Goal: Information Seeking & Learning: Learn about a topic

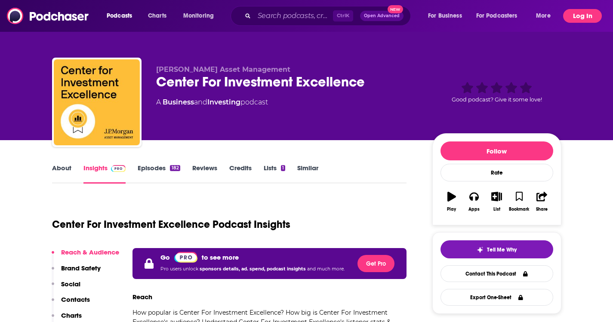
click at [306, 11] on button "Log In" at bounding box center [582, 16] width 39 height 14
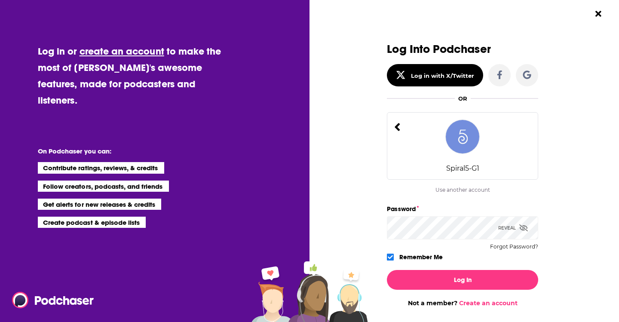
click at [306, 269] on div "Log In Not a member? Create an account" at bounding box center [462, 285] width 151 height 44
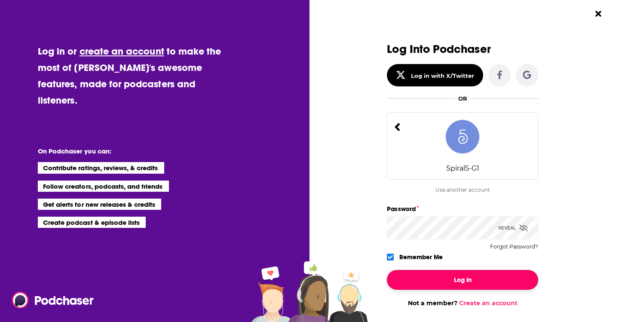
click at [306, 279] on button "Log In" at bounding box center [462, 280] width 151 height 20
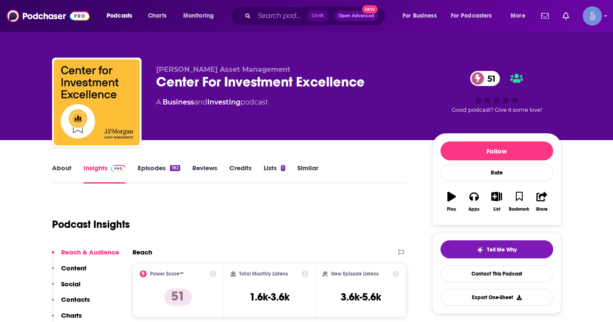
click at [61, 169] on link "About" at bounding box center [61, 174] width 19 height 20
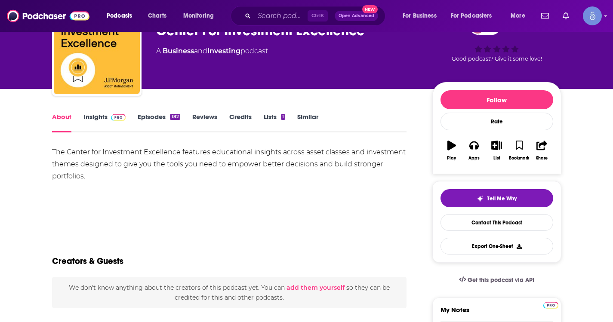
scroll to position [43, 0]
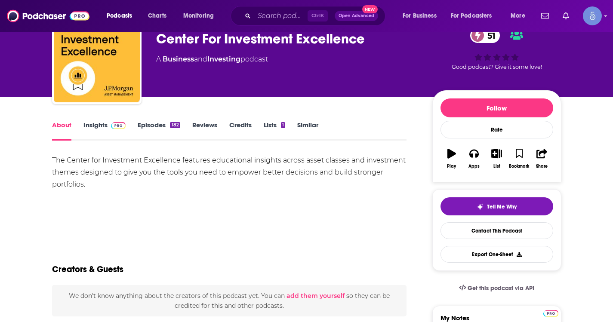
click at [91, 121] on link "Insights" at bounding box center [104, 131] width 43 height 20
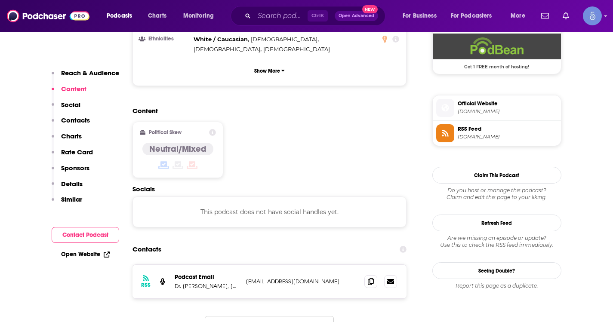
scroll to position [645, 0]
click at [306, 274] on span at bounding box center [370, 280] width 13 height 13
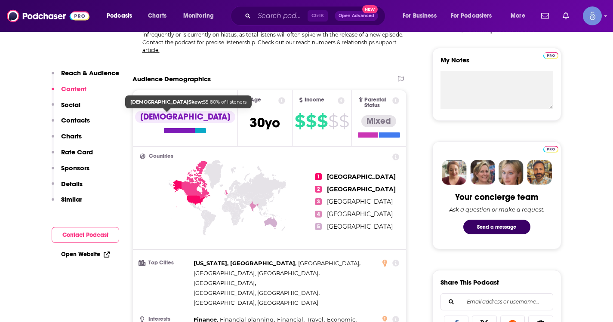
scroll to position [0, 0]
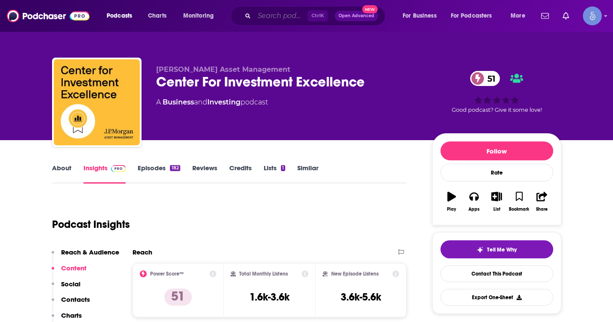
click at [297, 18] on input "Search podcasts, credits, & more..." at bounding box center [280, 16] width 53 height 14
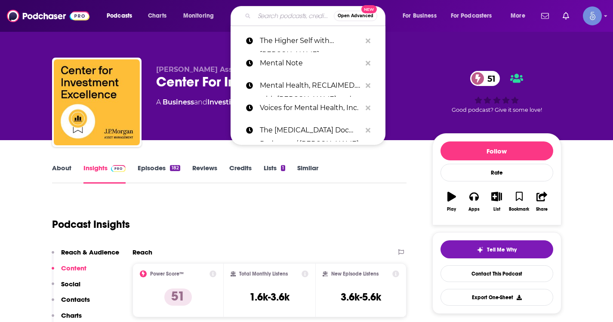
paste input "Trillions"
type input "Trillions"
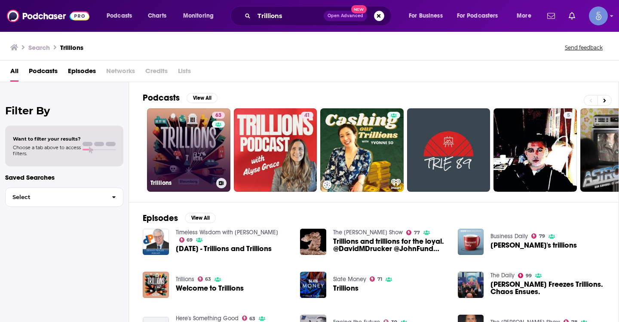
click at [170, 142] on link "63 Trillions" at bounding box center [188, 149] width 83 height 83
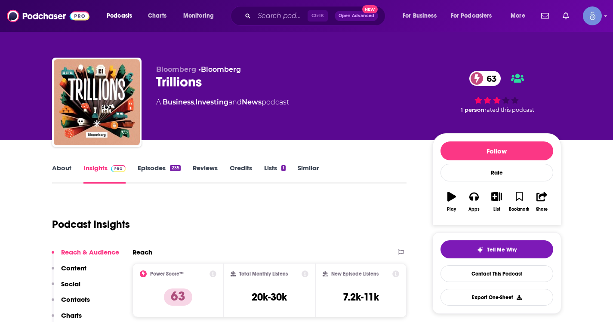
click at [65, 175] on link "About" at bounding box center [61, 174] width 19 height 20
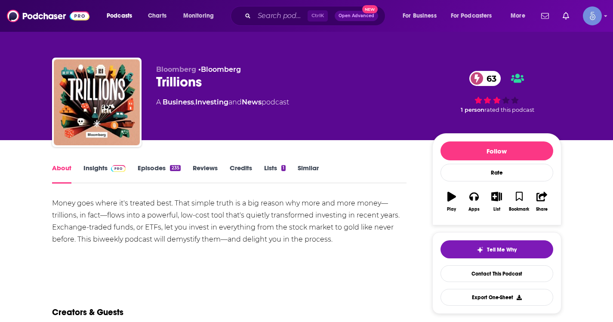
click at [151, 168] on link "Episodes 235" at bounding box center [159, 174] width 43 height 20
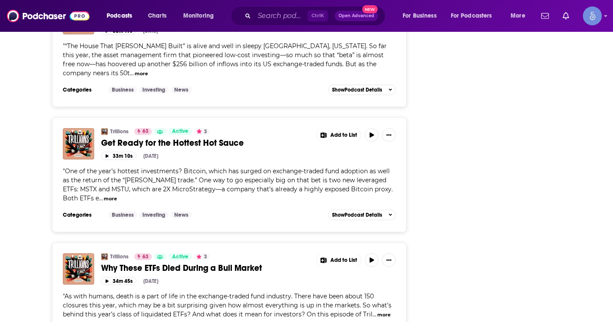
scroll to position [3046, 0]
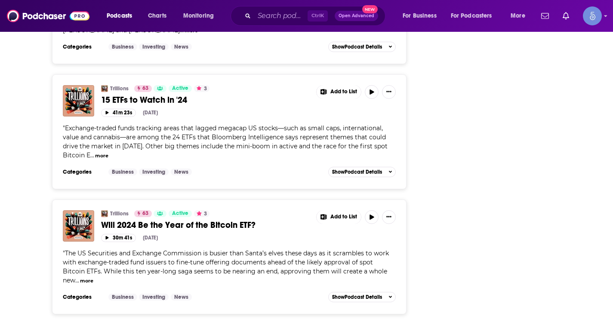
scroll to position [6138, 0]
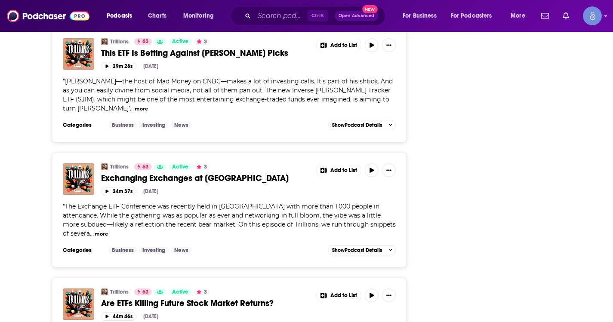
scroll to position [9162, 0]
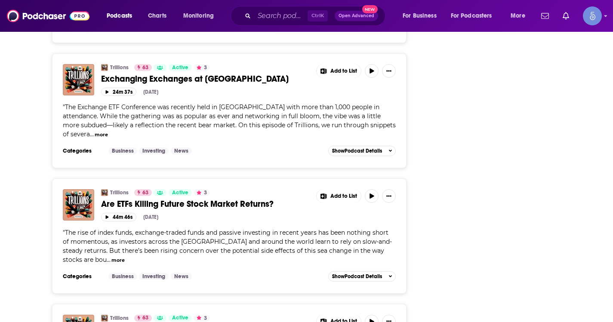
scroll to position [9378, 0]
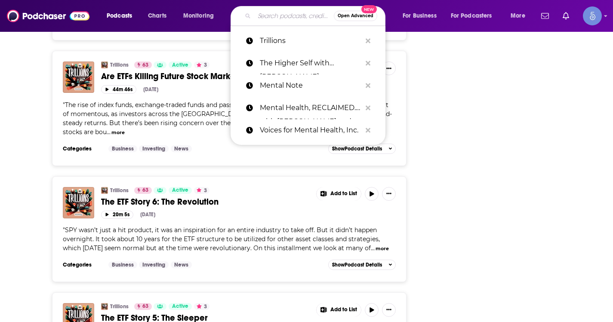
click at [285, 18] on input "Search podcasts, credits, & more..." at bounding box center [294, 16] width 80 height 14
paste input "Validated"
type input "Validated"
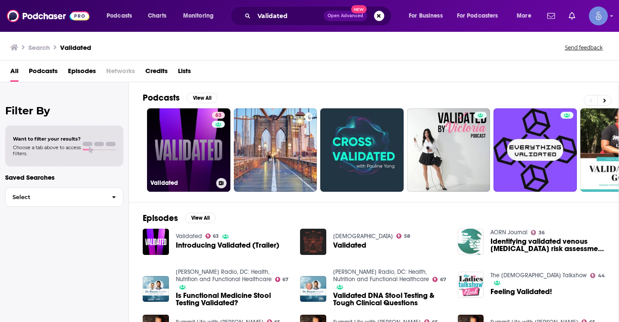
click at [209, 150] on link "63 Validated" at bounding box center [188, 149] width 83 height 83
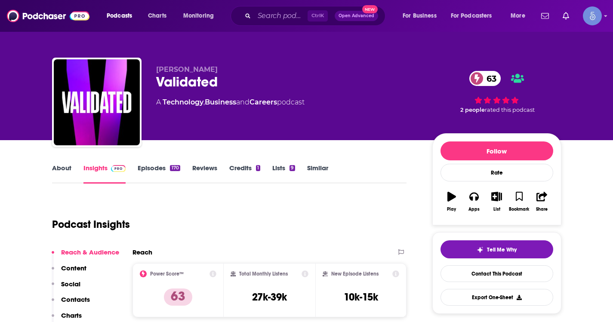
click at [71, 178] on link "About" at bounding box center [61, 174] width 19 height 20
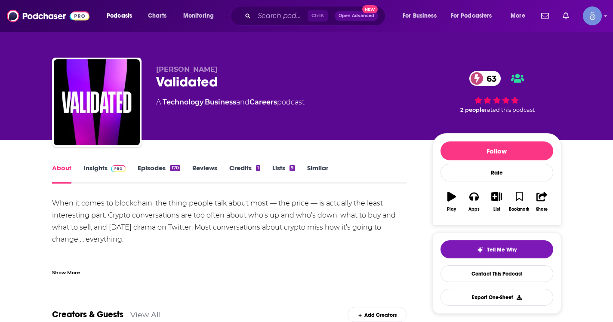
click at [75, 270] on div "Show More" at bounding box center [66, 272] width 28 height 8
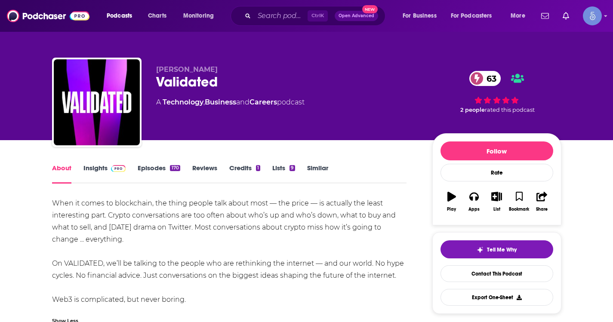
scroll to position [43, 0]
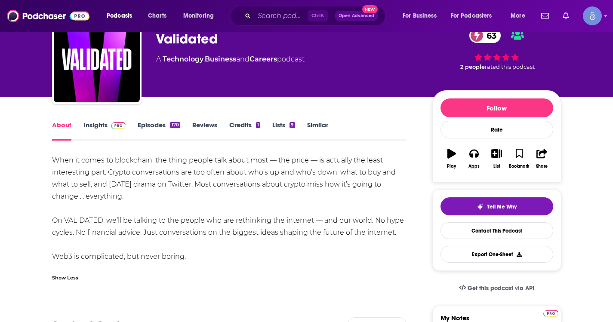
click at [89, 123] on link "Insights" at bounding box center [104, 131] width 43 height 20
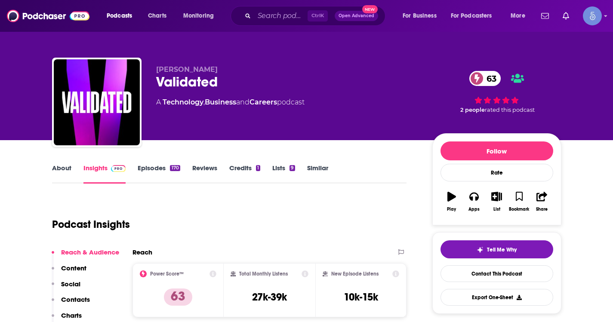
click at [53, 167] on link "About" at bounding box center [61, 174] width 19 height 20
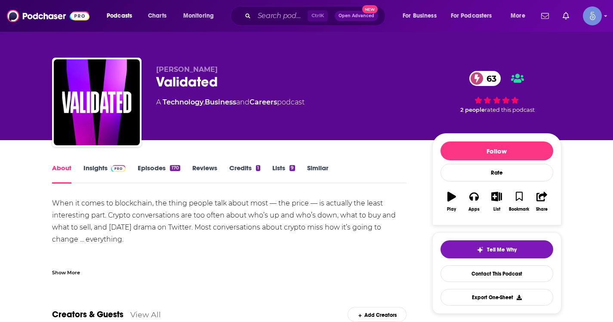
click at [59, 274] on div "Show More" at bounding box center [66, 272] width 28 height 8
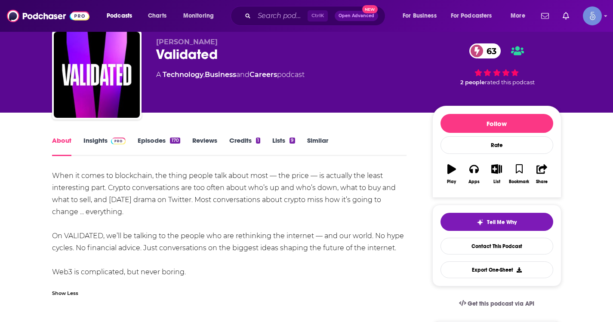
scroll to position [43, 0]
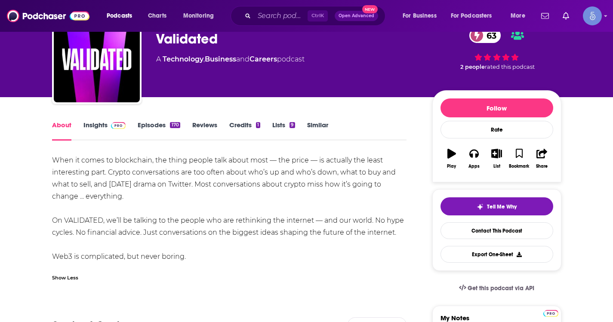
click at [98, 132] on link "Insights" at bounding box center [104, 131] width 43 height 20
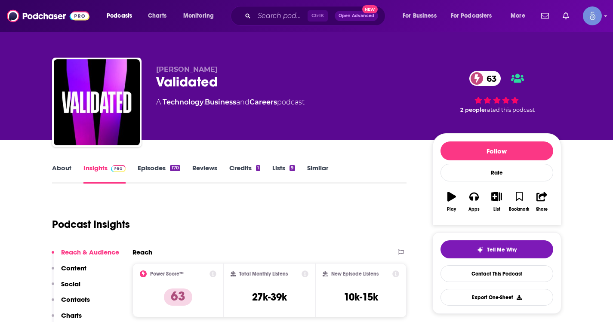
click at [61, 167] on link "About" at bounding box center [61, 174] width 19 height 20
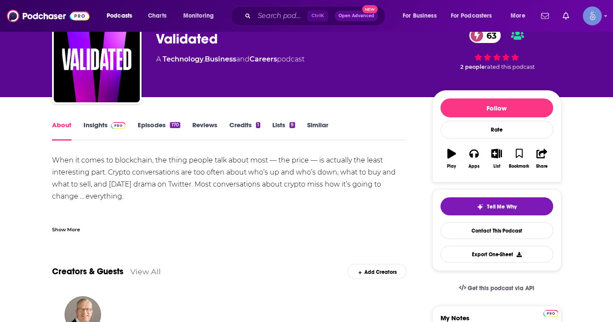
scroll to position [86, 0]
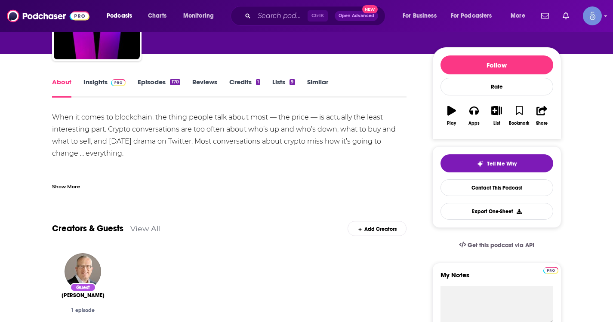
click at [114, 80] on img at bounding box center [118, 82] width 15 height 7
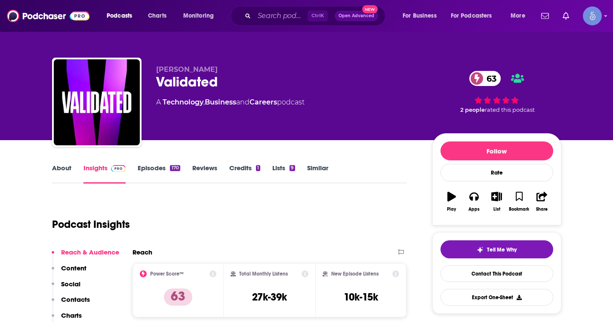
click at [61, 172] on link "About" at bounding box center [61, 174] width 19 height 20
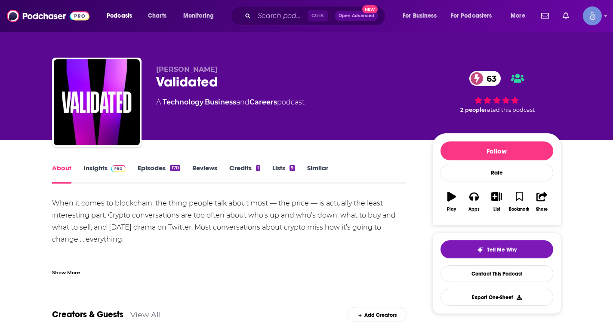
click at [71, 275] on div "Show More" at bounding box center [66, 272] width 28 height 8
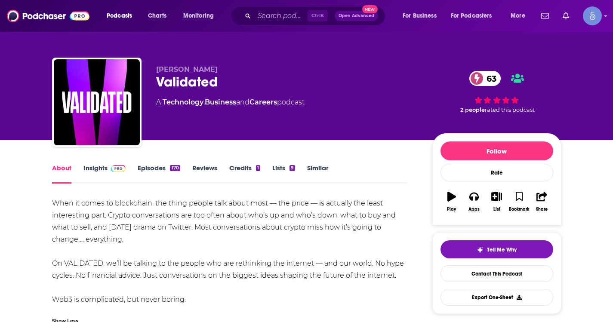
click at [93, 169] on link "Insights" at bounding box center [104, 174] width 43 height 20
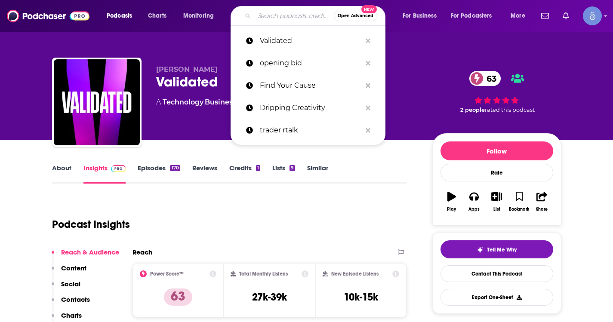
click at [280, 12] on input "Search podcasts, credits, & more..." at bounding box center [294, 16] width 80 height 14
paste input "Trading Nut | Trader Interviews - Forex, Futures, Stocks (Robots & More)"
type input "Trading Nut | Trader Interviews - Forex, Futures, Stocks (Robots & More)"
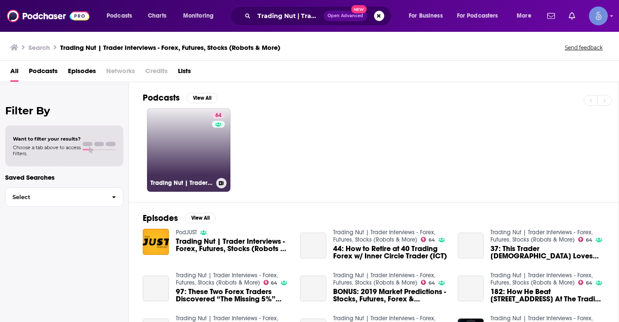
click at [194, 132] on link "64 Trading Nut | Trader Interviews - Forex, Futures, Stocks (Robots & More)" at bounding box center [188, 149] width 83 height 83
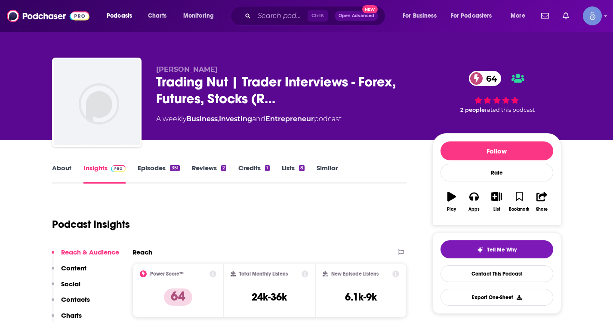
click at [62, 174] on link "About" at bounding box center [61, 174] width 19 height 20
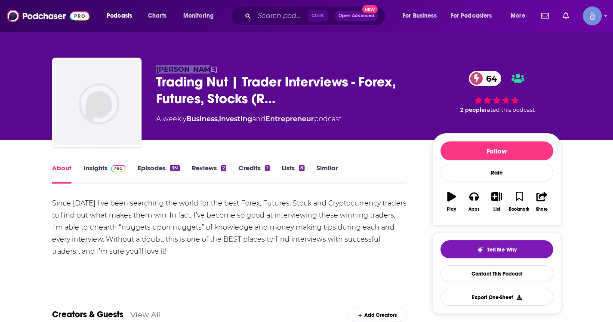
drag, startPoint x: 218, startPoint y: 70, endPoint x: 156, endPoint y: 67, distance: 62.4
click at [156, 67] on p "Cam Hawkins" at bounding box center [287, 69] width 262 height 8
copy span "Cam Hawkins"
click at [91, 180] on link "Insights" at bounding box center [104, 174] width 43 height 20
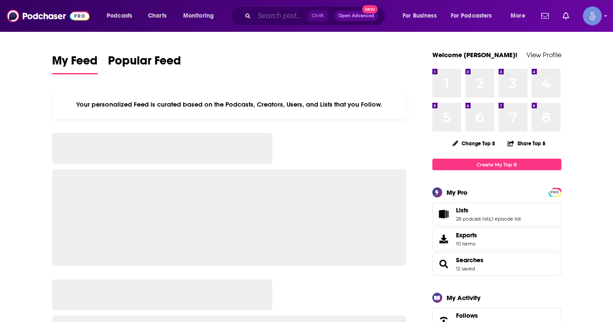
click at [274, 19] on input "Search podcasts, credits, & more..." at bounding box center [280, 16] width 53 height 14
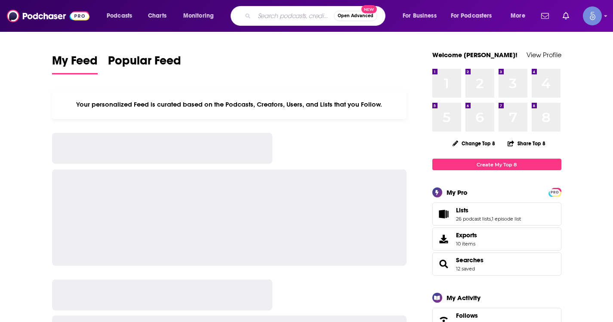
paste input "Opening Bid"
type input "Opening Bid"
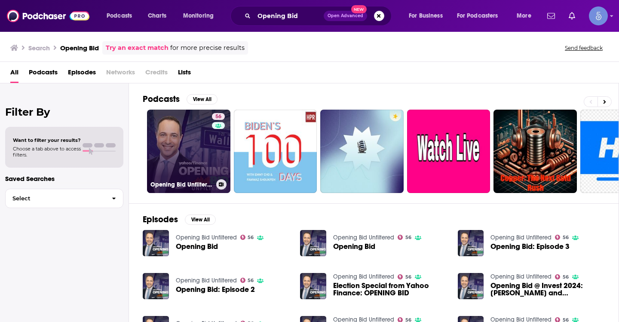
click at [175, 165] on link "56 Opening Bid Unfiltered" at bounding box center [188, 151] width 83 height 83
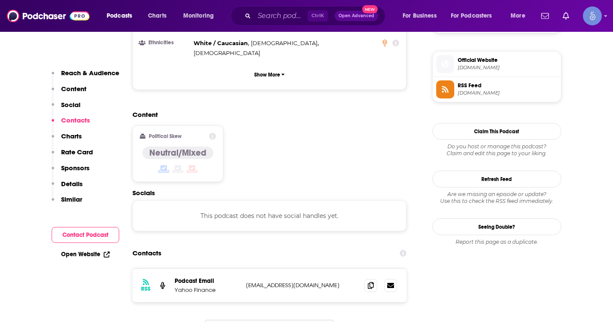
scroll to position [731, 0]
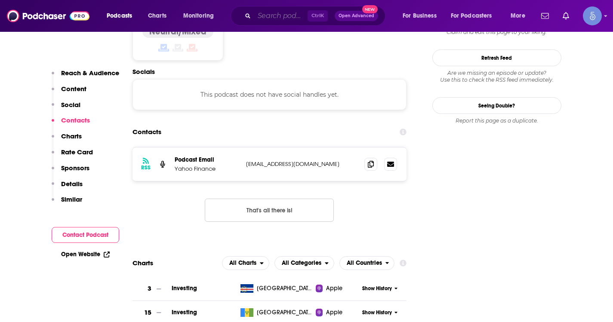
click at [294, 18] on input "Search podcasts, credits, & more..." at bounding box center [280, 16] width 53 height 14
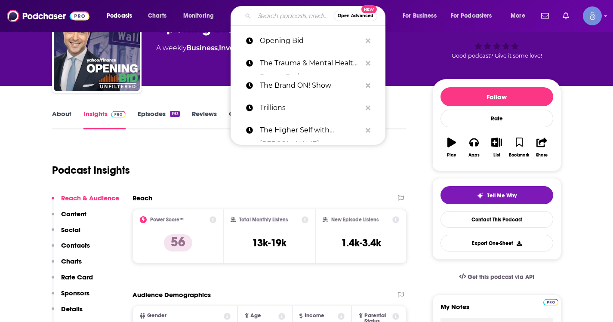
scroll to position [0, 0]
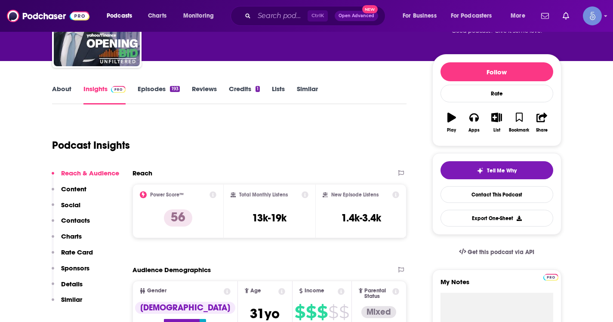
scroll to position [86, 0]
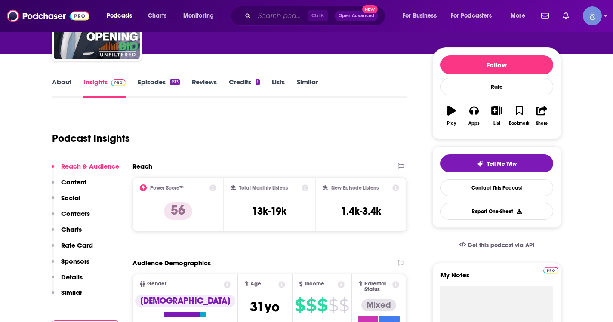
click at [265, 19] on input "Search podcasts, credits, & more..." at bounding box center [280, 16] width 53 height 14
click at [285, 12] on input "Search podcasts, credits, & more..." at bounding box center [280, 16] width 53 height 14
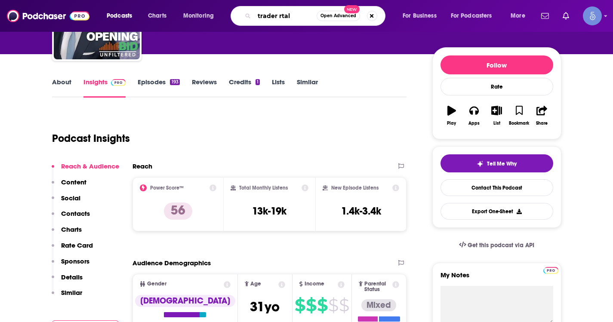
type input "trader rtalk"
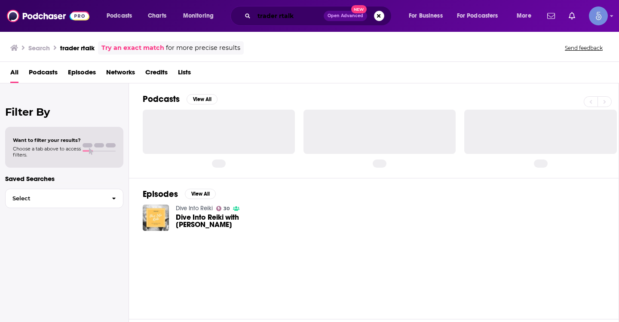
click at [280, 16] on input "trader rtalk" at bounding box center [289, 16] width 70 height 14
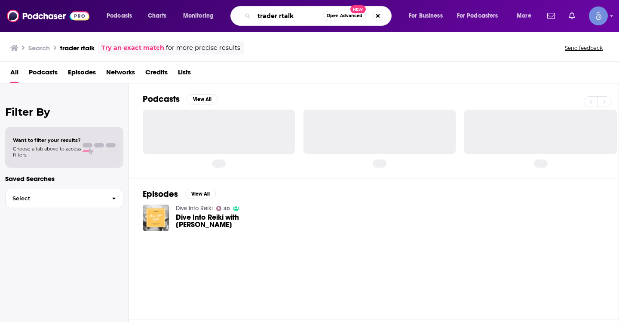
click at [282, 16] on input "trader rtalk" at bounding box center [288, 16] width 69 height 14
type input "trader talk"
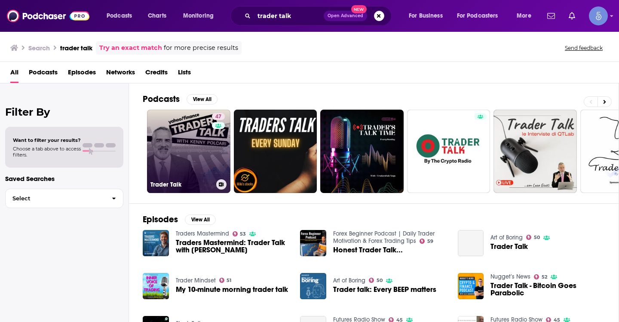
click at [185, 152] on link "47 Trader Talk" at bounding box center [188, 151] width 83 height 83
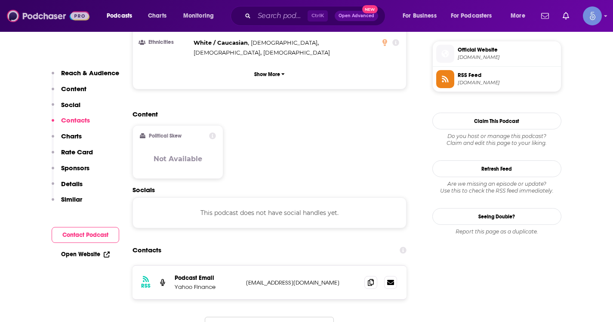
scroll to position [688, 0]
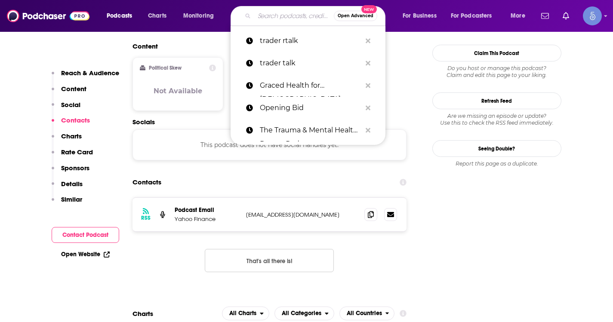
click at [267, 20] on input "Search podcasts, credits, & more..." at bounding box center [294, 16] width 80 height 14
paste input "Find your Cause"
type input "Find your Cause"
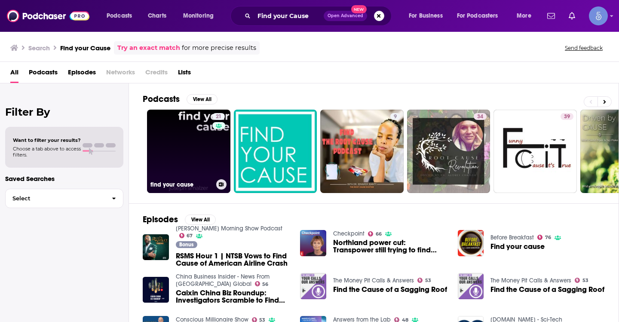
click at [218, 148] on div "21" at bounding box center [219, 146] width 15 height 66
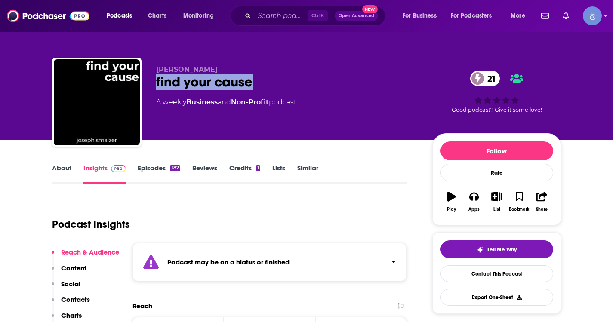
drag, startPoint x: 257, startPoint y: 82, endPoint x: 151, endPoint y: 76, distance: 106.4
click at [151, 76] on div "Joseph Smalzer find your cause 21 A weekly Business and Non-Profit podcast 21 G…" at bounding box center [306, 104] width 509 height 93
copy h2 "find your cause"
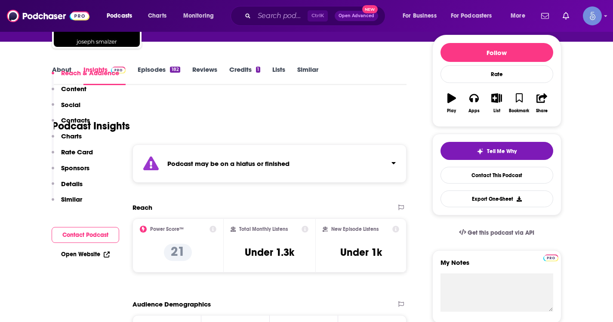
scroll to position [172, 0]
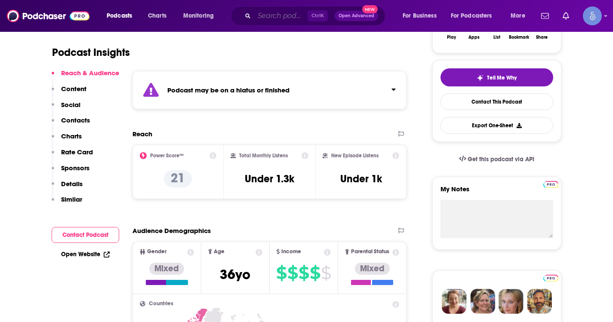
click at [272, 18] on input "Search podcasts, credits, & more..." at bounding box center [280, 16] width 53 height 14
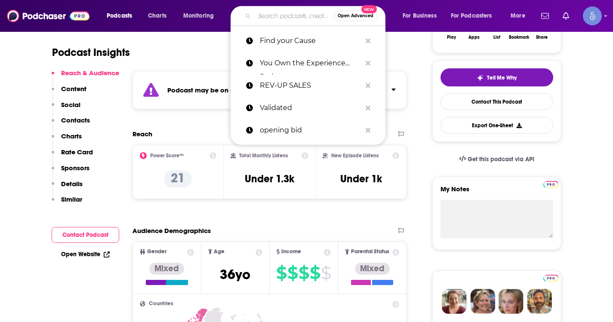
paste input "Open For Business"
type input "Open For Business"
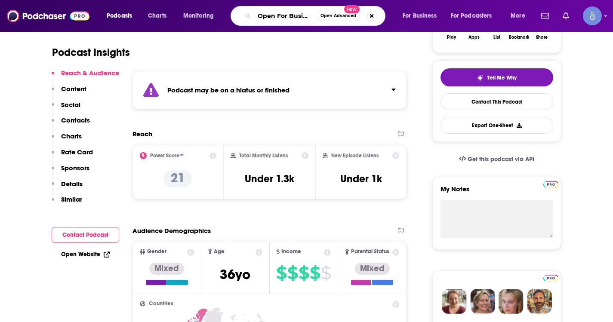
scroll to position [0, 4]
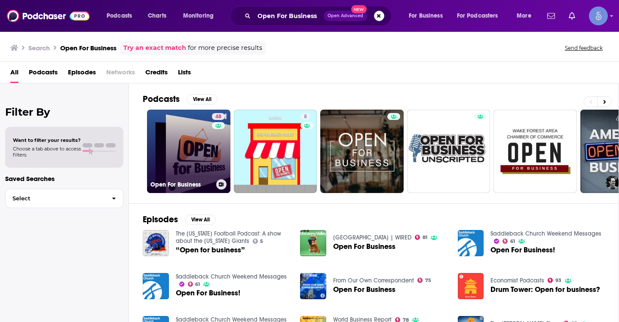
click at [190, 131] on link "48 Open For Business" at bounding box center [188, 151] width 83 height 83
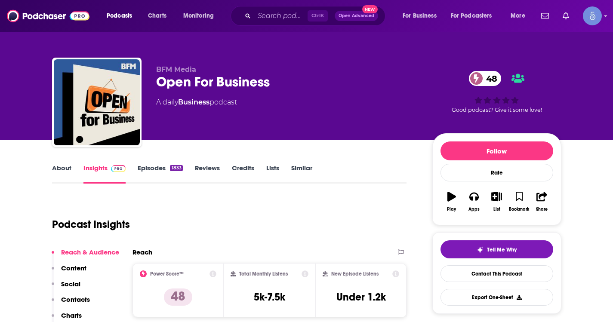
click at [52, 173] on link "About" at bounding box center [61, 174] width 19 height 20
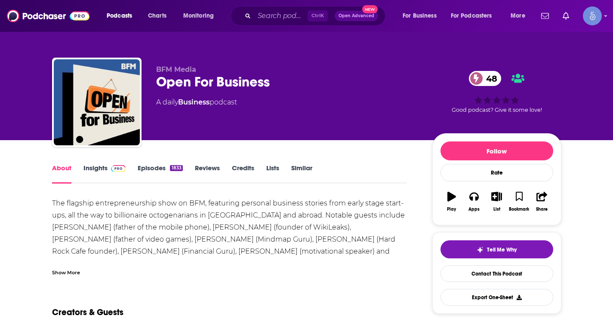
click at [79, 274] on div "Show More" at bounding box center [66, 272] width 28 height 8
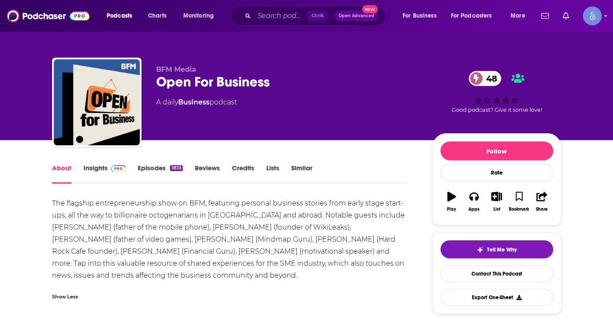
click at [108, 172] on span at bounding box center [117, 168] width 18 height 8
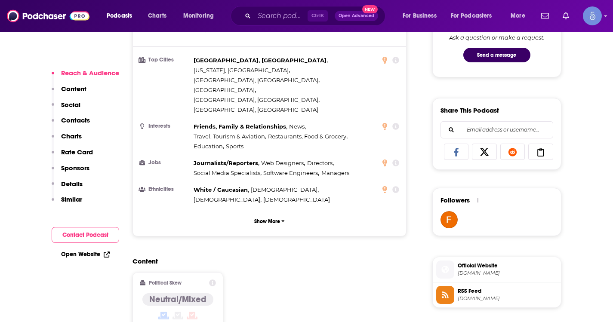
scroll to position [688, 0]
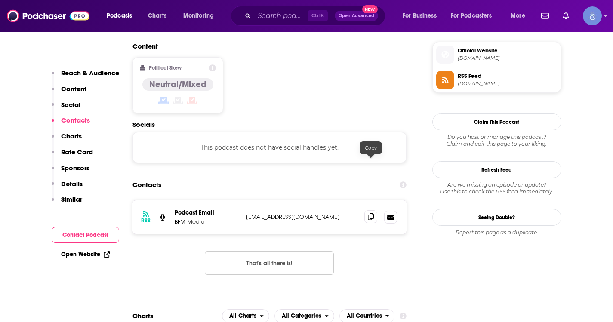
click at [370, 213] on icon at bounding box center [371, 216] width 6 height 7
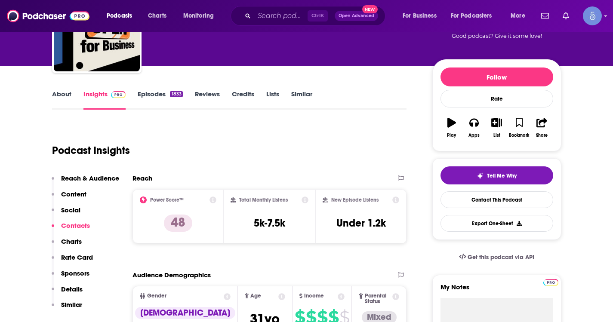
scroll to position [0, 0]
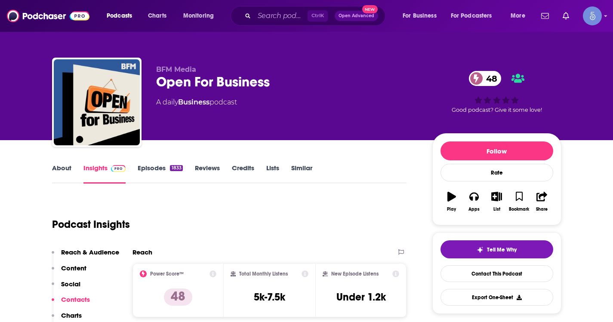
click at [61, 175] on link "About" at bounding box center [61, 174] width 19 height 20
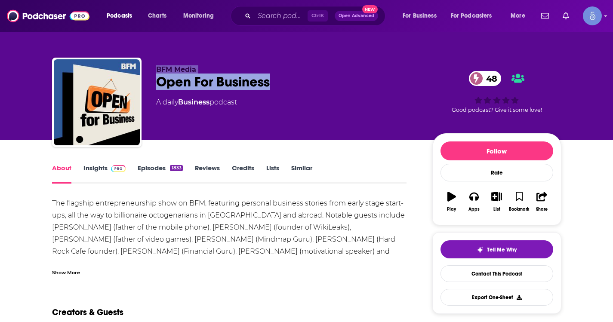
drag, startPoint x: 310, startPoint y: 92, endPoint x: 153, endPoint y: 63, distance: 159.6
click at [153, 63] on div "BFM Media Open For Business 48 A daily Business podcast 48 Good podcast? Give i…" at bounding box center [306, 104] width 509 height 93
copy div "BFM Media Open For Business"
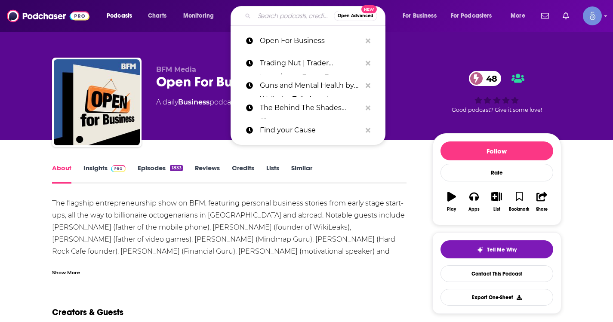
click at [265, 21] on input "Search podcasts, credits, & more..." at bounding box center [294, 16] width 80 height 14
paste input "The Logan Bartlett Show"
type input "The Logan Bartlett Show"
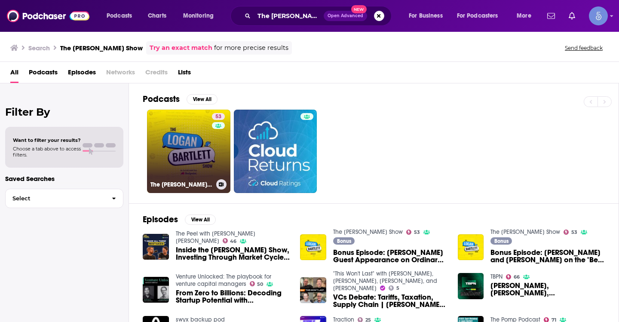
click at [188, 157] on link "53 The Logan Bartlett Show" at bounding box center [188, 151] width 83 height 83
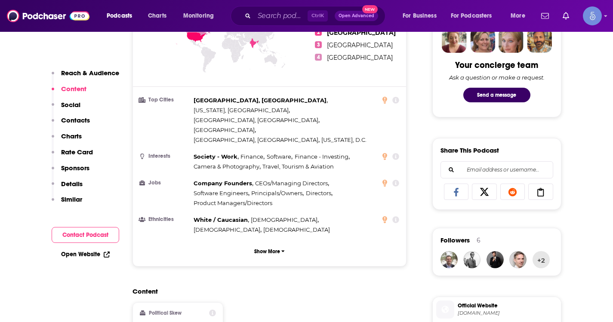
scroll to position [430, 0]
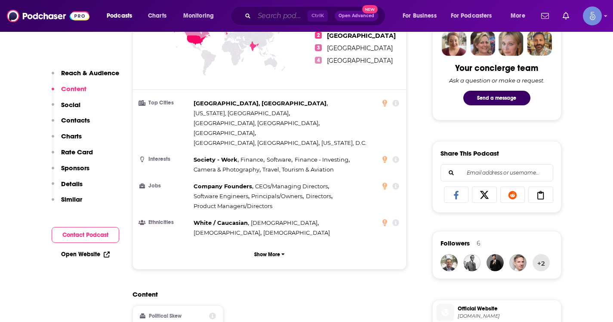
click at [267, 9] on input "Search podcasts, credits, & more..." at bounding box center [280, 16] width 53 height 14
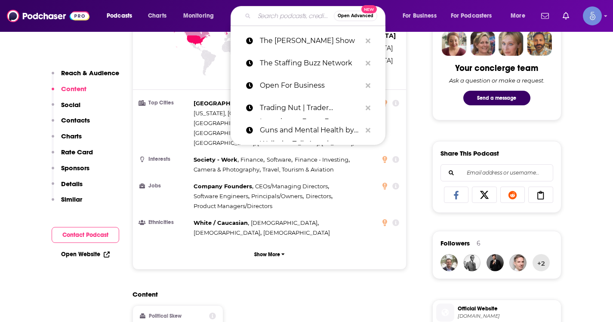
paste input "theloganbartlettshow@gmail.com"
type input "theloganbartlettshow@gmail.com"
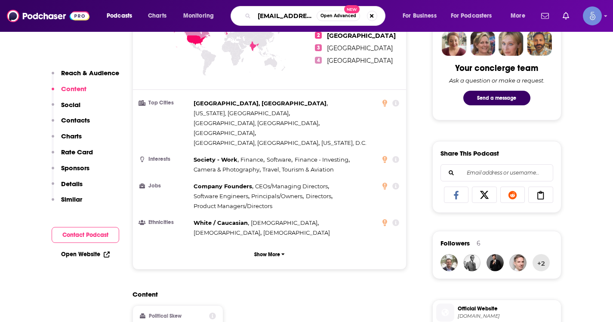
scroll to position [0, 54]
click at [282, 13] on input "theloganbartlettshow@gmail.com" at bounding box center [285, 16] width 62 height 14
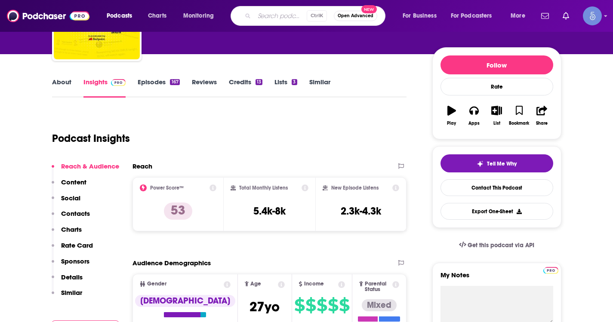
scroll to position [0, 0]
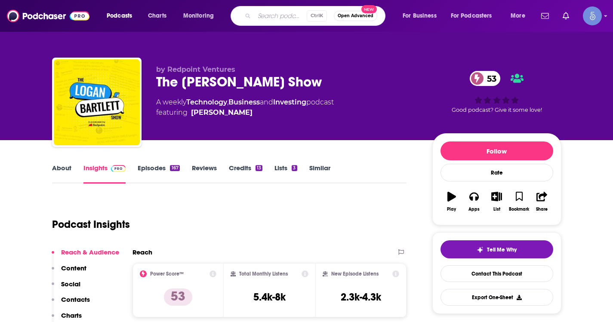
click at [60, 176] on link "About" at bounding box center [61, 174] width 19 height 20
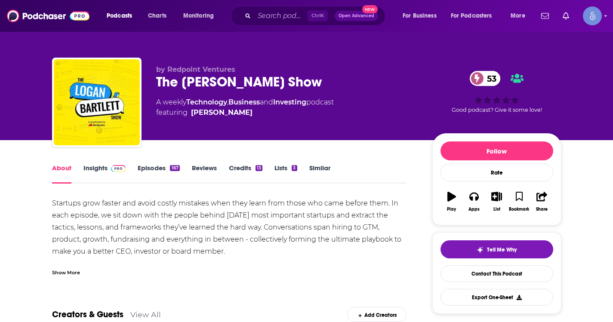
click at [66, 273] on div "Show More" at bounding box center [66, 272] width 28 height 8
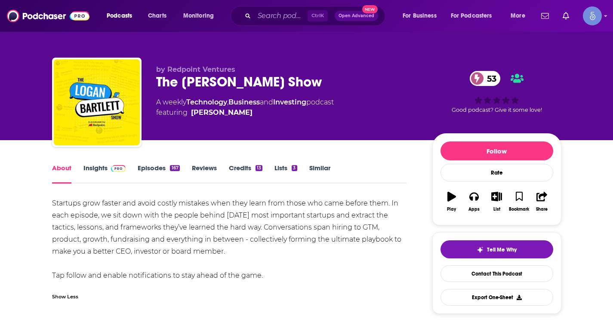
click at [111, 169] on img at bounding box center [118, 168] width 15 height 7
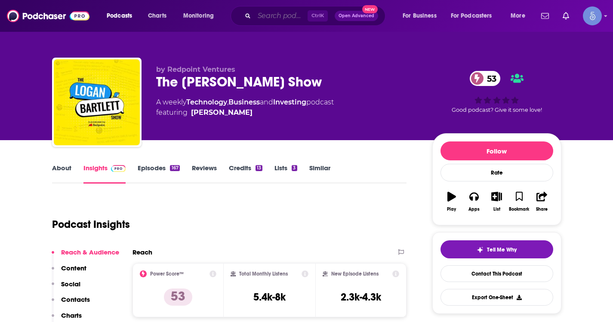
click at [295, 14] on input "Search podcasts, credits, & more..." at bounding box center [280, 16] width 53 height 14
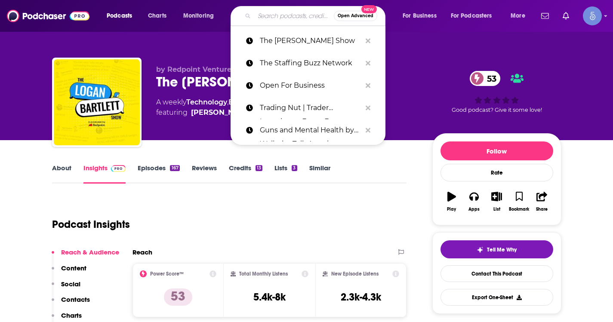
paste input "Defensive Security Podcast - Malware, Hacking, Cyber Security & Infosec"
type input "Defensive Security Podcast - Malware, Hacking, Cyber Security & Infosec"
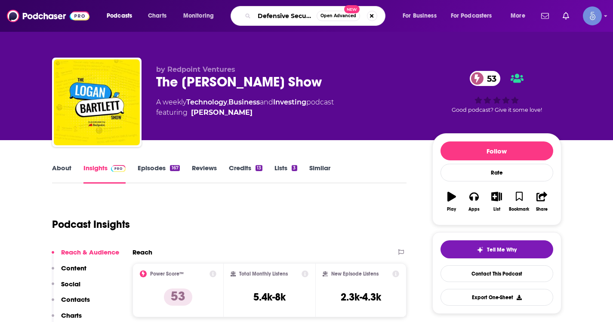
scroll to position [0, 174]
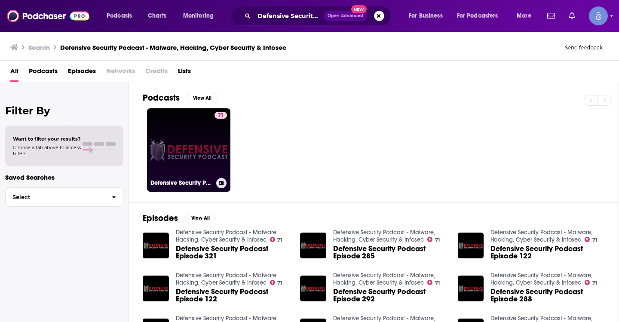
click at [197, 144] on link "71 Defensive Security Podcast - Malware, Hacking, Cyber Security & Infosec" at bounding box center [188, 149] width 83 height 83
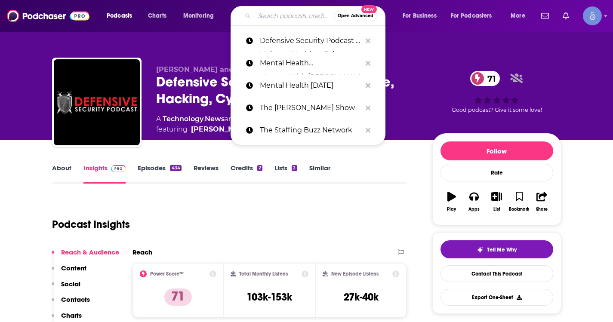
click at [263, 10] on input "Search podcasts, credits, & more..." at bounding box center [294, 16] width 80 height 14
paste input "Thoughtworks Technology Podcast"
type input "Thoughtworks Technology Podcast"
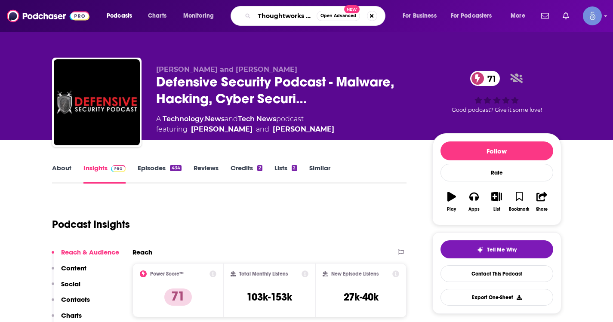
scroll to position [0, 57]
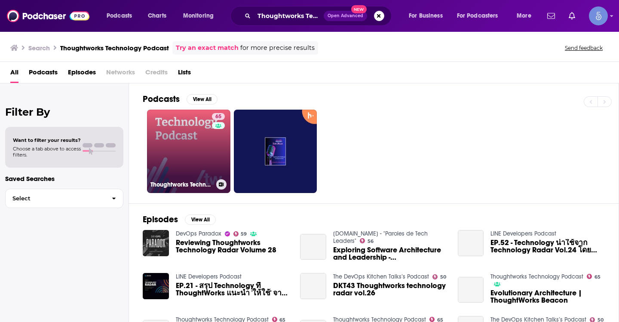
click at [206, 148] on link "65 Thoughtworks Technology Podcast" at bounding box center [188, 151] width 83 height 83
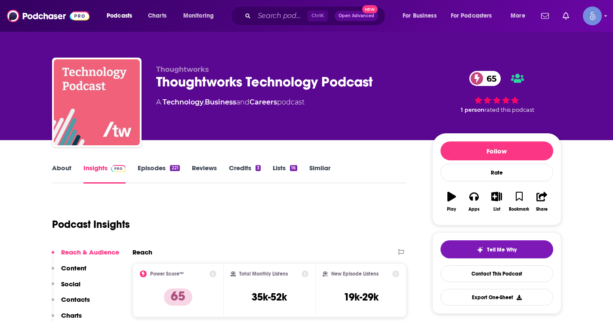
click at [64, 166] on link "About" at bounding box center [61, 174] width 19 height 20
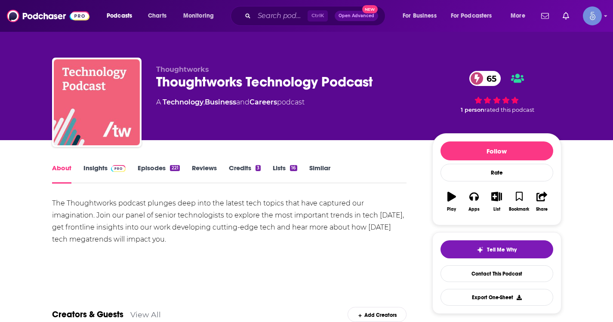
click at [101, 171] on link "Insights" at bounding box center [104, 174] width 43 height 20
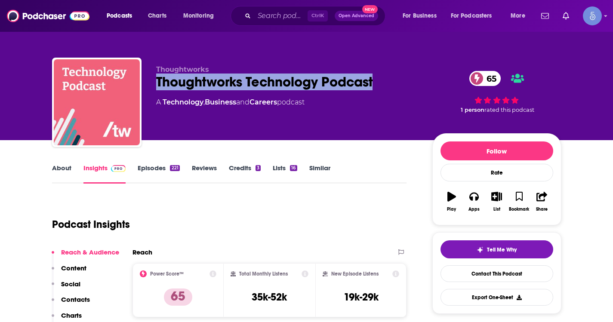
drag, startPoint x: 386, startPoint y: 76, endPoint x: 155, endPoint y: 83, distance: 231.5
click at [155, 83] on div "Thoughtworks Thoughtworks Technology Podcast 65 A Technology , Business and Car…" at bounding box center [306, 104] width 509 height 93
copy h2 "Thoughtworks Technology Podcast"
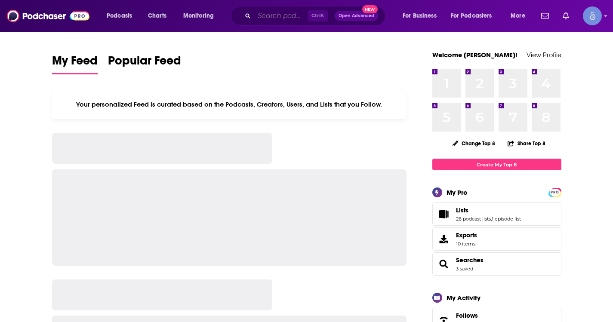
click at [272, 15] on input "Search podcasts, credits, & more..." at bounding box center [280, 16] width 53 height 14
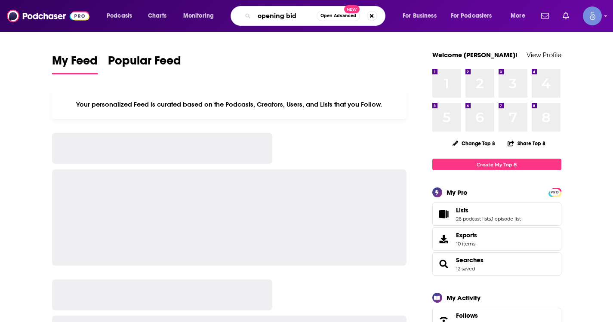
type input "opening bid"
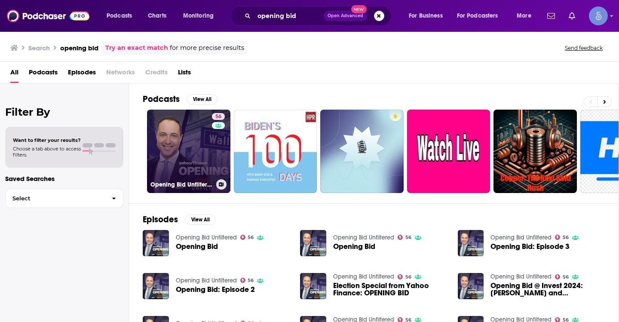
click at [188, 145] on link "56 Opening Bid Unfiltered" at bounding box center [188, 151] width 83 height 83
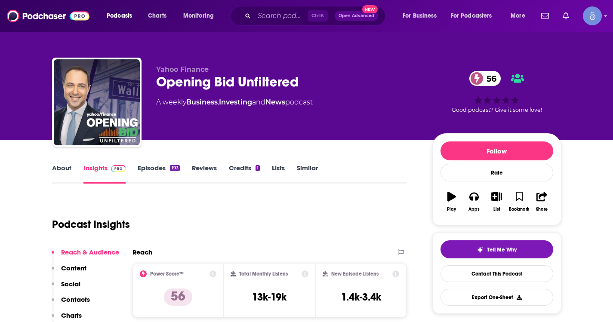
click at [69, 172] on link "About" at bounding box center [61, 174] width 19 height 20
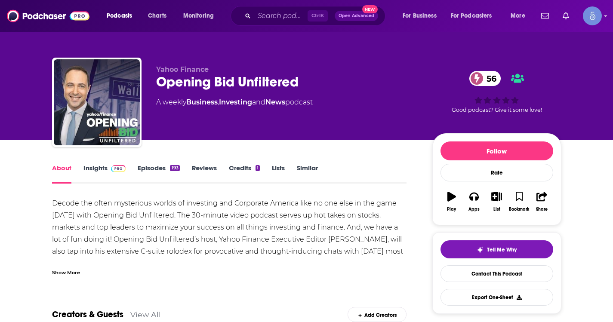
click at [63, 269] on div "Show More" at bounding box center [66, 272] width 28 height 8
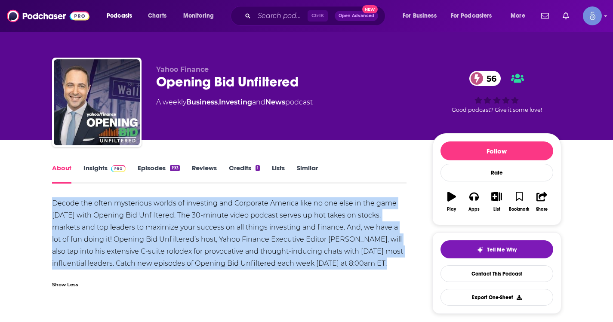
drag, startPoint x: 52, startPoint y: 203, endPoint x: 361, endPoint y: 261, distance: 313.9
click at [361, 261] on div "Decode the often mysterious worlds of investing and Corporate America like no o…" at bounding box center [229, 233] width 355 height 72
copy div "Decode the often mysterious worlds of investing and Corporate America like no o…"
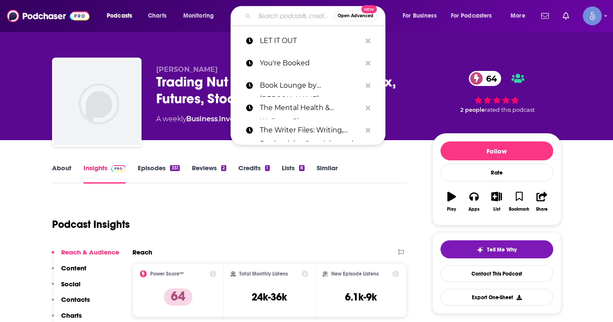
click at [266, 19] on input "Search podcasts, credits, & more..." at bounding box center [294, 16] width 80 height 14
paste input "Thoughtworks Technology Podcast"
type input "Thoughtworks Technology Podcast"
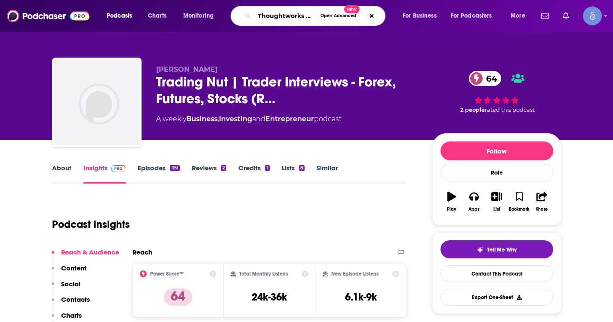
scroll to position [0, 57]
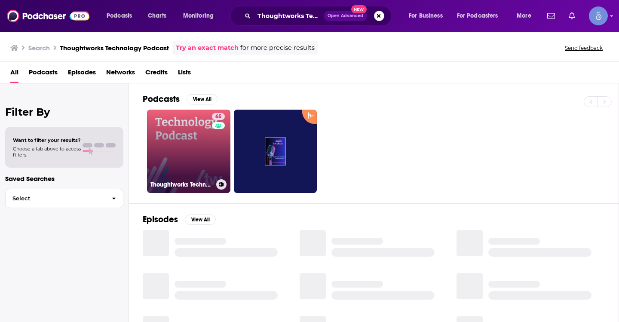
click at [194, 142] on link "65 Thoughtworks Technology Podcast" at bounding box center [188, 151] width 83 height 83
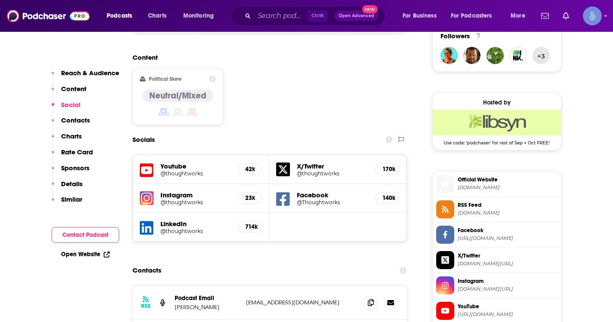
scroll to position [645, 0]
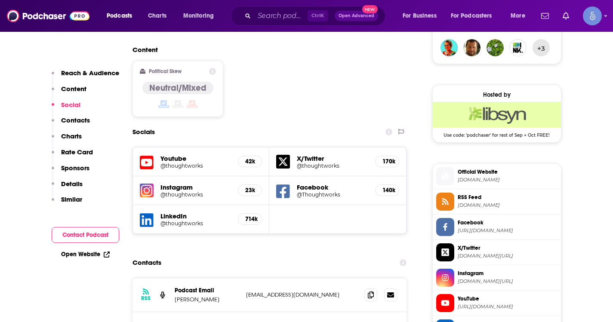
click at [267, 25] on div "Ctrl K Open Advanced New" at bounding box center [308, 16] width 155 height 20
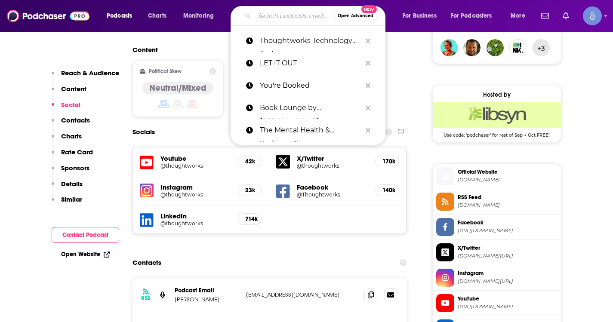
click at [271, 18] on input "Search podcasts, credits, & more..." at bounding box center [294, 16] width 80 height 14
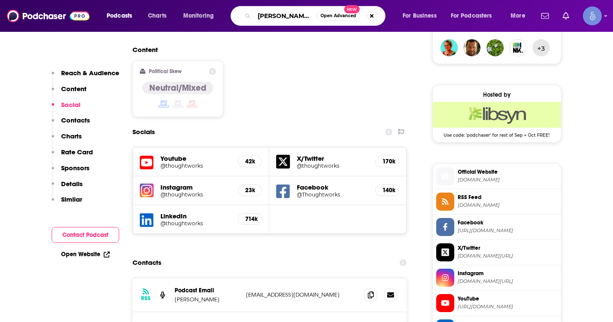
type input "samantha peters"
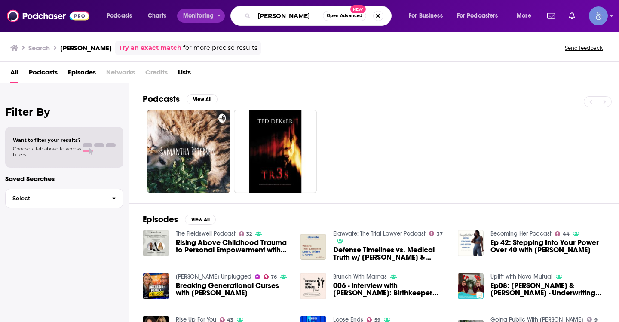
drag, startPoint x: 314, startPoint y: 16, endPoint x: 185, endPoint y: 28, distance: 129.6
click at [192, 28] on div "Podcasts Charts Monitoring samantha peters Open Advanced New For Business For P…" at bounding box center [309, 16] width 619 height 32
click at [281, 21] on input "samantha peters" at bounding box center [288, 16] width 69 height 14
click at [281, 20] on input "samantha peters" at bounding box center [288, 16] width 69 height 14
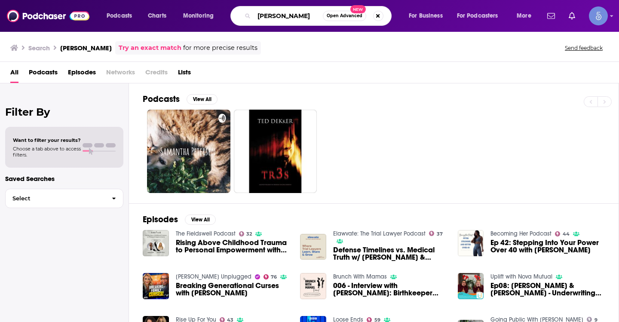
paste input "light up your life"
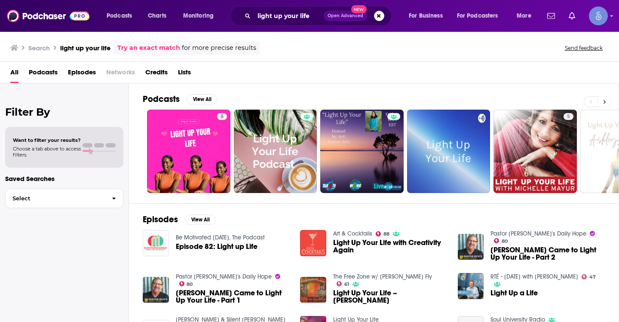
click at [606, 102] on button at bounding box center [605, 101] width 14 height 11
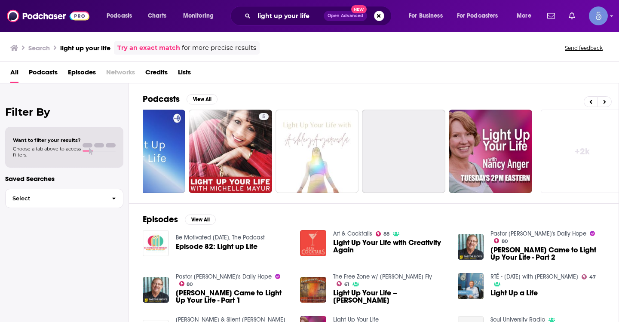
scroll to position [0, 314]
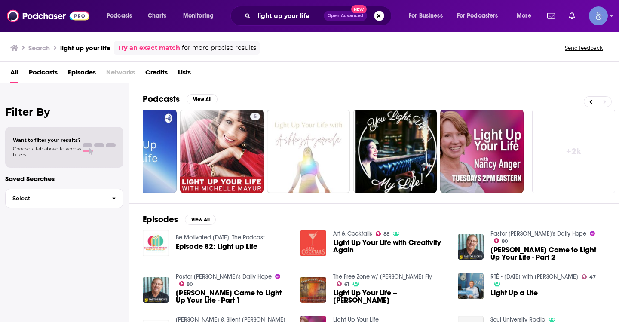
click at [565, 135] on link "+ 2k" at bounding box center [573, 151] width 83 height 83
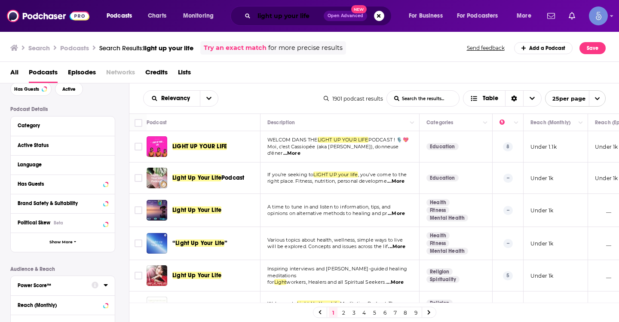
click at [277, 22] on input "light up your life" at bounding box center [289, 16] width 70 height 14
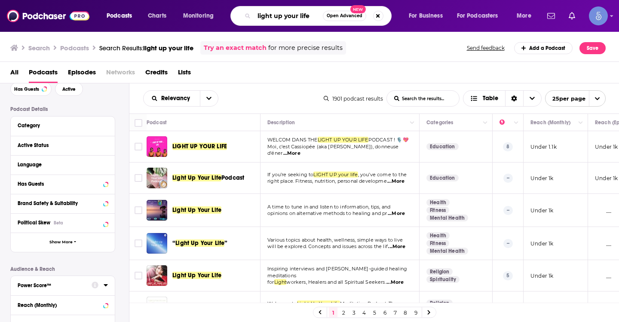
click at [277, 20] on input "light up your life" at bounding box center [288, 16] width 69 height 14
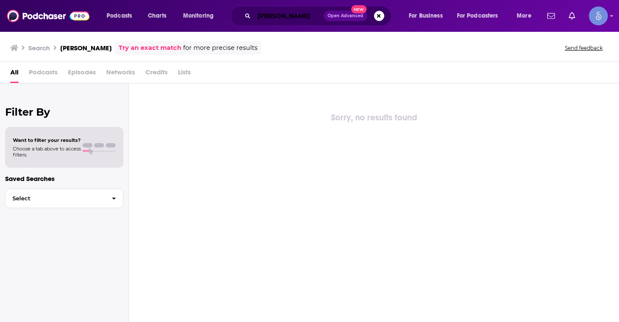
click at [262, 13] on input "aalexa dabkowski" at bounding box center [289, 16] width 70 height 14
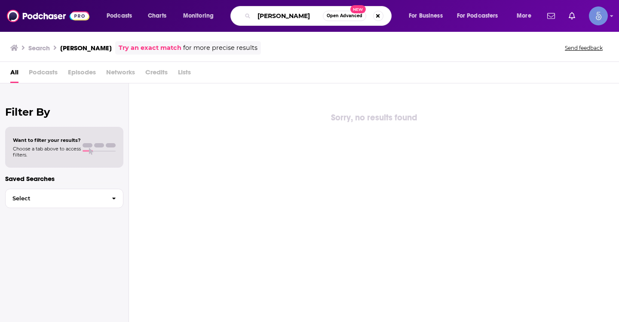
type input "alexa dabkowski"
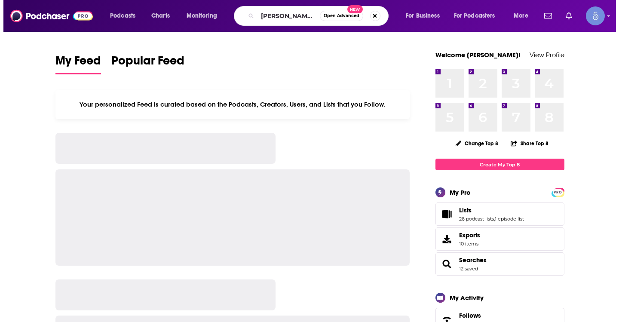
scroll to position [0, 69]
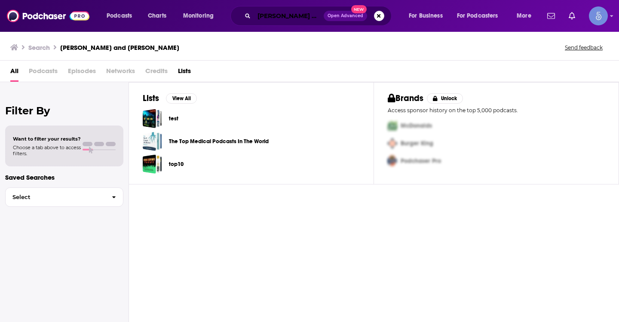
click at [283, 12] on input "[PERSON_NAME] and [PERSON_NAME]" at bounding box center [289, 16] width 70 height 14
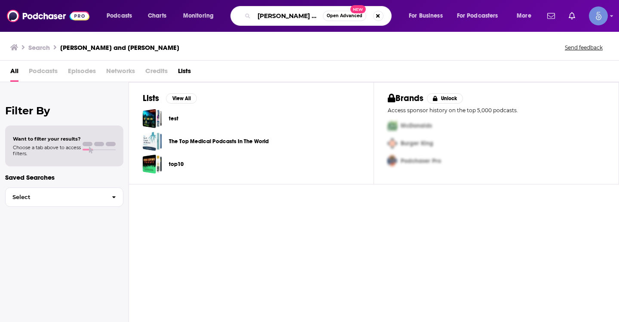
click at [283, 12] on input "[PERSON_NAME] and [PERSON_NAME]" at bounding box center [288, 16] width 69 height 14
paste input "Light Up Your Life"
type input "Light Up Your Life"
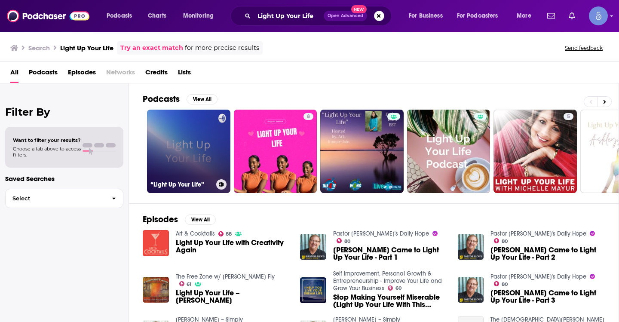
click at [206, 166] on link "“Light Up Your Life”" at bounding box center [188, 151] width 83 height 83
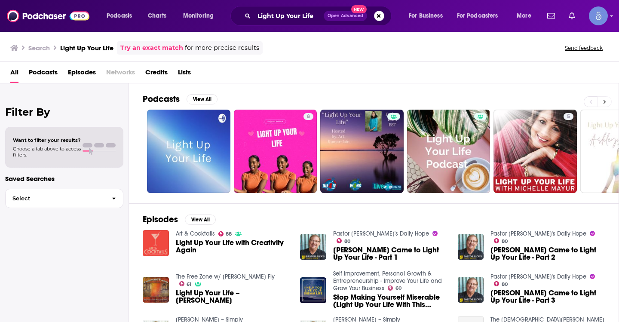
click at [602, 103] on button at bounding box center [605, 101] width 14 height 11
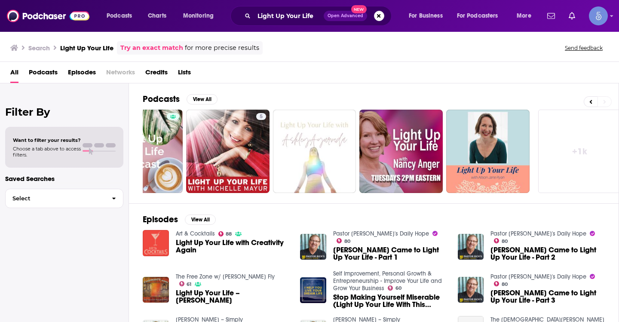
scroll to position [0, 314]
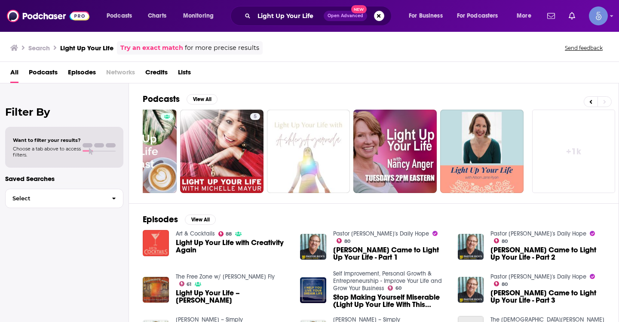
click at [575, 136] on link "+ 1k" at bounding box center [573, 151] width 83 height 83
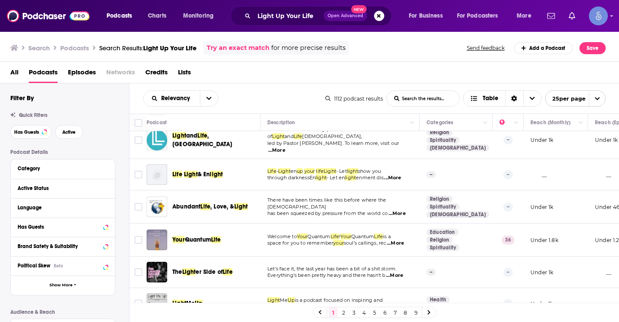
scroll to position [640, 0]
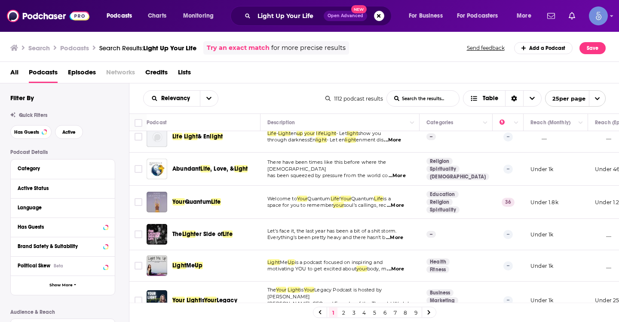
click at [342, 312] on link "2" at bounding box center [343, 312] width 9 height 10
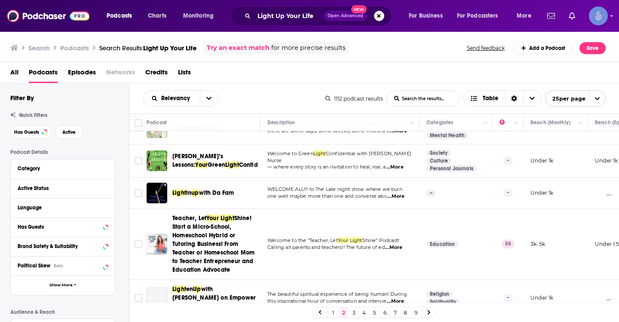
scroll to position [692, 0]
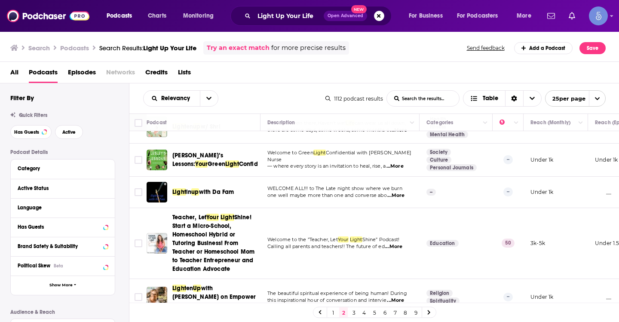
click at [353, 315] on link "3" at bounding box center [354, 312] width 9 height 10
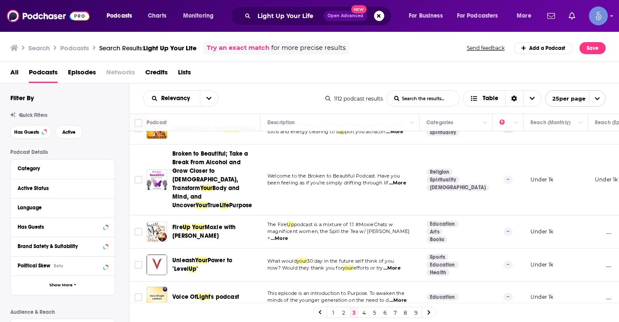
scroll to position [688, 0]
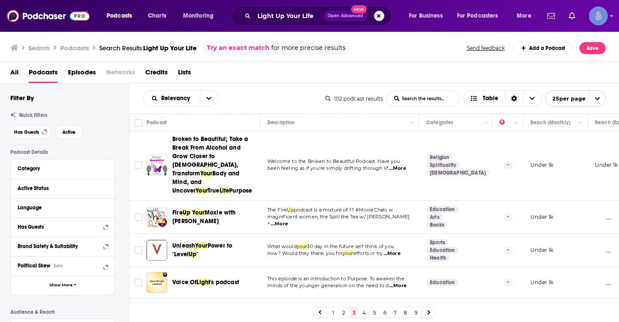
click at [365, 312] on link "4" at bounding box center [364, 312] width 9 height 10
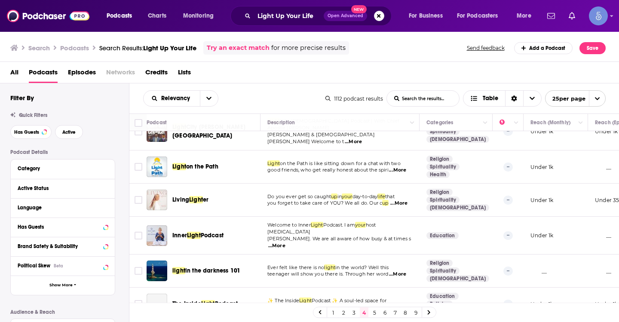
scroll to position [650, 0]
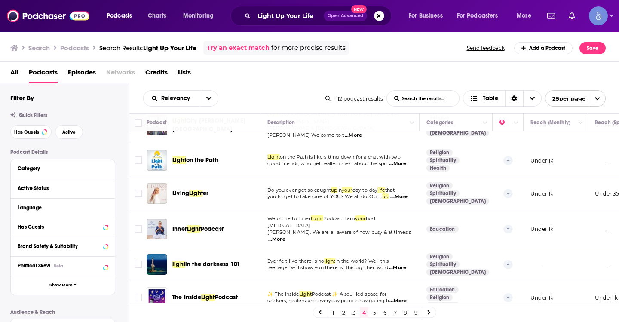
click at [375, 314] on link "5" at bounding box center [374, 312] width 9 height 10
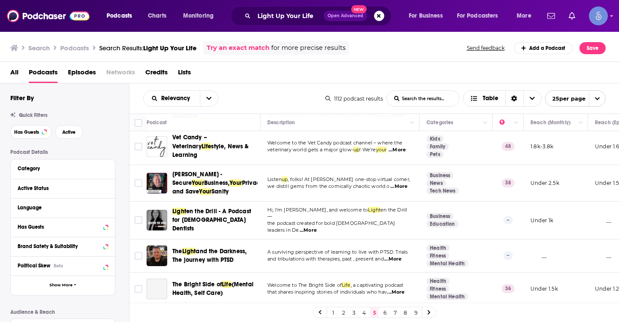
scroll to position [602, 0]
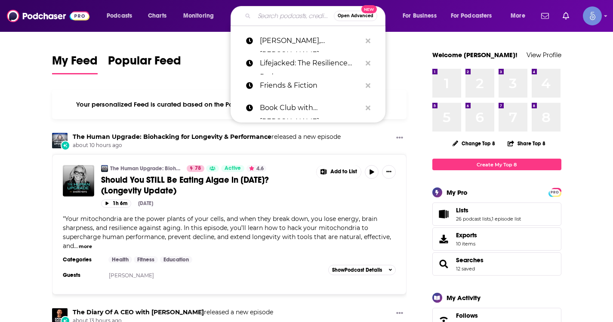
click at [284, 14] on input "Search podcasts, credits, & more..." at bounding box center [294, 16] width 80 height 14
paste input "Thoughtworks Technology Podcast"
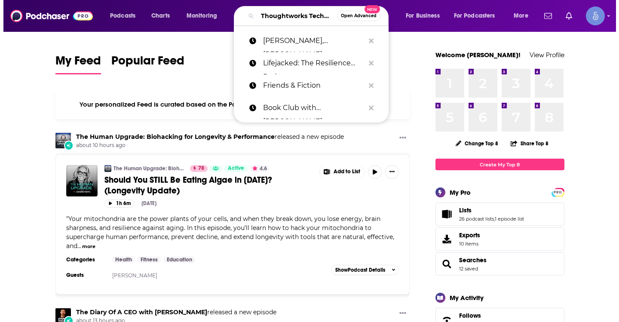
scroll to position [0, 57]
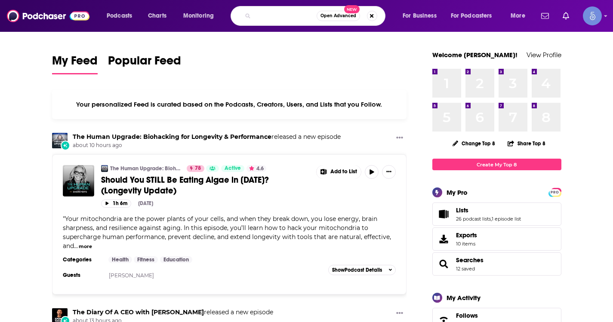
type input "Thoughtworks Technology Podcast"
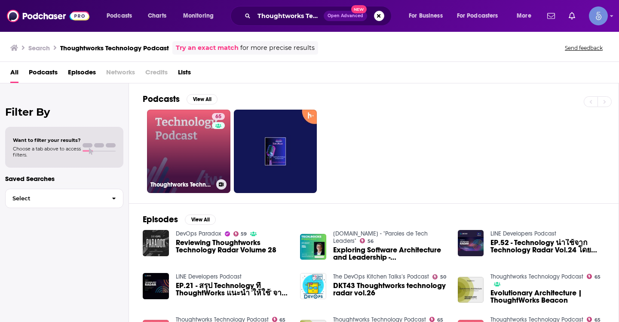
click at [179, 143] on link "65 Thoughtworks Technology Podcast" at bounding box center [188, 151] width 83 height 83
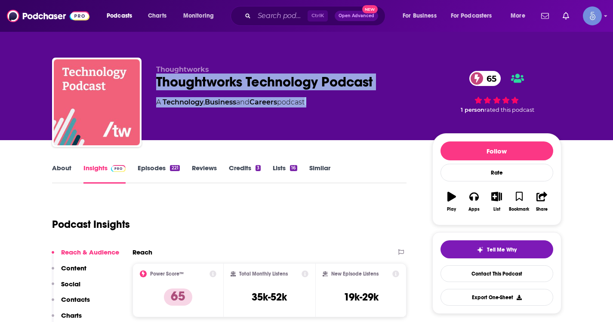
drag, startPoint x: 157, startPoint y: 79, endPoint x: 460, endPoint y: 79, distance: 302.3
click at [460, 79] on div "Thoughtworks Thoughtworks Technology Podcast 65 A Technology , Business and Car…" at bounding box center [358, 103] width 405 height 77
click at [388, 80] on div "Thoughtworks Technology Podcast 65" at bounding box center [287, 82] width 262 height 17
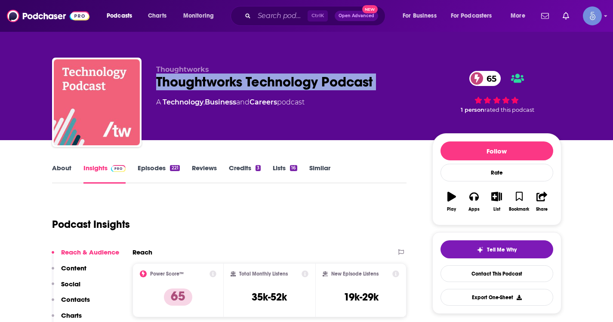
drag, startPoint x: 388, startPoint y: 80, endPoint x: 170, endPoint y: 83, distance: 218.1
click at [170, 83] on div "Thoughtworks Technology Podcast 65" at bounding box center [287, 82] width 262 height 17
click at [70, 168] on link "About" at bounding box center [61, 174] width 19 height 20
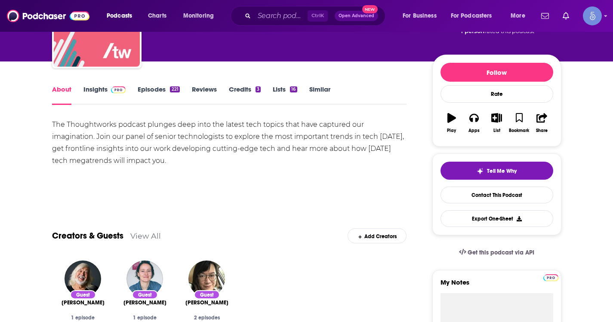
scroll to position [86, 0]
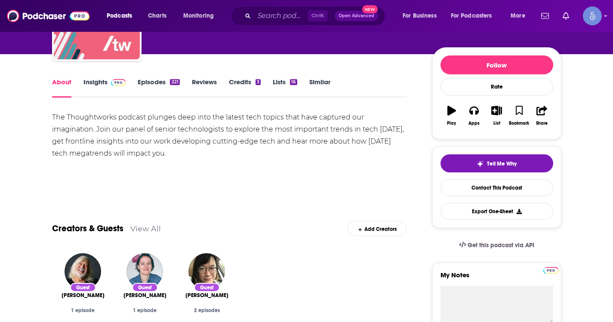
click at [106, 83] on link "Insights" at bounding box center [104, 88] width 43 height 20
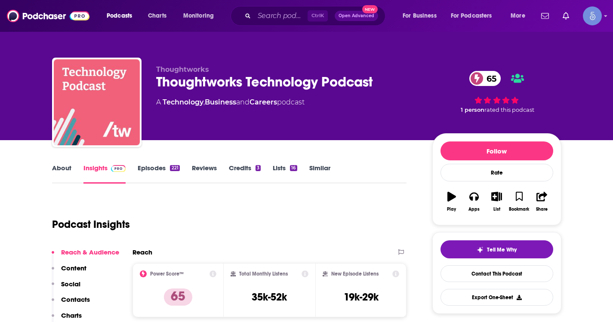
click at [66, 164] on link "About" at bounding box center [61, 174] width 19 height 20
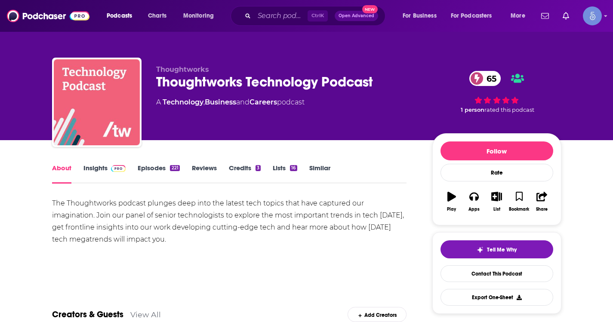
click at [267, 34] on div "Thoughtworks Thoughtworks Technology Podcast 65 A Technology , Business and Car…" at bounding box center [306, 70] width 550 height 140
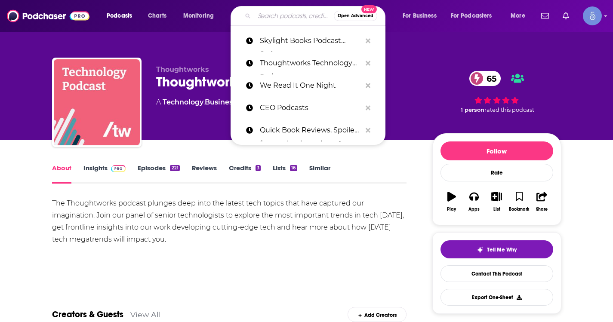
click at [275, 22] on input "Search podcasts, credits, & more..." at bounding box center [294, 16] width 80 height 14
paste input "The Bid"
type input "The Bid"
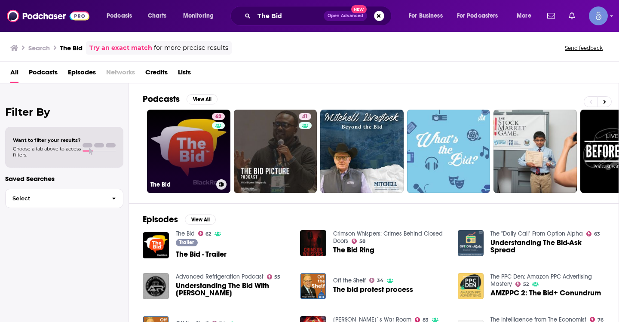
click at [216, 158] on div "62" at bounding box center [219, 146] width 15 height 66
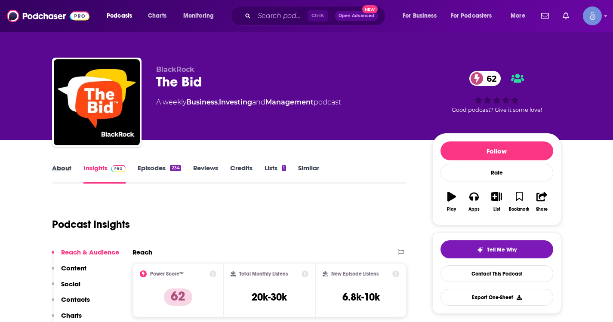
click at [74, 168] on div "About" at bounding box center [67, 174] width 31 height 20
click at [64, 169] on link "About" at bounding box center [61, 174] width 19 height 20
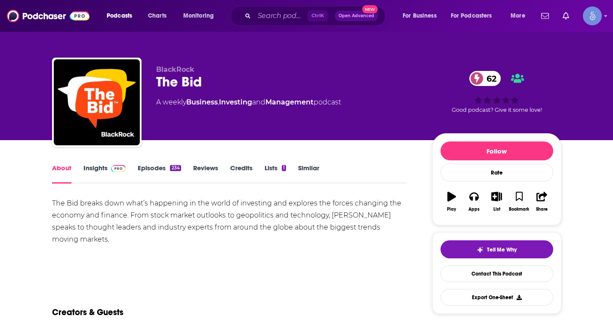
click at [96, 167] on link "Insights" at bounding box center [104, 174] width 43 height 20
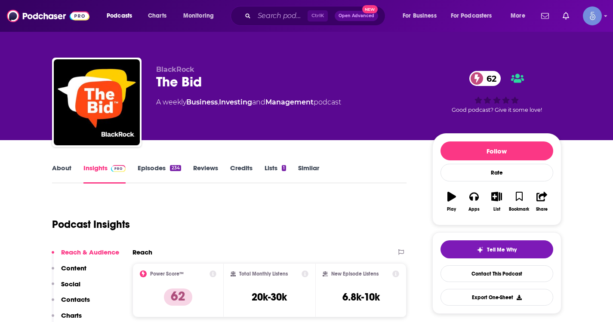
click at [56, 176] on link "About" at bounding box center [61, 174] width 19 height 20
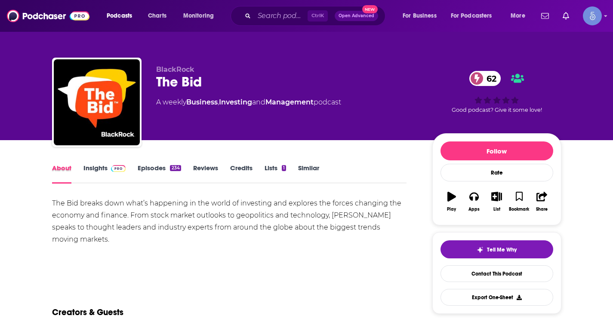
click at [79, 174] on div "About" at bounding box center [67, 174] width 31 height 20
drag, startPoint x: 206, startPoint y: 82, endPoint x: 157, endPoint y: 69, distance: 50.6
click at [157, 69] on div "BlackRock The Bid 62 A weekly Business , Investing and Management podcast" at bounding box center [287, 99] width 262 height 69
copy div "BlackRock The Bid"
click at [108, 163] on div "About Insights Episodes 234 Reviews Credits Lists 1 Similar" at bounding box center [229, 173] width 355 height 21
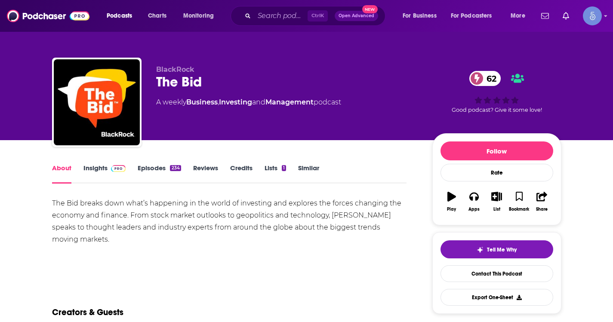
click at [97, 163] on div "About Insights Episodes 234 Reviews Credits Lists 1 Similar" at bounding box center [229, 173] width 355 height 21
click at [96, 170] on link "Insights" at bounding box center [104, 174] width 43 height 20
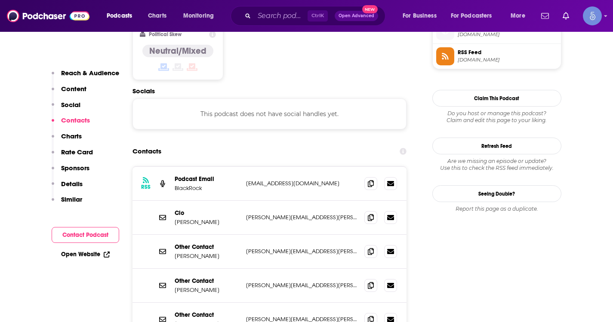
scroll to position [731, 0]
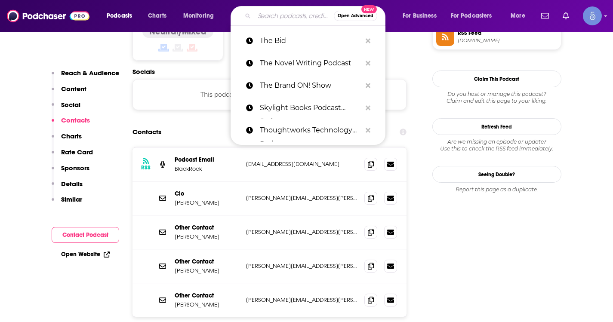
click at [261, 21] on input "Search podcasts, credits, & more..." at bounding box center [294, 16] width 80 height 14
paste input "With Great Power"
type input "With Great Power"
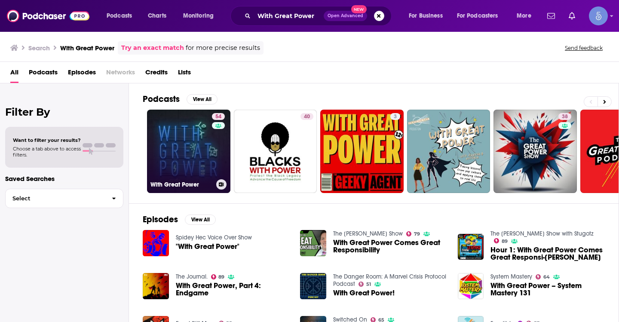
click at [177, 156] on link "54 With Great Power" at bounding box center [188, 151] width 83 height 83
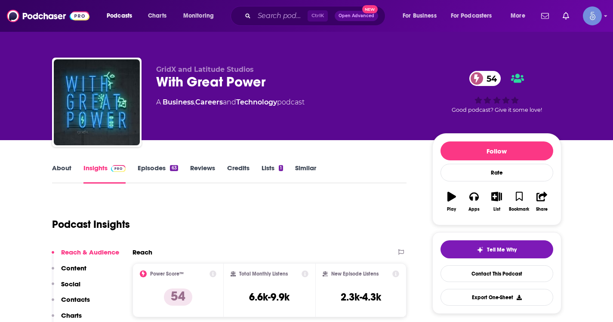
click at [65, 169] on link "About" at bounding box center [61, 174] width 19 height 20
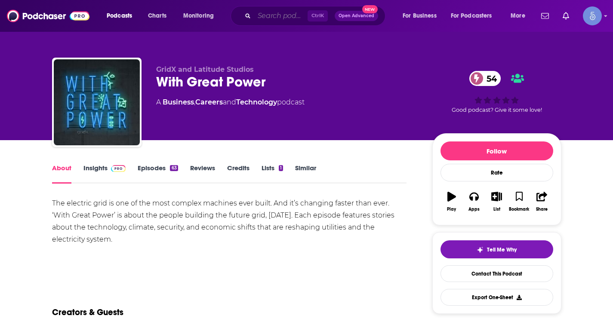
click at [279, 21] on input "Search podcasts, credits, & more..." at bounding box center [280, 16] width 53 height 14
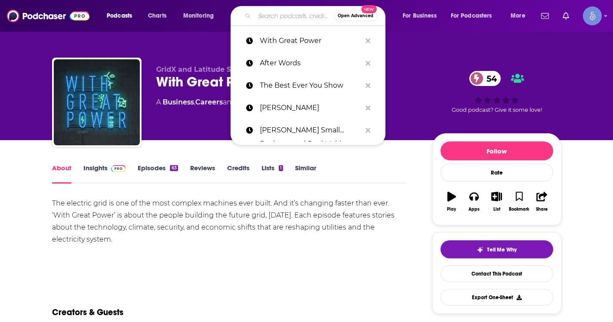
click at [279, 21] on input "Search podcasts, credits, & more..." at bounding box center [294, 16] width 80 height 14
paste input "Tech News Weekly (Video)"
type input "Tech News Weekly (Video)"
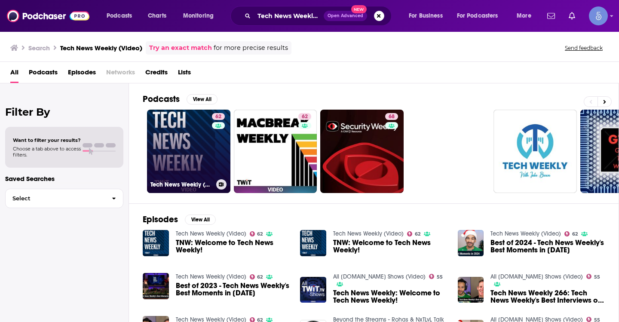
click at [170, 148] on link "62 Tech News Weekly (Video)" at bounding box center [188, 151] width 83 height 83
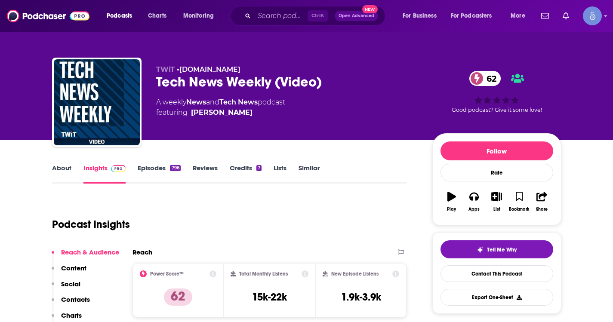
click at [69, 174] on link "About" at bounding box center [61, 174] width 19 height 20
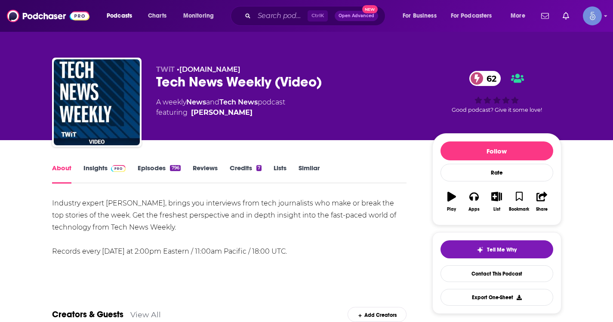
click at [96, 173] on link "Insights" at bounding box center [104, 174] width 43 height 20
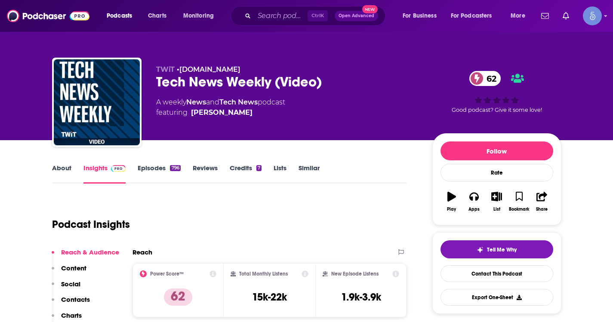
click at [145, 165] on link "Episodes 796" at bounding box center [159, 174] width 43 height 20
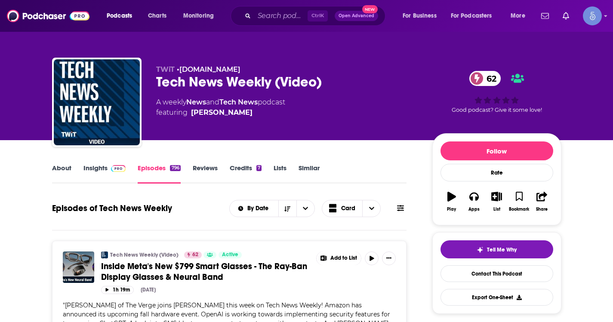
click at [54, 167] on link "About" at bounding box center [61, 174] width 19 height 20
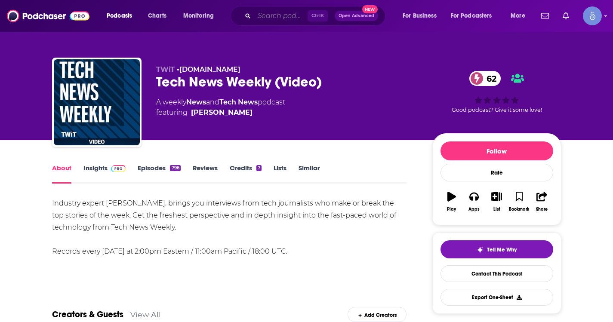
click at [270, 18] on input "Search podcasts, credits, & more..." at bounding box center [280, 16] width 53 height 14
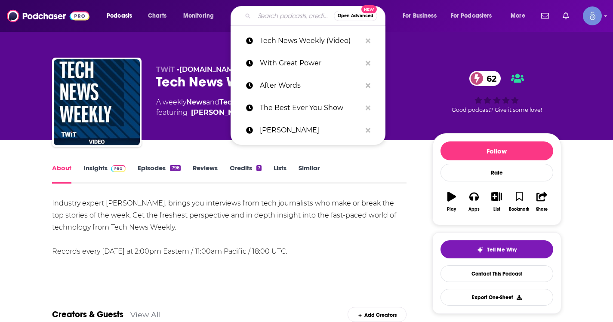
paste input "Cloud Security Podcast by Google"
type input "Cloud Security Podcast by Google"
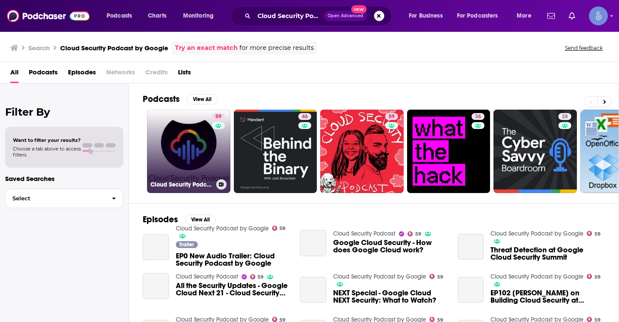
click at [203, 162] on link "59 Cloud Security Podcast by Google" at bounding box center [188, 151] width 83 height 83
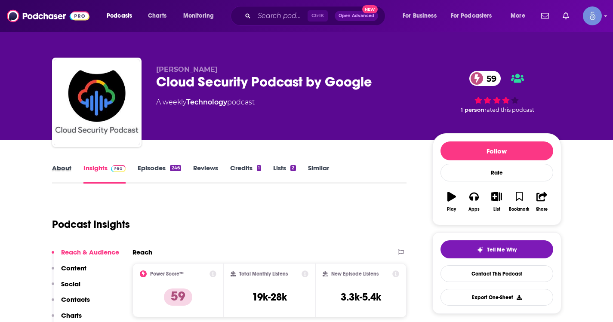
click at [71, 173] on div "About" at bounding box center [67, 174] width 31 height 20
click at [66, 170] on link "About" at bounding box center [61, 174] width 19 height 20
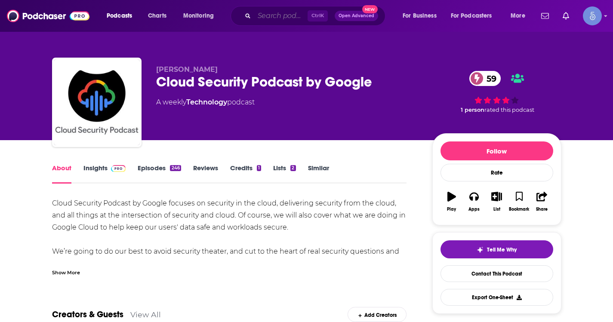
click at [277, 18] on input "Search podcasts, credits, & more..." at bounding box center [280, 16] width 53 height 14
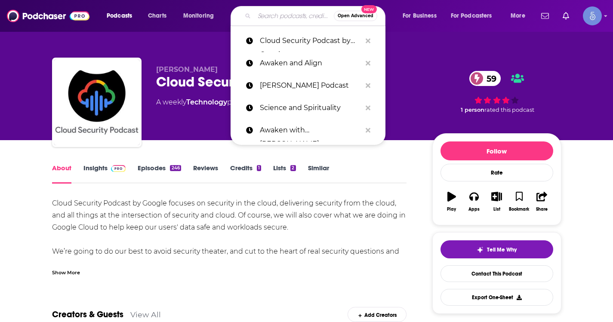
paste input "Smashing Security"
type input "Smashing Security"
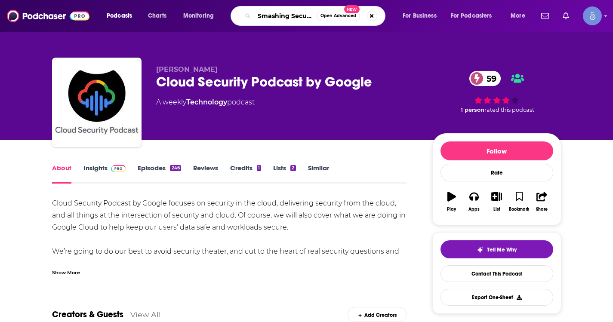
scroll to position [0, 4]
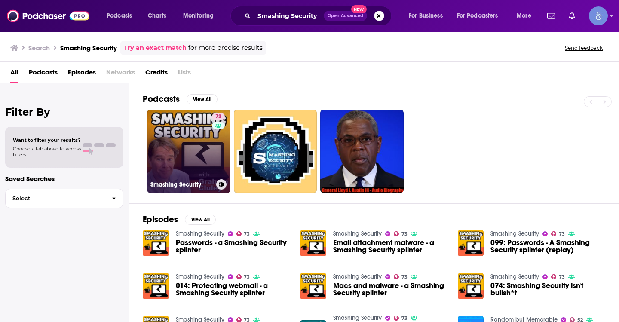
click at [179, 138] on link "73 Smashing Security" at bounding box center [188, 151] width 83 height 83
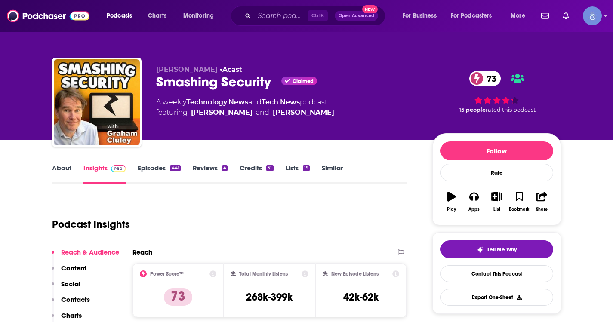
click at [62, 168] on link "About" at bounding box center [61, 174] width 19 height 20
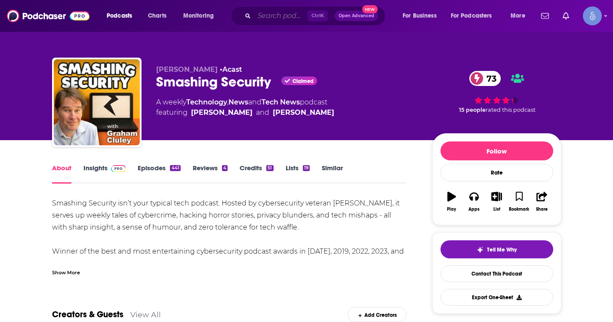
click at [290, 19] on input "Search podcasts, credits, & more..." at bounding box center [280, 16] width 53 height 14
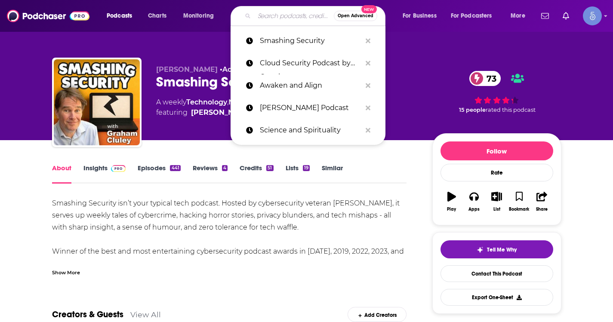
paste input "Hacked"
type input "Hacked"
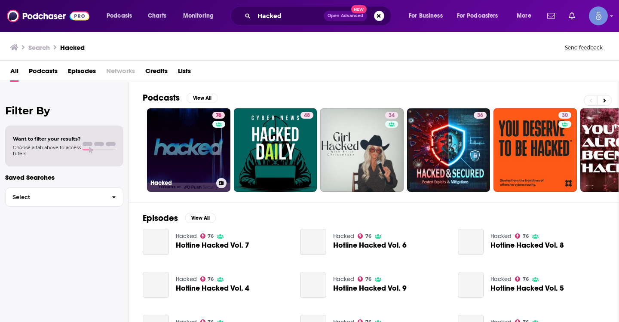
click at [181, 160] on link "76 Hacked" at bounding box center [188, 149] width 83 height 83
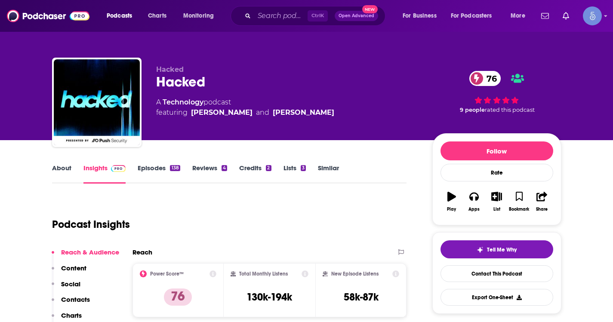
click at [54, 163] on div "About Insights Episodes 138 Reviews 4 Credits 2 Lists 3 Similar" at bounding box center [229, 173] width 355 height 21
click at [63, 166] on link "About" at bounding box center [61, 174] width 19 height 20
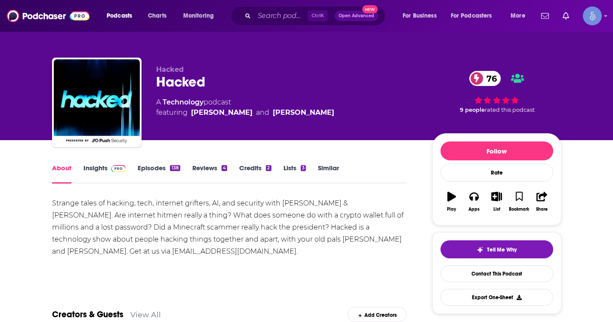
click at [294, 25] on div "Ctrl K Open Advanced New" at bounding box center [308, 16] width 155 height 20
click at [290, 22] on div "Ctrl K Open Advanced New" at bounding box center [308, 16] width 155 height 20
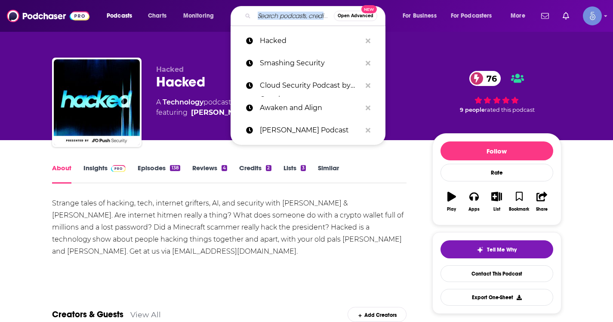
click at [286, 22] on input "Search podcasts, credits, & more..." at bounding box center [294, 16] width 80 height 14
click at [281, 16] on input "Search podcasts, credits, & more..." at bounding box center [294, 16] width 80 height 14
paste input "Cryptocurrency for Beginners: with Crypto Casey"
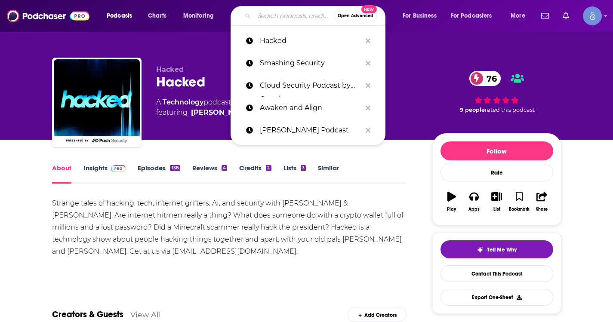
type input "Cryptocurrency for Beginners: with Crypto Casey"
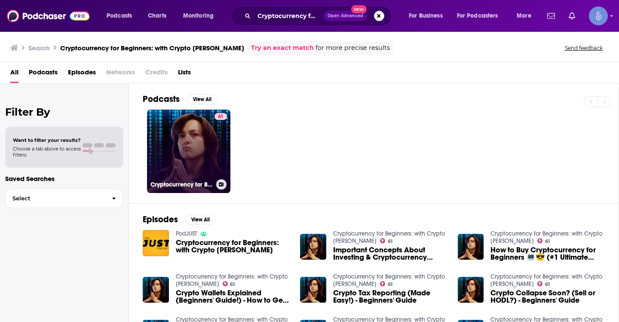
click at [191, 151] on link "61 Cryptocurrency for Beginners: with Crypto Casey" at bounding box center [188, 151] width 83 height 83
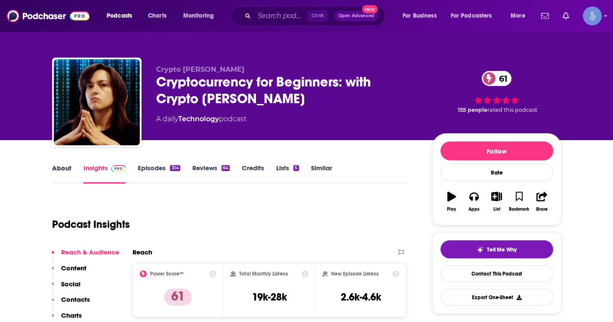
click at [71, 168] on div "About" at bounding box center [67, 174] width 31 height 20
click at [59, 172] on link "About" at bounding box center [61, 174] width 19 height 20
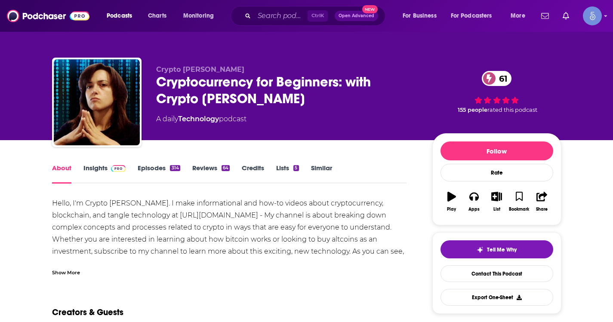
click at [220, 215] on div "Hello, I'm Crypto Casey. I make informational and how-to videos about cryptocur…" at bounding box center [229, 245] width 355 height 96
drag, startPoint x: 123, startPoint y: 214, endPoint x: 250, endPoint y: 219, distance: 127.4
click at [242, 219] on div "Hello, I'm Crypto Casey. I make informational and how-to videos about cryptocur…" at bounding box center [229, 245] width 355 height 96
copy div "https://YouTube.com/CryptoCasey -"
click at [247, 221] on div "Hello, I'm Crypto Casey. I make informational and how-to videos about cryptocur…" at bounding box center [229, 245] width 355 height 96
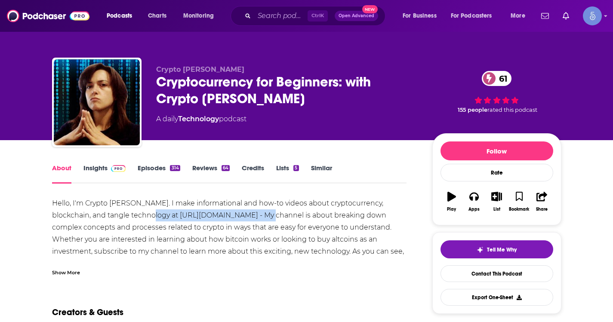
drag, startPoint x: 240, startPoint y: 218, endPoint x: 126, endPoint y: 218, distance: 113.5
click at [126, 218] on div "Hello, I'm Crypto Casey. I make informational and how-to videos about cryptocur…" at bounding box center [229, 245] width 355 height 96
copy div "https://YouTube.com/CryptoCasey"
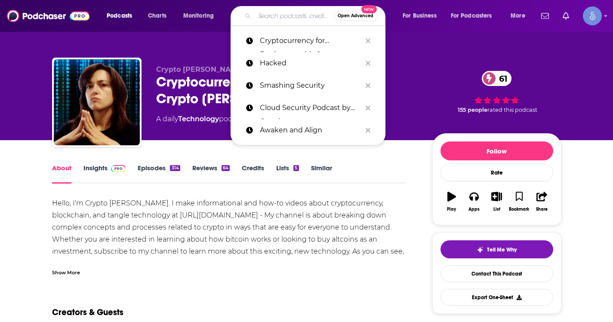
click at [280, 14] on input "Search podcasts, credits, & more..." at bounding box center [294, 16] width 80 height 14
paste input "The Talk Show With John Gruber"
type input "The Talk Show With John Gruber"
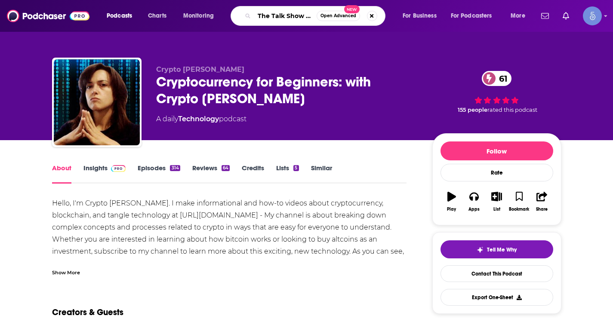
scroll to position [0, 49]
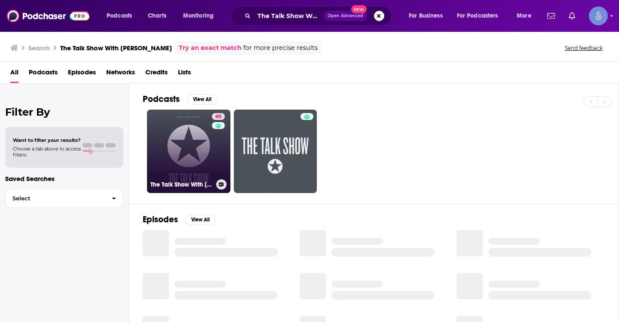
click at [169, 141] on link "60 The Talk Show With John Gruber" at bounding box center [188, 151] width 83 height 83
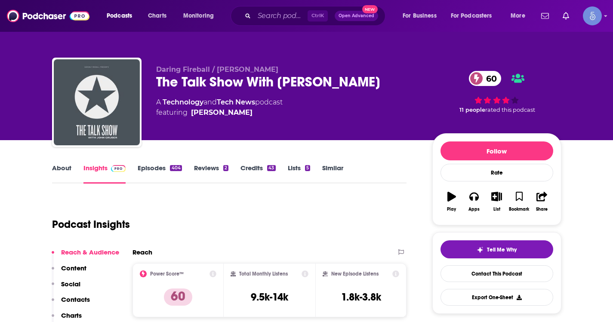
click at [68, 170] on link "About" at bounding box center [61, 174] width 19 height 20
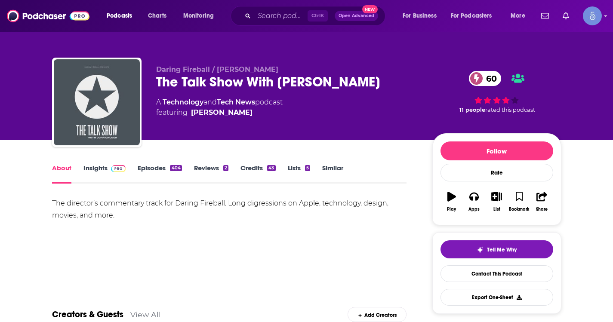
click at [159, 174] on link "Episodes 404" at bounding box center [160, 174] width 44 height 20
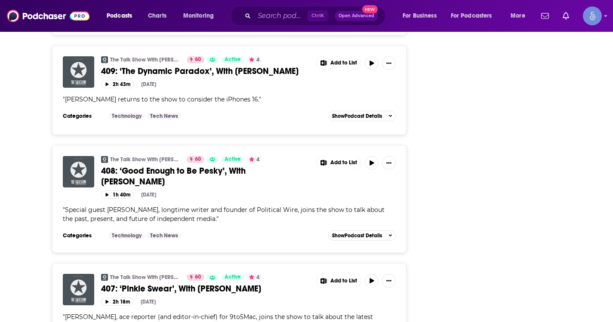
scroll to position [2783, 0]
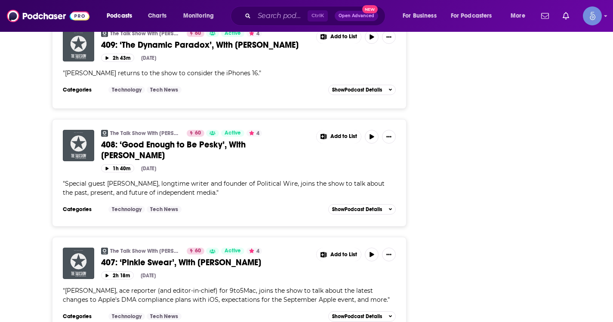
click at [264, 10] on input "Search podcasts, credits, & more..." at bounding box center [280, 16] width 53 height 14
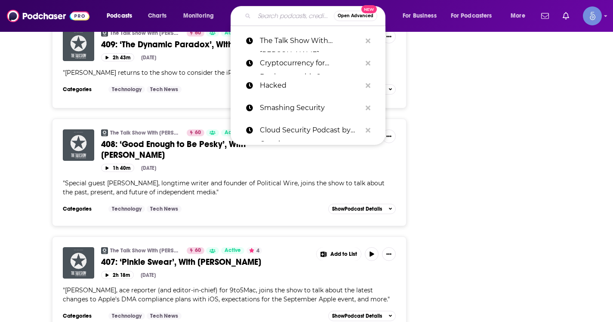
paste input "The Talk Show With John Gruber"
type input "The Talk Show With John Gruber"
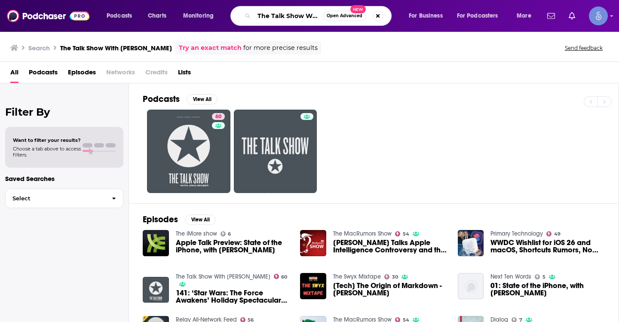
click at [293, 17] on input "The Talk Show With John Gruber" at bounding box center [288, 16] width 69 height 14
paste input "Top Traders Unplugged"
click at [293, 16] on input "The Talk ShTop Traders Unpluggedow With John Gruber" at bounding box center [288, 16] width 69 height 14
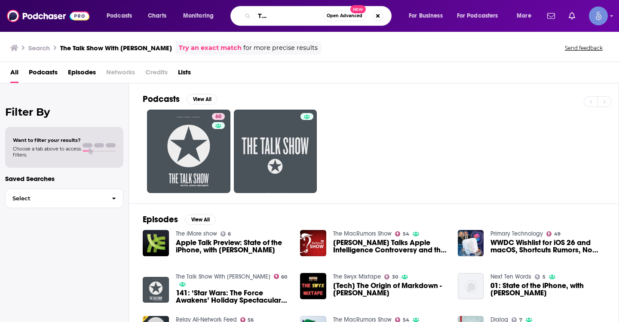
click at [293, 16] on input "The Talk ShTop Traders Unpluggedow With John Gruber" at bounding box center [288, 16] width 69 height 14
paste input "op Traders Unplugged"
type input "Top Traders Unplugged"
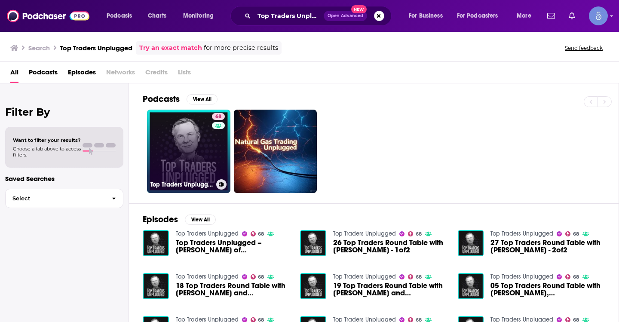
click at [180, 151] on link "68 Top Traders Unplugged" at bounding box center [188, 151] width 83 height 83
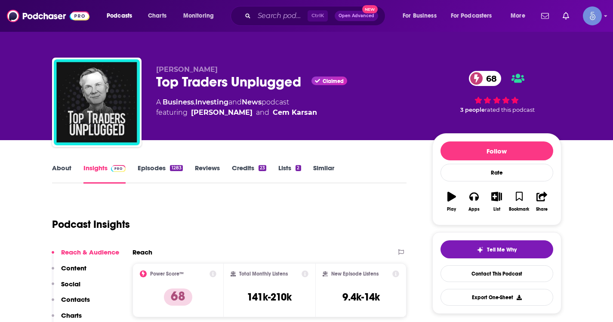
click at [64, 169] on link "About" at bounding box center [61, 174] width 19 height 20
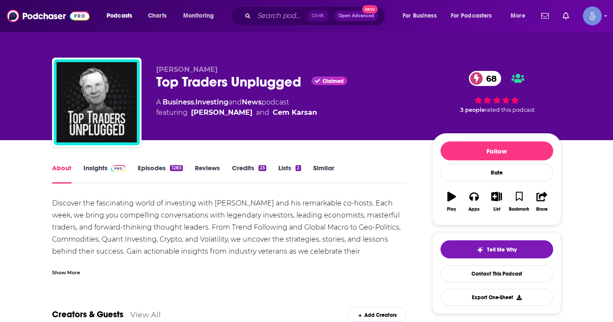
click at [111, 166] on img at bounding box center [118, 168] width 15 height 7
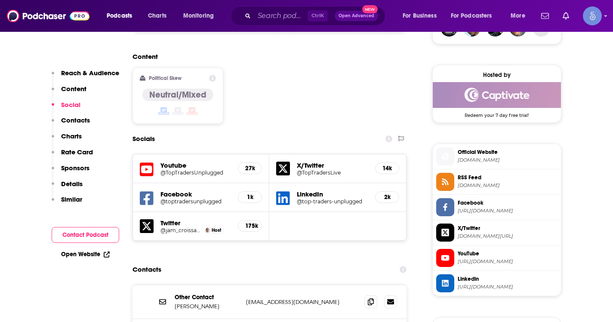
scroll to position [688, 0]
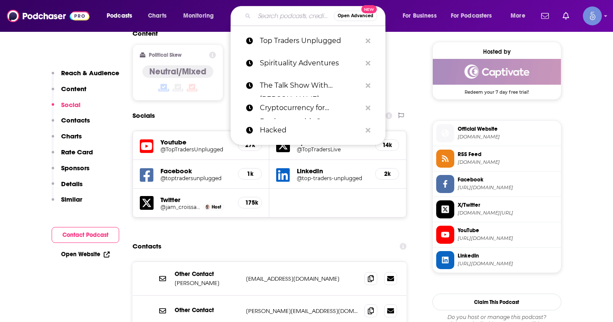
click at [277, 13] on input "Search podcasts, credits, & more..." at bounding box center [294, 16] width 80 height 14
paste input "TFTC: A Bitcoin Podcast"
type input "TFTC: A Bitcoin Podcast"
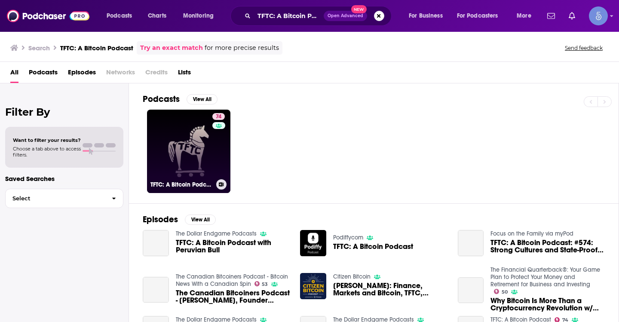
click at [208, 146] on link "74 TFTC: A Bitcoin Podcast" at bounding box center [188, 151] width 83 height 83
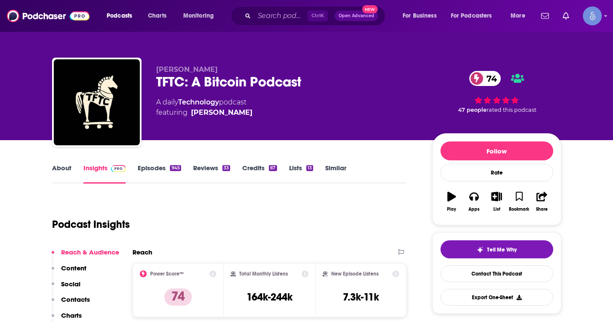
click at [65, 175] on link "About" at bounding box center [61, 174] width 19 height 20
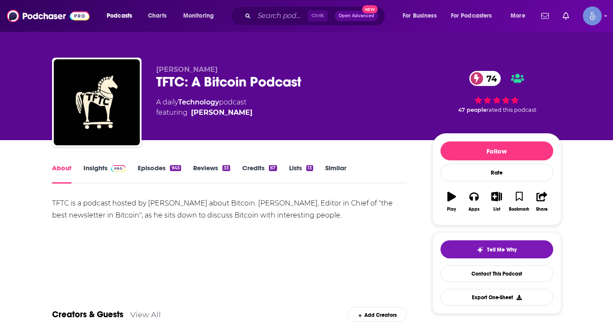
click at [111, 175] on link "Insights" at bounding box center [104, 174] width 43 height 20
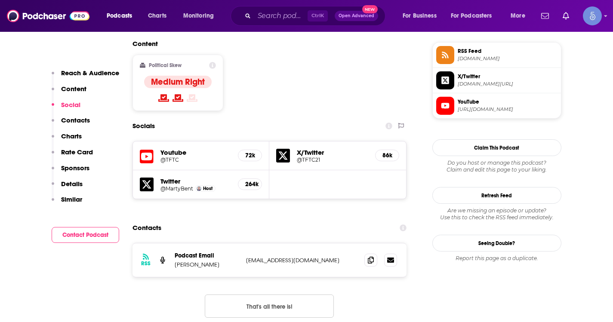
scroll to position [688, 0]
click at [369, 256] on icon at bounding box center [371, 259] width 6 height 7
click at [286, 28] on div "Podcasts Charts Monitoring Ctrl K Open Advanced New For Business For Podcasters…" at bounding box center [306, 16] width 613 height 32
click at [290, 16] on input "Search podcasts, credits, & more..." at bounding box center [280, 16] width 53 height 14
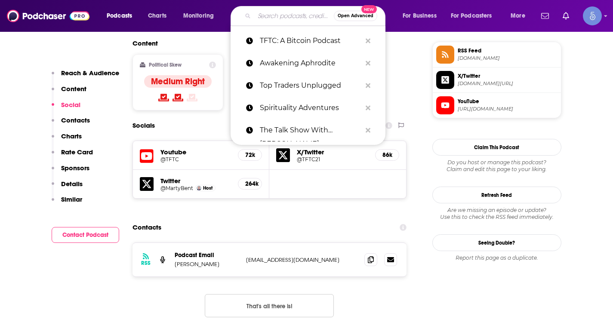
paste input "Bitcoin News Alerts | Daily BTC News"
type input "Bitcoin News Alerts | Daily BTC News"
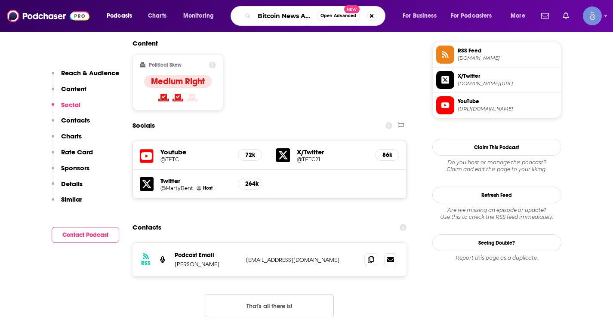
scroll to position [0, 62]
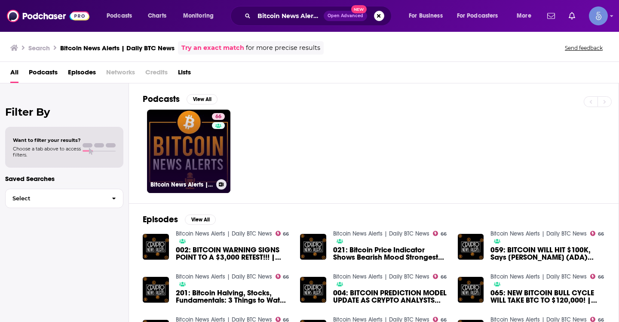
click at [178, 164] on link "66 Bitcoin News Alerts | Daily BTC News" at bounding box center [188, 151] width 83 height 83
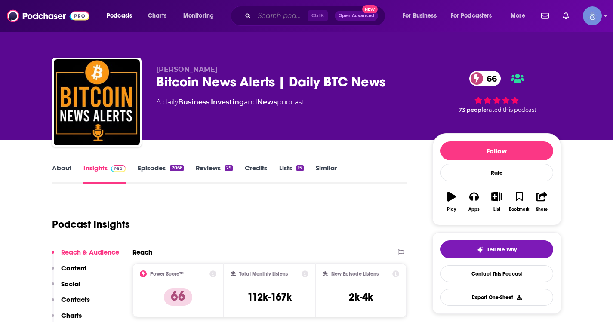
click at [283, 12] on input "Search podcasts, credits, & more..." at bounding box center [280, 16] width 53 height 14
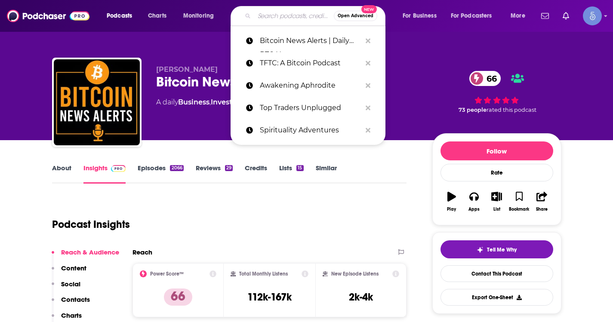
paste input "TFTC: A Bitcoin Podcast"
type input "TFTC: A Bitcoin Podcast"
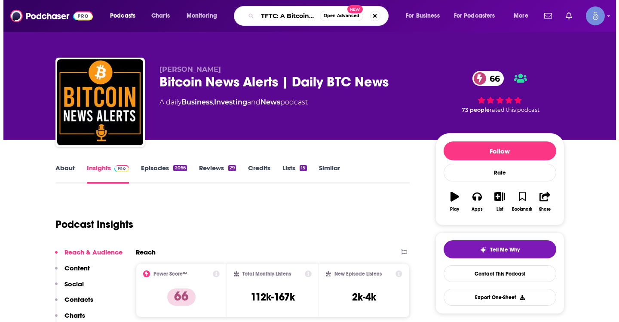
scroll to position [0, 20]
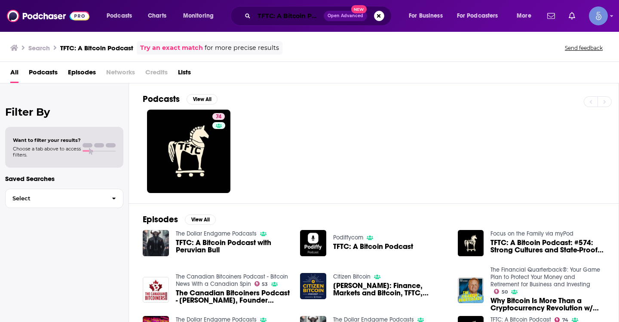
click at [282, 13] on input "TFTC: A Bitcoin Podcast" at bounding box center [289, 16] width 70 height 14
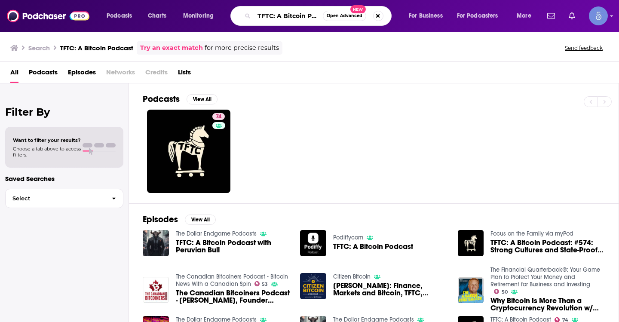
click at [282, 13] on input "TFTC: A Bitcoin Podcast" at bounding box center [288, 16] width 69 height 14
paste input "Bitcoin News Alerts | Daily BTC News"
type input "Bitcoin News Alerts | Daily BTC News"
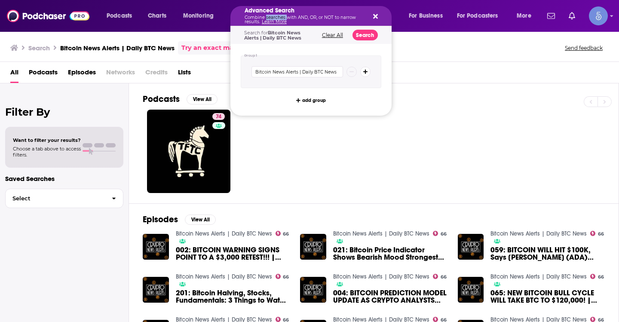
click at [278, 17] on p "Combine searches with AND, OR, or NOT to narrow results. Learn More" at bounding box center [304, 19] width 119 height 9
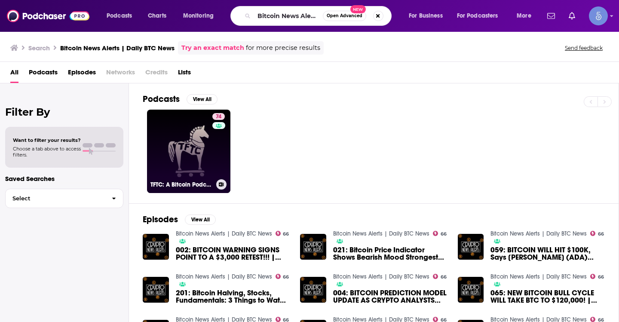
click at [206, 148] on link "74 TFTC: A Bitcoin Podcast" at bounding box center [188, 151] width 83 height 83
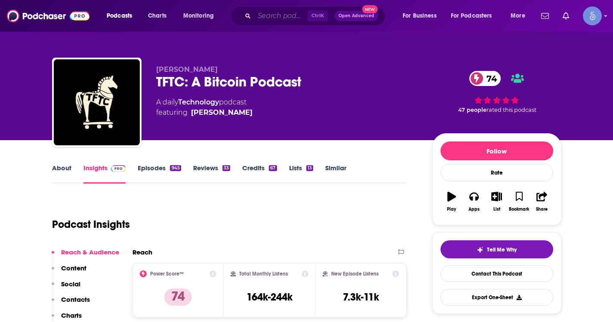
click at [304, 14] on input "Search podcasts, credits, & more..." at bounding box center [280, 16] width 53 height 14
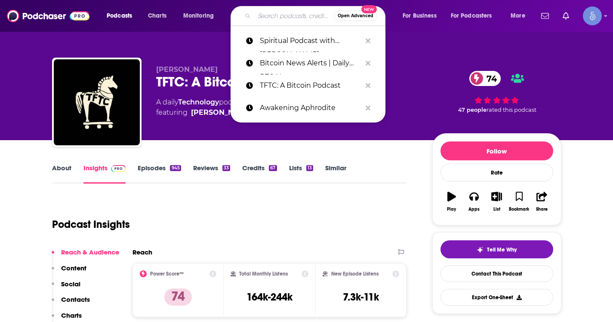
click at [275, 18] on input "Search podcasts, credits, & more..." at bounding box center [294, 16] width 80 height 14
paste input "Bitcoin News Alerts | Daily BTC News"
type input "Bitcoin News Alerts | Daily BTC News"
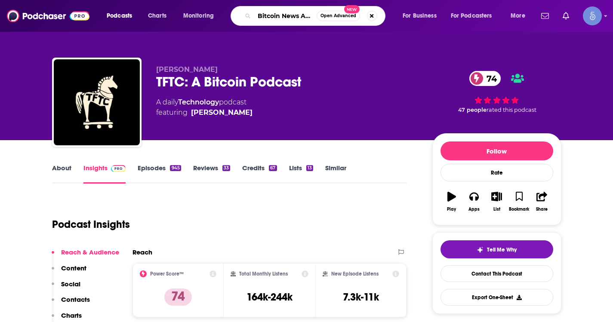
scroll to position [0, 62]
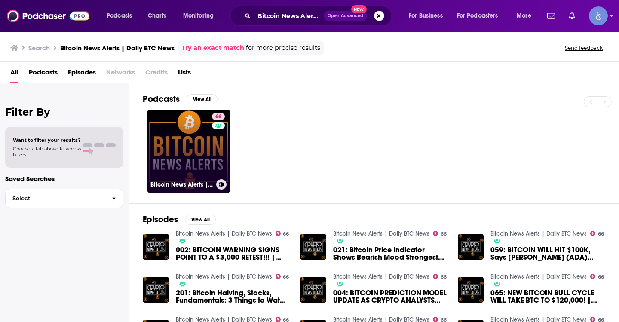
click at [188, 155] on link "66 Bitcoin News Alerts | Daily BTC News" at bounding box center [188, 151] width 83 height 83
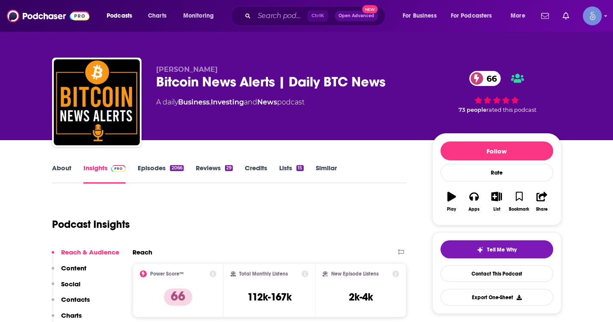
click at [67, 169] on link "About" at bounding box center [61, 174] width 19 height 20
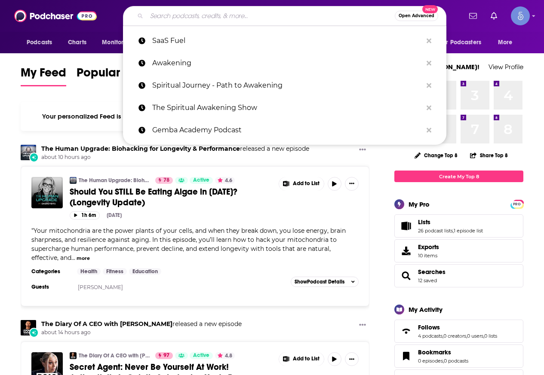
click at [209, 15] on input "Search podcasts, credits, & more..." at bounding box center [271, 16] width 248 height 14
paste input "The Digital Executive"
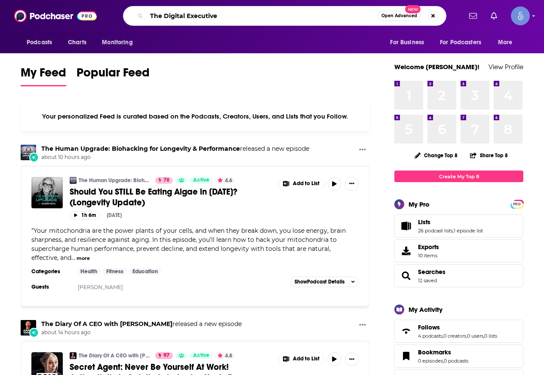
type input "The Digital Executive"
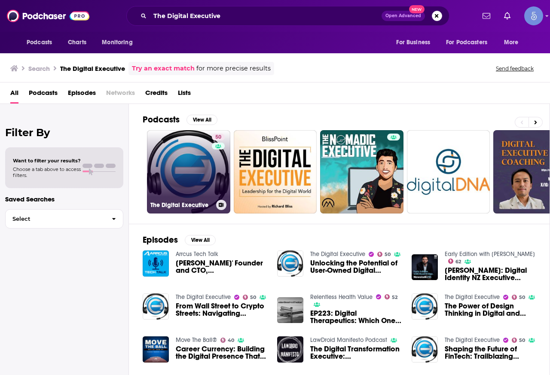
click at [205, 171] on link "50 The Digital Executive" at bounding box center [188, 171] width 83 height 83
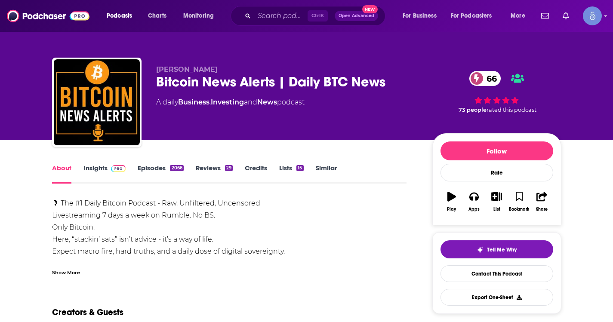
click at [65, 274] on div "Show More" at bounding box center [66, 272] width 28 height 8
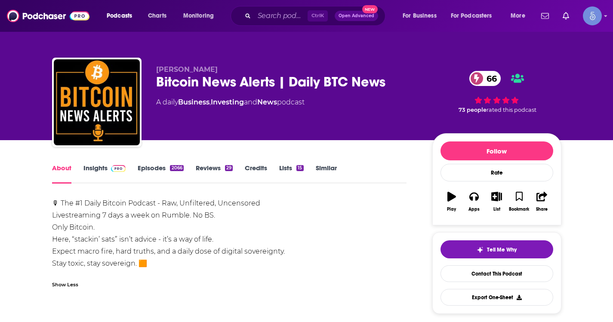
click at [108, 169] on span at bounding box center [117, 168] width 18 height 8
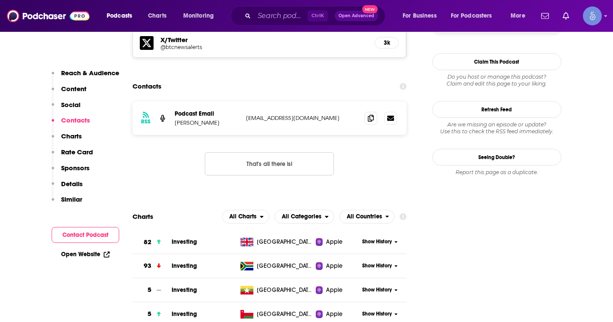
scroll to position [774, 0]
click at [370, 114] on icon at bounding box center [371, 117] width 6 height 7
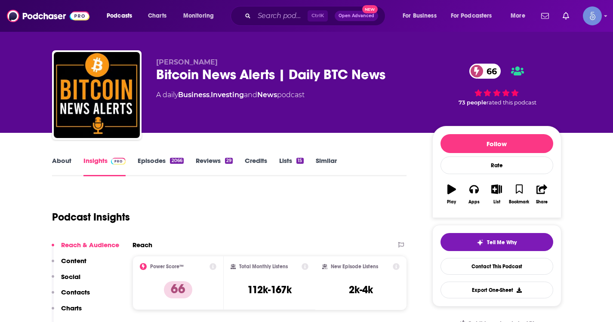
scroll to position [0, 0]
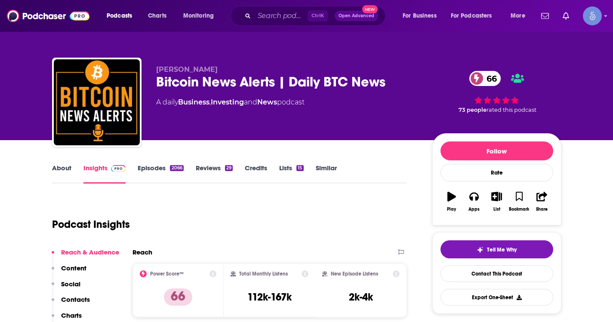
click at [55, 172] on link "About" at bounding box center [61, 174] width 19 height 20
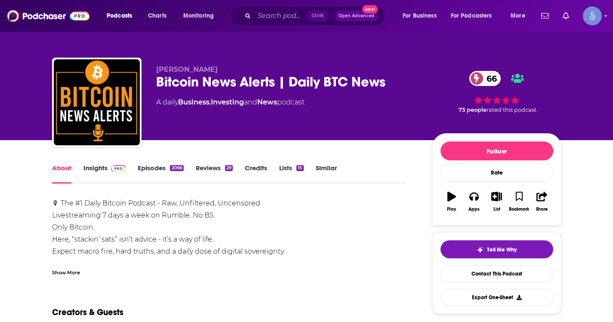
click at [67, 269] on div "Show More" at bounding box center [66, 272] width 28 height 8
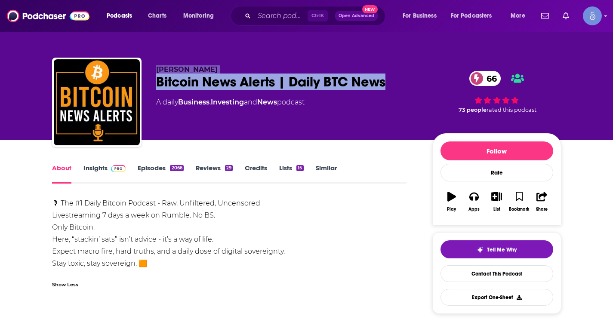
drag, startPoint x: 395, startPoint y: 77, endPoint x: 145, endPoint y: 61, distance: 250.7
click at [145, 61] on div "[PERSON_NAME] Bitcoin News Alerts | Daily BTC News 66 A daily Business , Invest…" at bounding box center [306, 104] width 509 height 93
copy div "[PERSON_NAME] Bitcoin News Alerts | Daily BTC News"
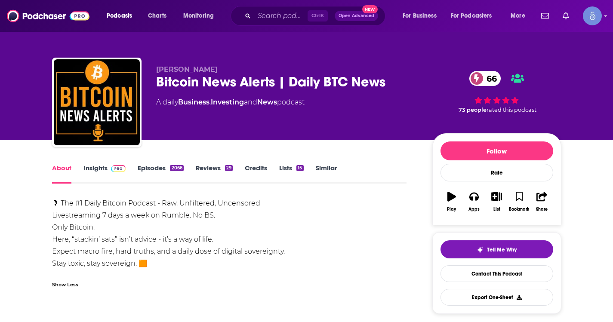
click at [80, 286] on div "Show Less" at bounding box center [229, 281] width 355 height 15
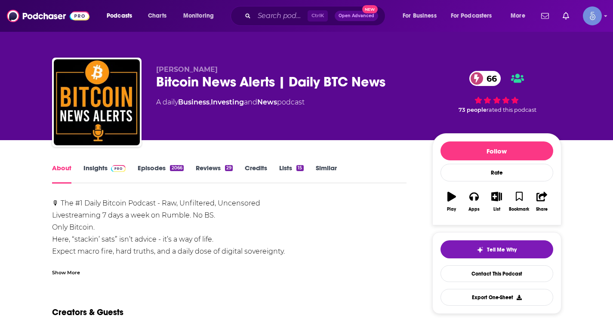
click at [72, 271] on div "Show More" at bounding box center [66, 272] width 28 height 8
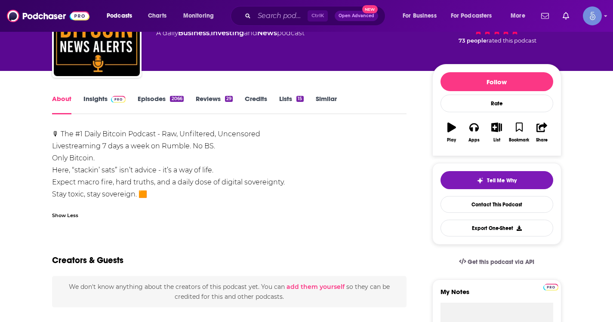
scroll to position [86, 0]
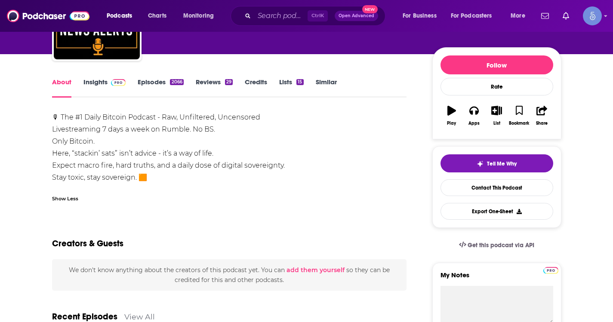
click at [73, 199] on div "Show Less" at bounding box center [65, 198] width 26 height 8
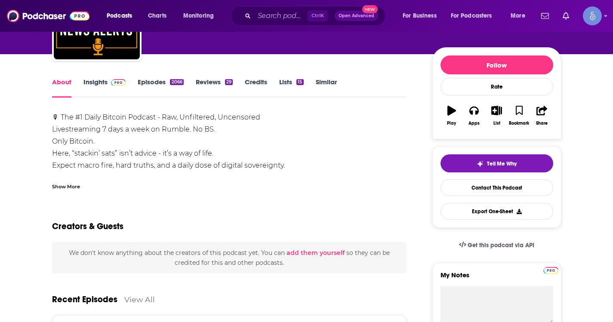
click at [74, 189] on div "Show More" at bounding box center [66, 186] width 28 height 8
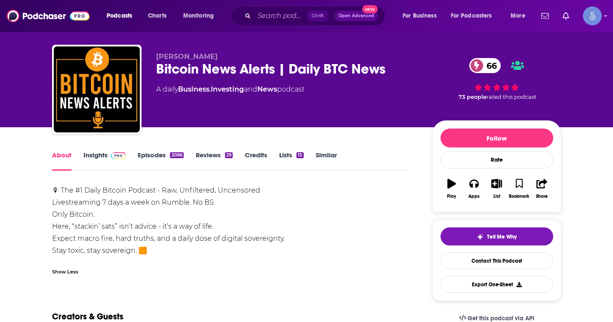
scroll to position [0, 0]
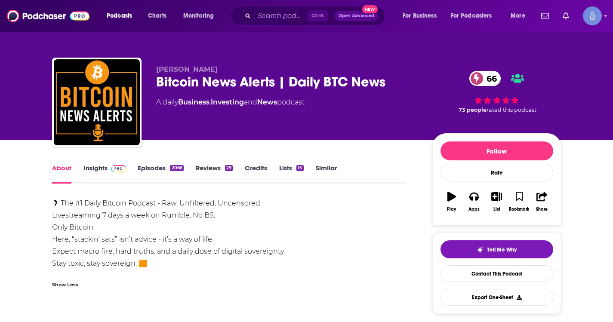
click at [105, 167] on link "Insights" at bounding box center [104, 174] width 43 height 20
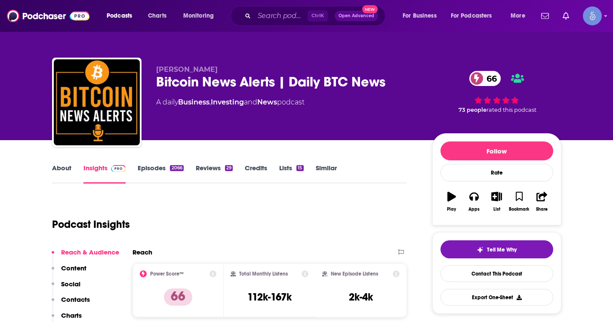
click at [62, 169] on link "About" at bounding box center [61, 174] width 19 height 20
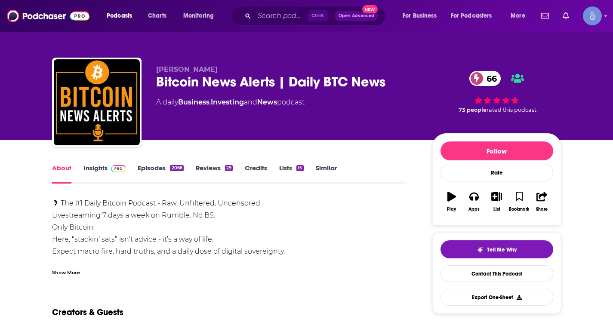
click at [104, 172] on link "Insights" at bounding box center [104, 174] width 43 height 20
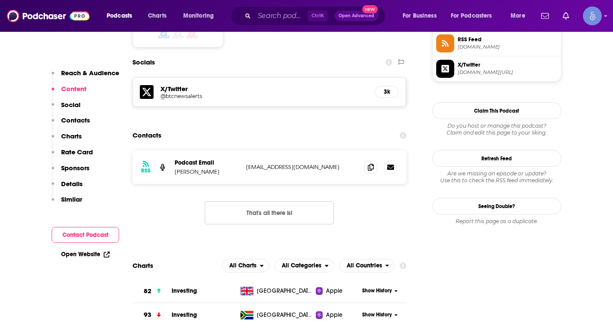
scroll to position [774, 0]
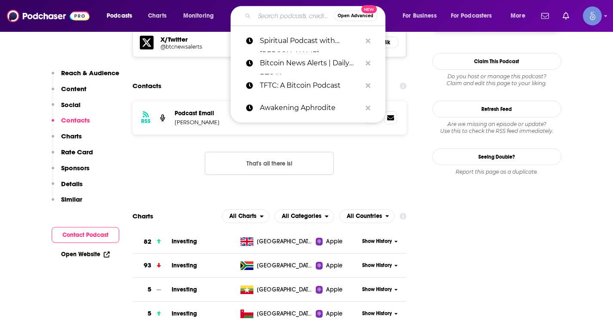
click at [280, 22] on input "Search podcasts, credits, & more..." at bounding box center [294, 16] width 80 height 14
paste input "Rule Breaker Investing"
type input "Rule Breaker Investing"
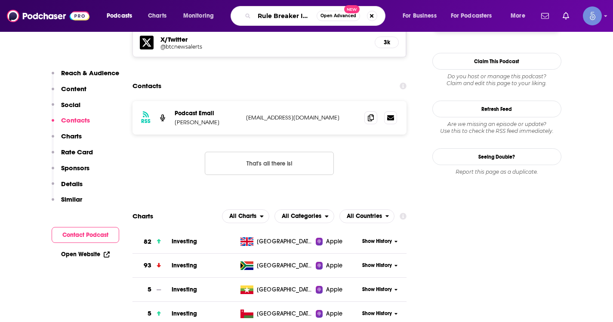
scroll to position [0, 17]
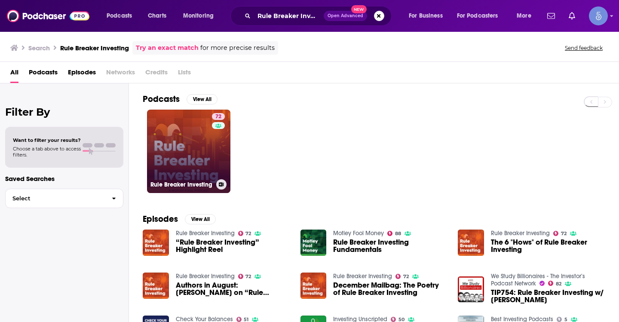
click at [208, 126] on link "72 Rule Breaker Investing" at bounding box center [188, 151] width 83 height 83
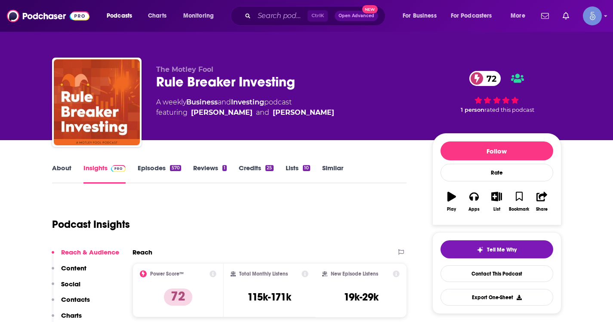
click at [64, 166] on link "About" at bounding box center [61, 174] width 19 height 20
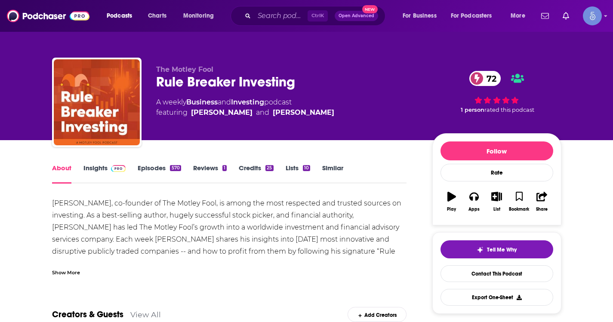
click at [71, 274] on div "Show More" at bounding box center [66, 272] width 28 height 8
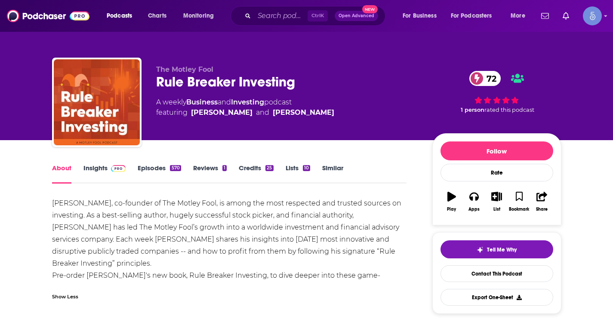
click at [99, 170] on link "Insights" at bounding box center [104, 174] width 43 height 20
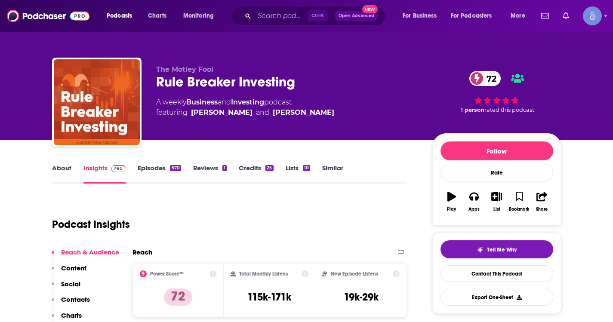
click at [56, 171] on link "About" at bounding box center [61, 174] width 19 height 20
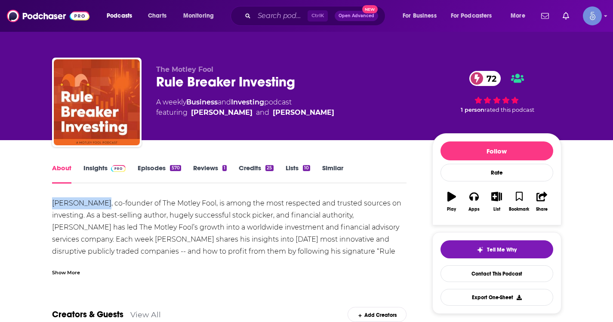
drag, startPoint x: 100, startPoint y: 204, endPoint x: 55, endPoint y: 207, distance: 45.7
click at [55, 207] on div "[PERSON_NAME], co-founder of The Motley Fool, is among the most respected and t…" at bounding box center [229, 245] width 355 height 96
copy div "[PERSON_NAME]"
click at [111, 165] on img at bounding box center [118, 168] width 15 height 7
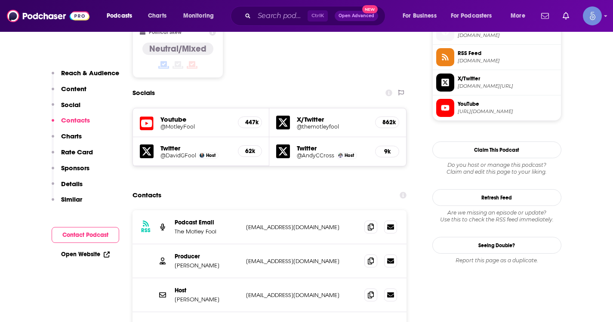
scroll to position [731, 0]
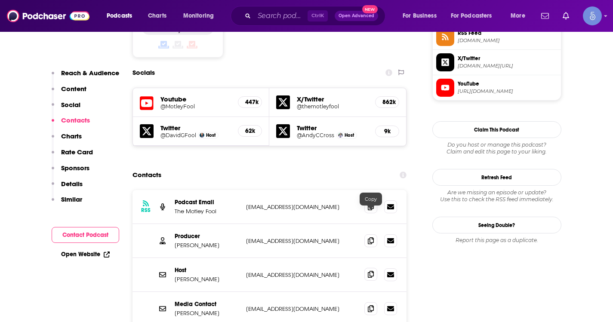
click at [370, 271] on icon at bounding box center [371, 274] width 6 height 7
click at [371, 305] on icon at bounding box center [371, 308] width 6 height 7
click at [370, 237] on icon at bounding box center [371, 240] width 6 height 7
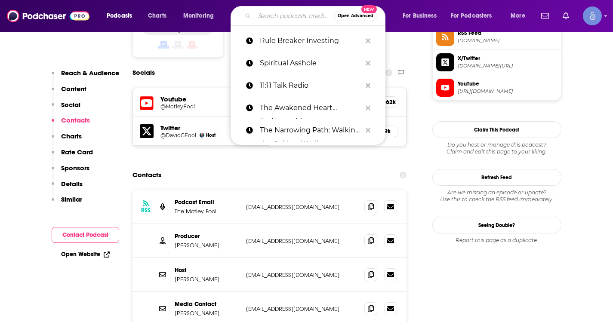
click at [277, 16] on input "Search podcasts, credits, & more..." at bounding box center [294, 16] width 80 height 14
paste input "The Agile Brand with [PERSON_NAME]®: Expert Mode Marketing Technology, AI, & CX"
type input "The Agile Brand with [PERSON_NAME]®: Expert Mode Marketing Technology, AI, & CX"
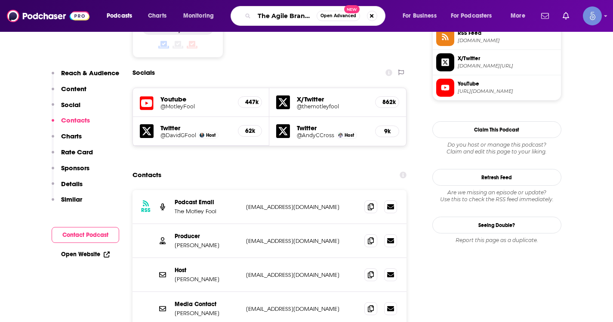
scroll to position [0, 210]
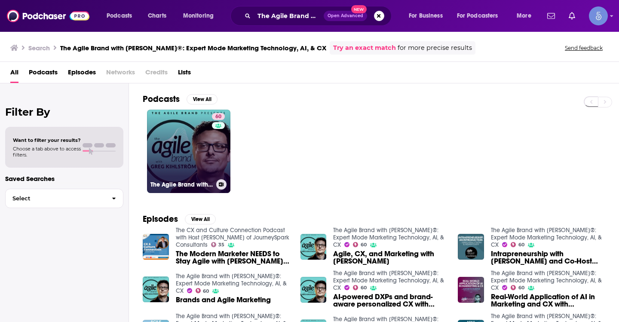
click at [209, 145] on link "60 The Agile Brand with [PERSON_NAME]®: Expert Mode Marketing Technology, AI, &…" at bounding box center [188, 151] width 83 height 83
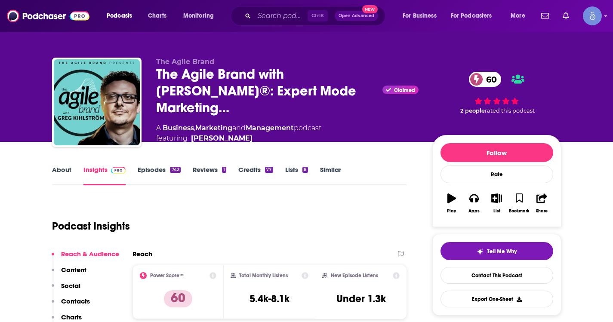
click at [66, 175] on link "About" at bounding box center [61, 176] width 19 height 20
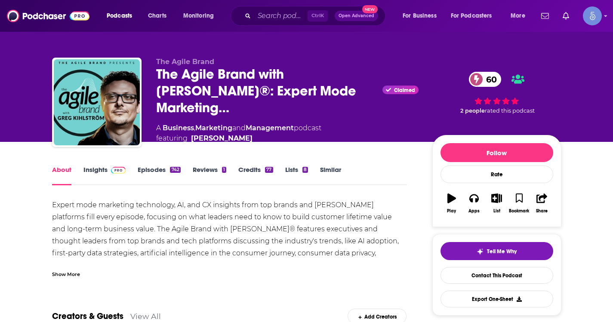
click at [68, 278] on div "Show More" at bounding box center [66, 274] width 28 height 8
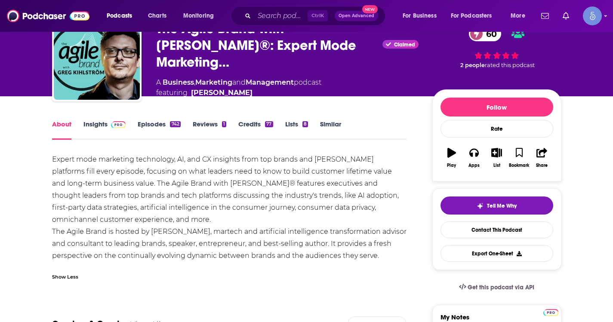
scroll to position [86, 0]
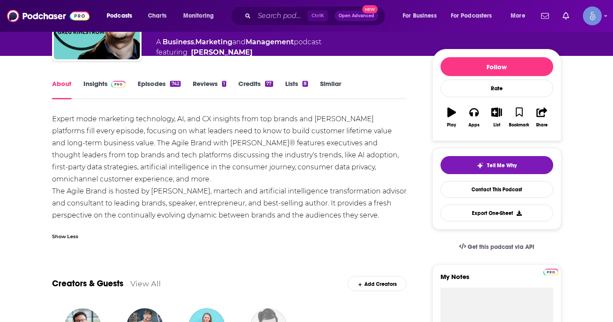
click at [100, 85] on link "Insights" at bounding box center [104, 90] width 43 height 20
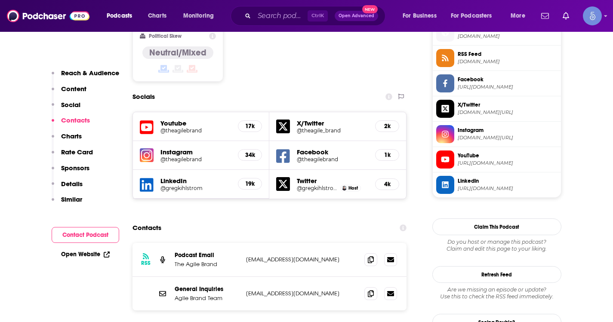
scroll to position [731, 0]
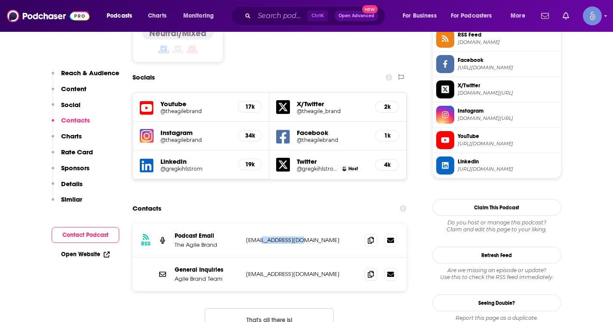
drag, startPoint x: 265, startPoint y: 196, endPoint x: 302, endPoint y: 197, distance: 37.4
click at [302, 237] on p "[EMAIL_ADDRESS][DOMAIN_NAME]" at bounding box center [302, 240] width 112 height 7
copy p "theagilebrand"
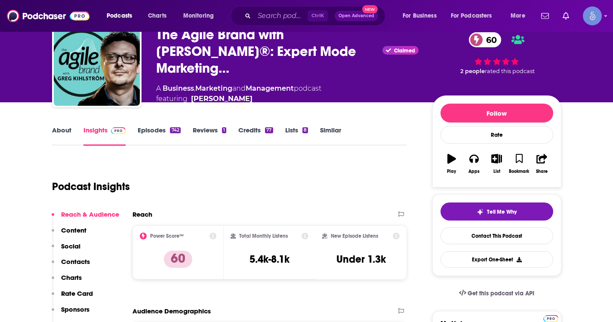
scroll to position [0, 0]
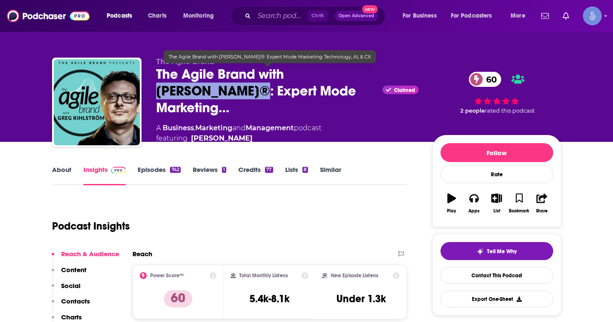
drag, startPoint x: 214, startPoint y: 92, endPoint x: 291, endPoint y: 73, distance: 79.5
click at [291, 73] on span "The Agile Brand with [PERSON_NAME]®: Expert Mode Marketing…" at bounding box center [267, 91] width 223 height 50
copy h2 "[PERSON_NAME]"
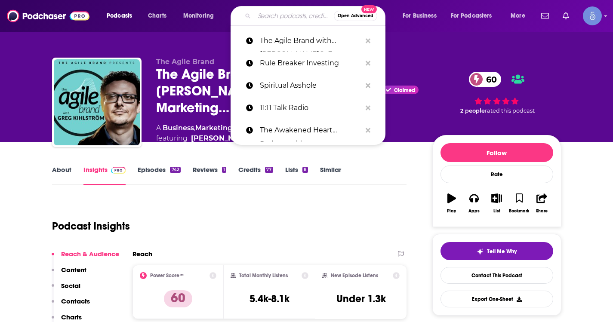
click at [273, 13] on input "Search podcasts, credits, & more..." at bounding box center [294, 16] width 80 height 14
paste input "Catalyst with [PERSON_NAME]"
type input "Catalyst with [PERSON_NAME]"
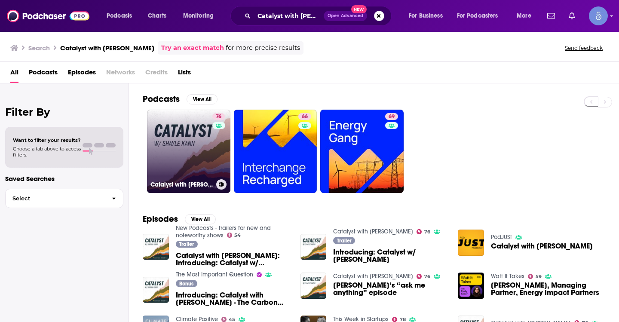
click at [178, 147] on link "76 Catalyst with [PERSON_NAME]" at bounding box center [188, 151] width 83 height 83
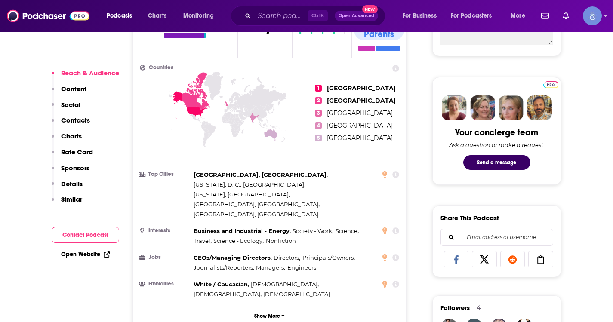
scroll to position [387, 0]
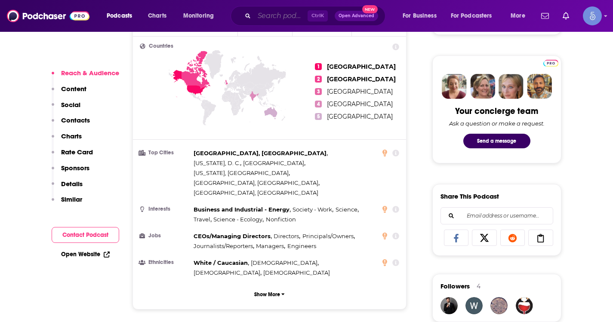
click at [278, 15] on input "Search podcasts, credits, & more..." at bounding box center [280, 16] width 53 height 14
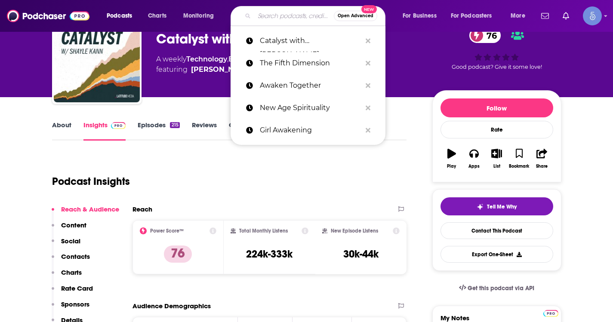
scroll to position [0, 0]
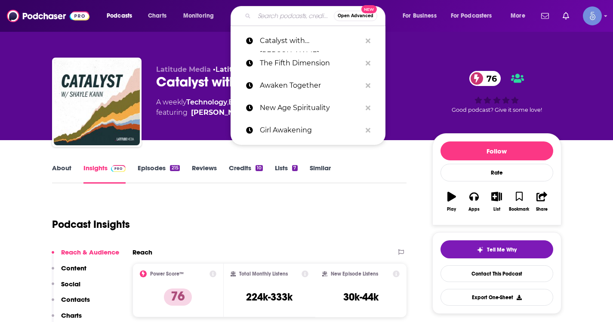
click at [186, 206] on div "Podcast Insights" at bounding box center [226, 219] width 348 height 44
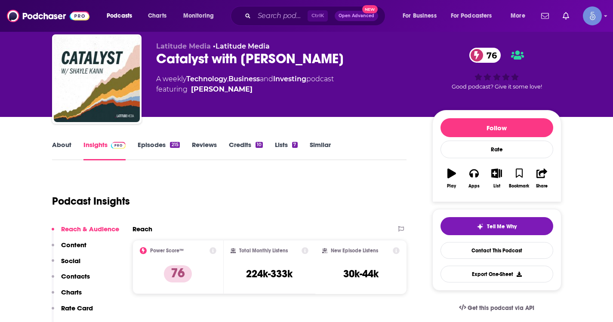
scroll to position [43, 0]
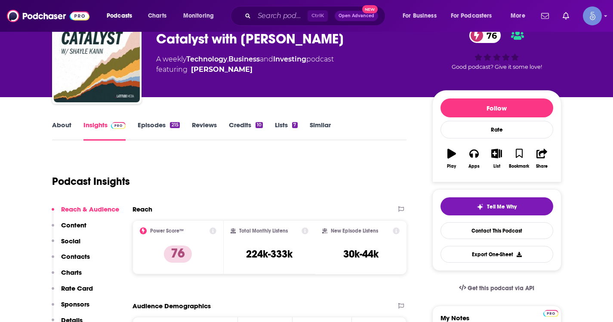
click at [65, 125] on link "About" at bounding box center [61, 131] width 19 height 20
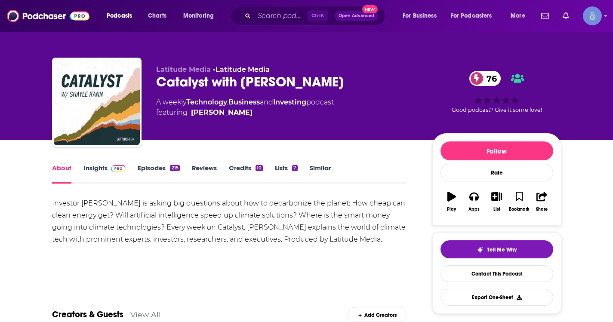
click at [98, 169] on link "Insights" at bounding box center [104, 174] width 43 height 20
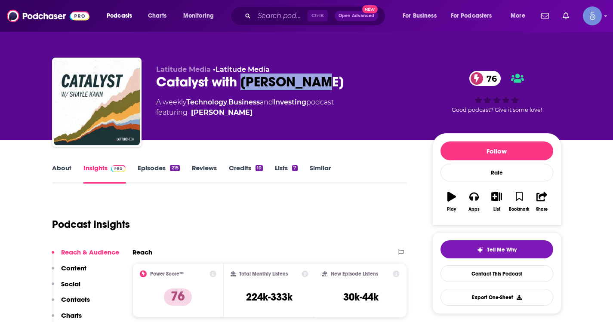
drag, startPoint x: 317, startPoint y: 83, endPoint x: 245, endPoint y: 85, distance: 71.9
click at [245, 85] on div "Catalyst with [PERSON_NAME] 76" at bounding box center [287, 82] width 262 height 17
copy h2 "[PERSON_NAME]"
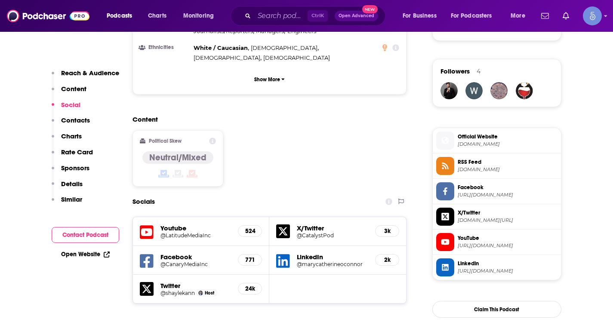
scroll to position [774, 0]
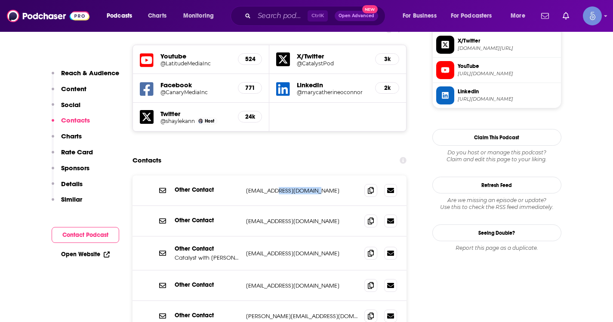
drag, startPoint x: 312, startPoint y: 140, endPoint x: 274, endPoint y: 145, distance: 39.0
click at [274, 175] on div "Other Contact [EMAIL_ADDRESS][DOMAIN_NAME] [EMAIL_ADDRESS][DOMAIN_NAME]" at bounding box center [269, 190] width 274 height 31
copy p "latitudemedia"
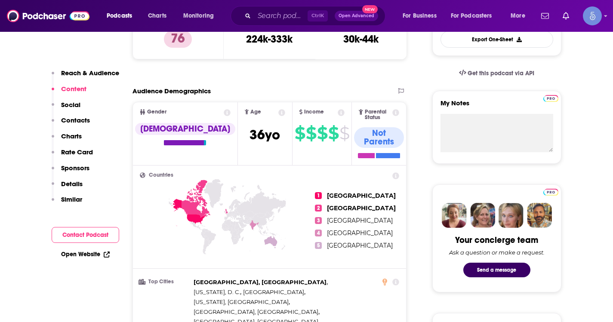
scroll to position [0, 0]
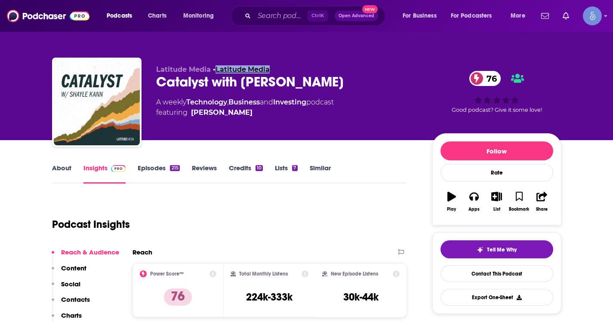
drag, startPoint x: 276, startPoint y: 69, endPoint x: 218, endPoint y: 72, distance: 58.1
click at [218, 72] on p "Latitude Media • Latitude Media" at bounding box center [287, 69] width 262 height 8
copy link "Latitude Media"
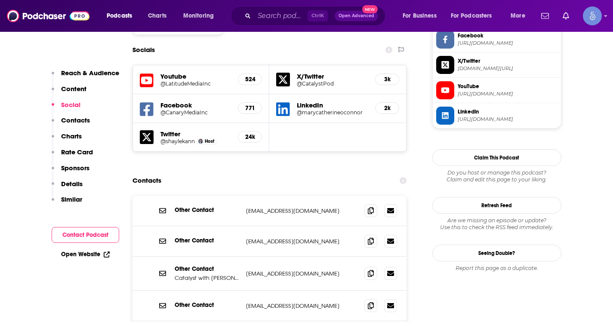
scroll to position [860, 0]
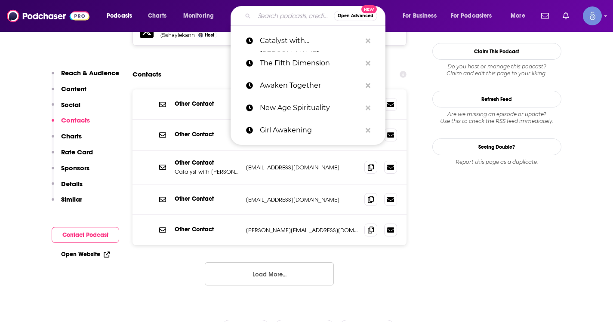
click at [264, 15] on input "Search podcasts, credits, & more..." at bounding box center [294, 16] width 80 height 14
paste input "Thinking Crypto News & Interviews"
type input "Thinking Crypto News & Interviews"
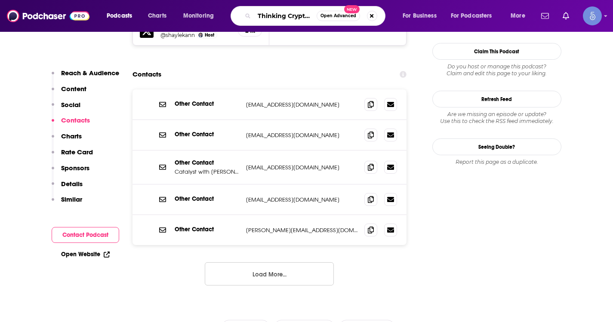
scroll to position [0, 56]
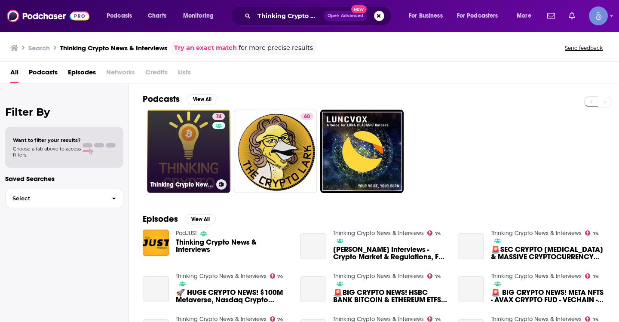
click at [216, 157] on div "74" at bounding box center [219, 146] width 15 height 66
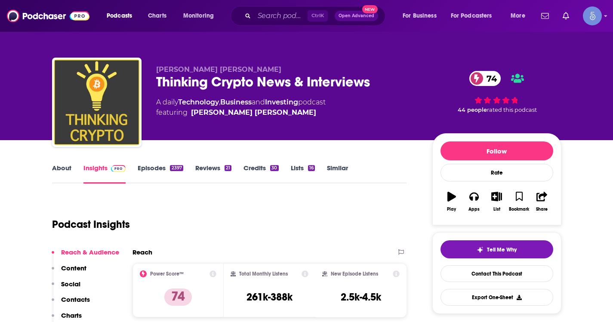
click at [68, 169] on link "About" at bounding box center [61, 174] width 19 height 20
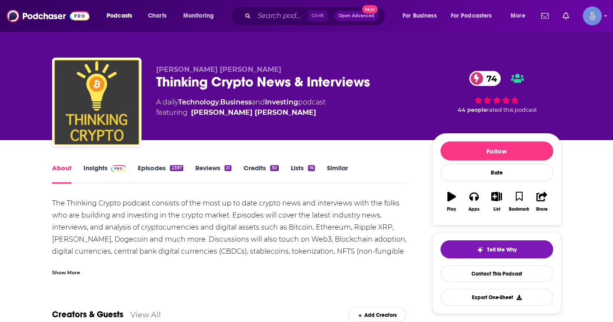
click at [71, 274] on div "Show More" at bounding box center [66, 272] width 28 height 8
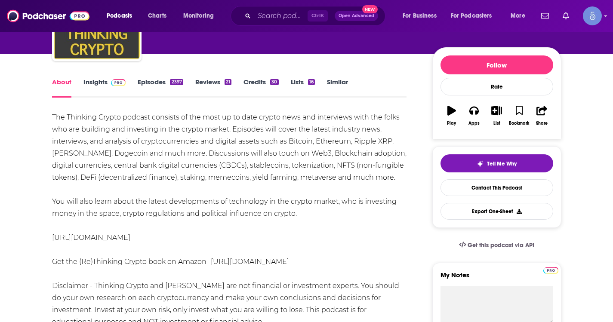
scroll to position [129, 0]
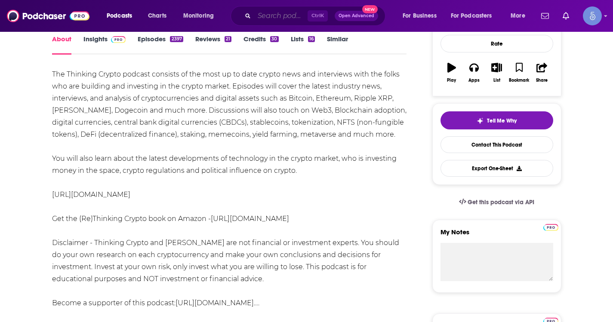
click at [266, 13] on input "Search podcasts, credits, & more..." at bounding box center [280, 16] width 53 height 14
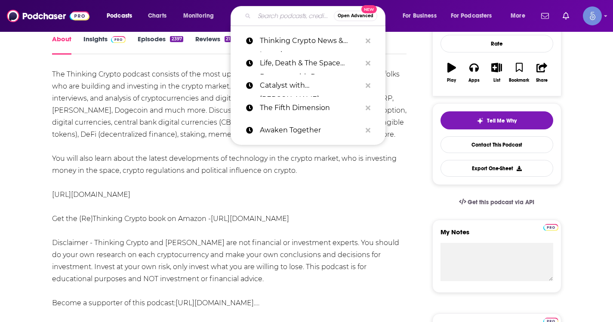
paste input "Friends That Invest"
type input "Friends That Invest"
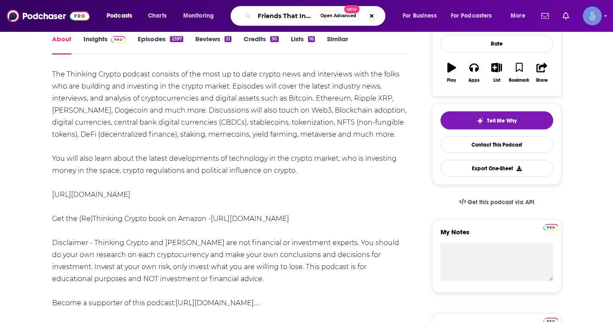
scroll to position [0, 6]
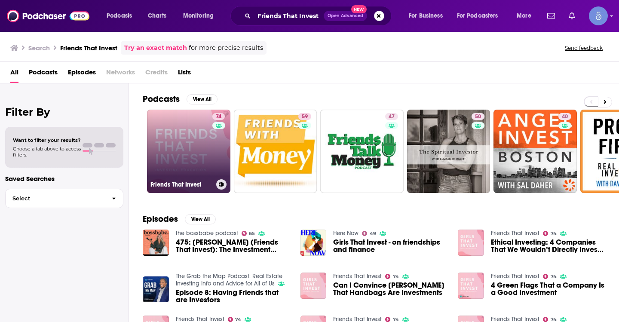
click at [194, 149] on link "74 Friends That Invest" at bounding box center [188, 151] width 83 height 83
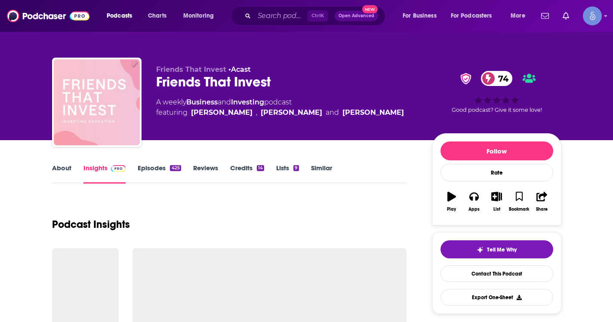
click at [64, 173] on link "About" at bounding box center [61, 174] width 19 height 20
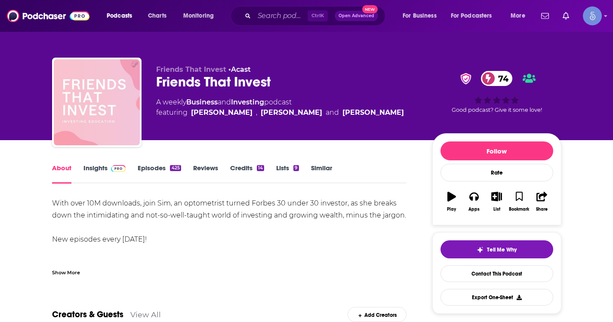
click at [66, 275] on div "Show More" at bounding box center [66, 272] width 28 height 8
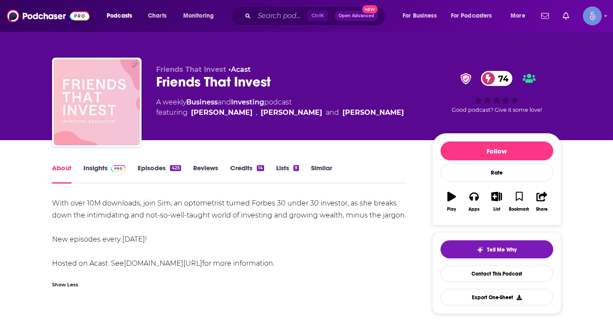
click at [104, 174] on link "Insights" at bounding box center [104, 174] width 43 height 20
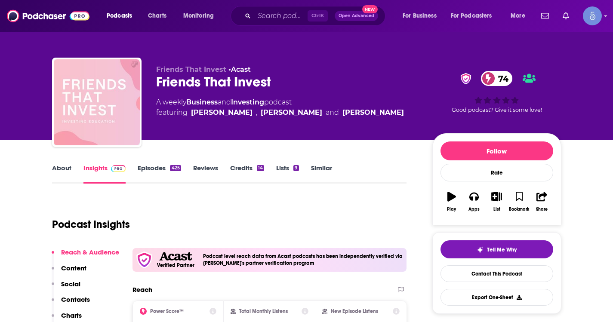
click at [159, 174] on link "Episodes 425" at bounding box center [159, 174] width 43 height 20
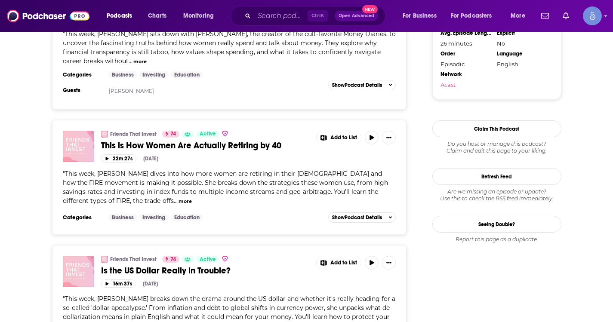
scroll to position [1118, 0]
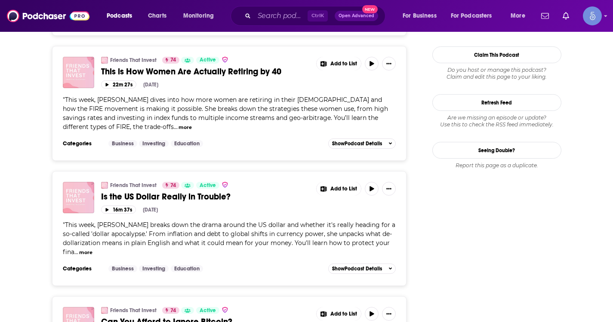
click at [287, 23] on div "Ctrl K Open Advanced New" at bounding box center [308, 16] width 155 height 20
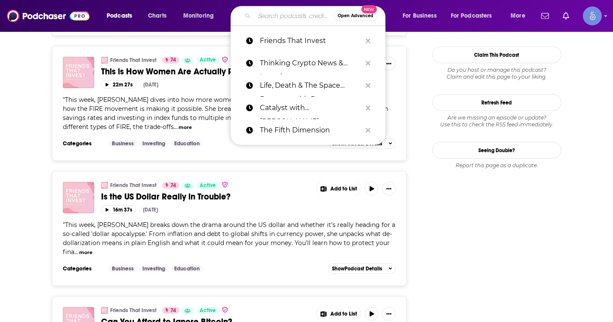
click at [286, 22] on input "Search podcasts, credits, & more..." at bounding box center [294, 16] width 80 height 14
paste input "SANS Internet Stormcenter Daily Cyber Security Podcast (Stormcast)"
type input "SANS Internet Stormcenter Daily Cyber Security Podcast (Stormcast)"
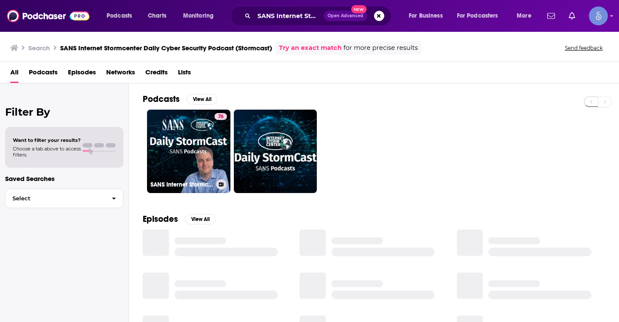
click at [182, 141] on link "76 SANS Internet Stormcenter Daily Cyber Security Podcast (Stormcast)" at bounding box center [188, 151] width 83 height 83
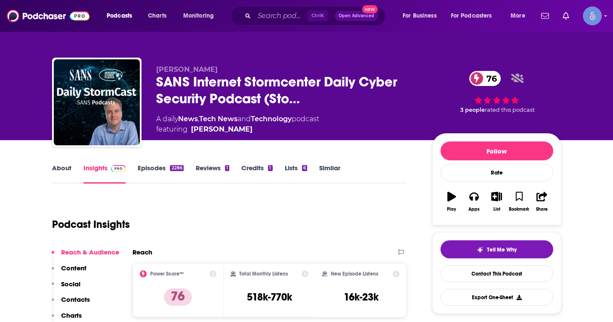
click at [68, 168] on link "About" at bounding box center [61, 174] width 19 height 20
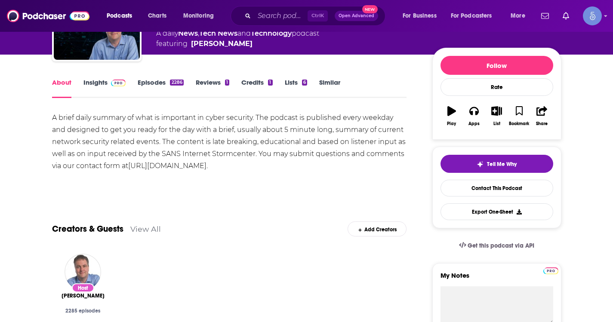
scroll to position [86, 0]
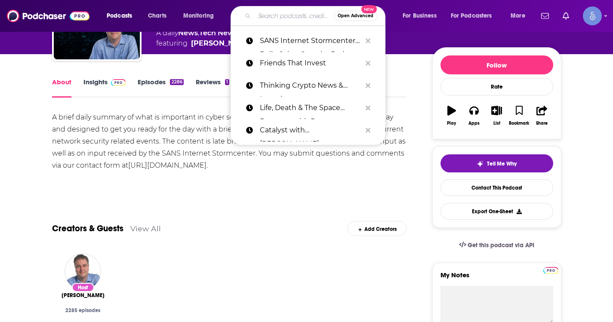
click at [291, 14] on input "Search podcasts, credits, & more..." at bounding box center [294, 16] width 80 height 14
paste input "CyberWire Daily"
type input "CyberWire Daily"
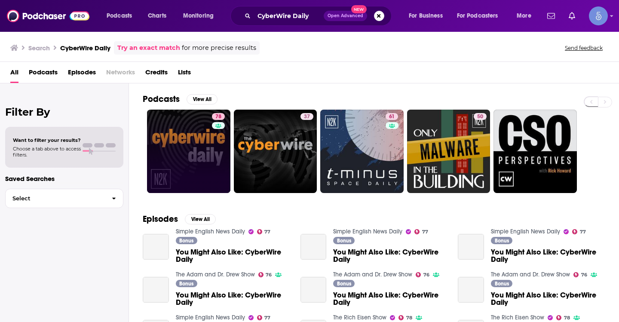
click at [212, 135] on div "78" at bounding box center [219, 151] width 15 height 77
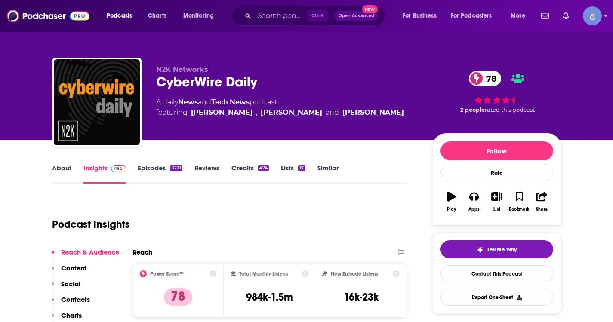
click at [64, 171] on link "About" at bounding box center [61, 174] width 19 height 20
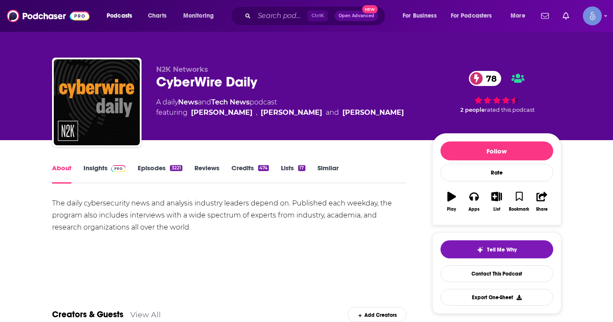
click at [261, 8] on div "Ctrl K Open Advanced New" at bounding box center [308, 16] width 155 height 20
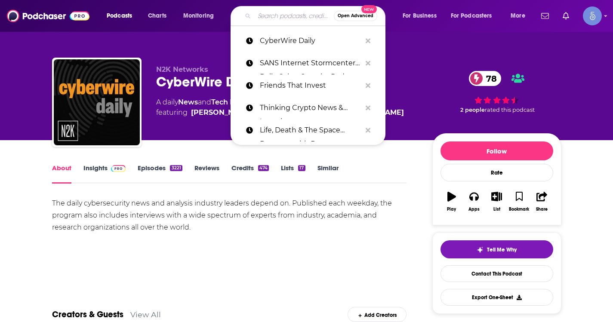
click at [274, 15] on input "Search podcasts, credits, & more..." at bounding box center [294, 16] width 80 height 14
paste input "[GEOGRAPHIC_DATA] | WIRED"
type input "[GEOGRAPHIC_DATA] | WIRED"
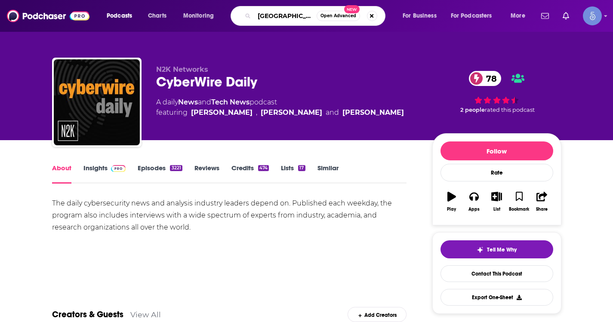
scroll to position [0, 22]
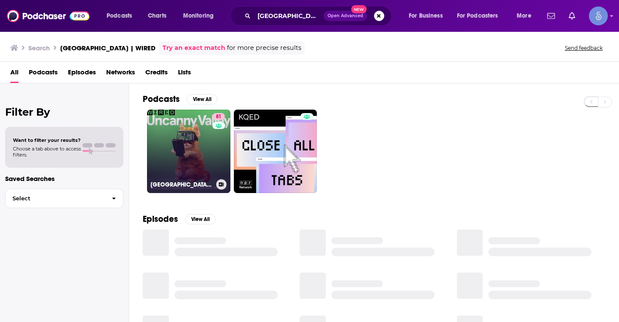
click at [218, 140] on div "81" at bounding box center [219, 146] width 15 height 66
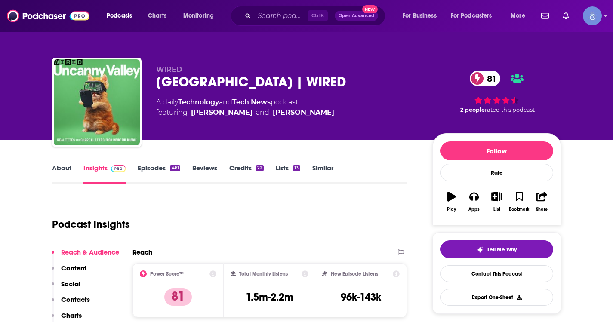
click at [65, 172] on link "About" at bounding box center [61, 174] width 19 height 20
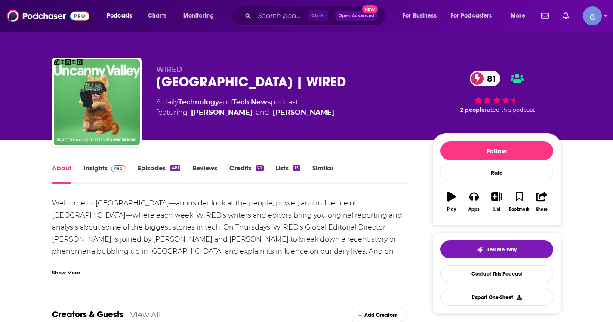
click at [65, 268] on div "Show More" at bounding box center [66, 272] width 28 height 8
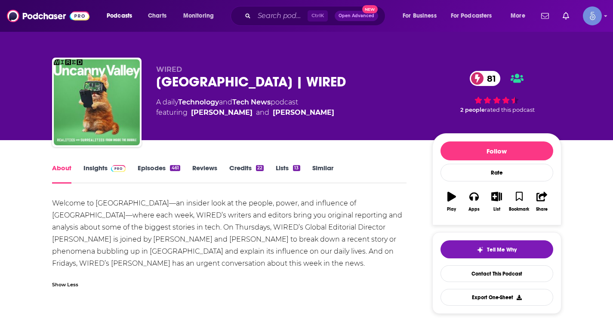
click at [178, 173] on link "Episodes 461" at bounding box center [159, 174] width 42 height 20
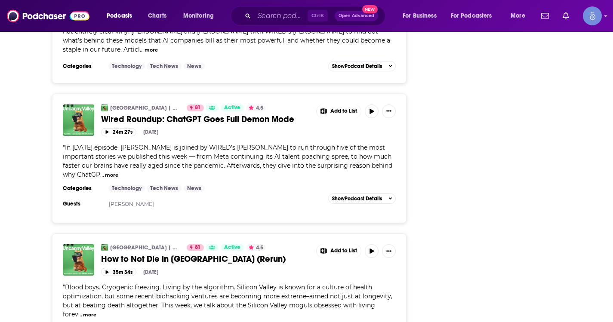
scroll to position [3053, 0]
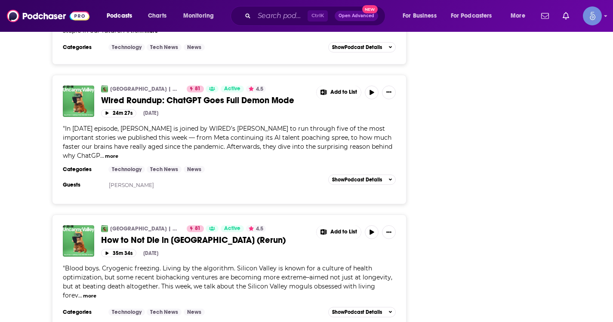
click at [105, 153] on button "more" at bounding box center [111, 156] width 13 height 7
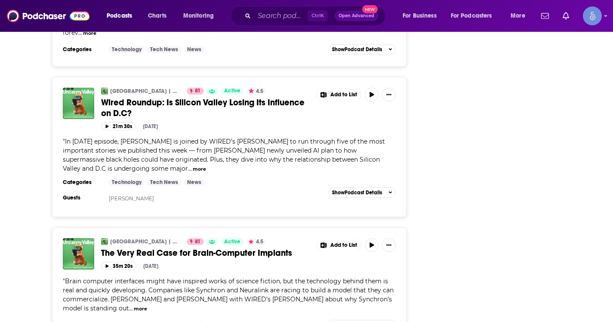
scroll to position [3364, 0]
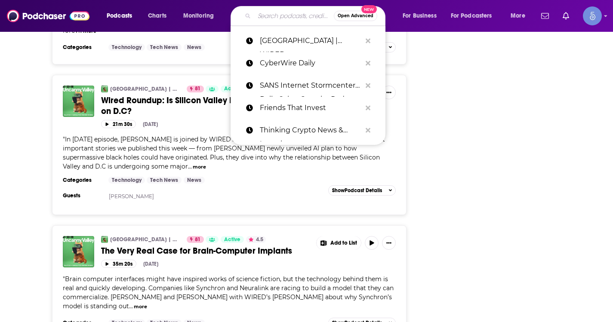
click at [267, 12] on input "Search podcasts, credits, & more..." at bounding box center [294, 16] width 80 height 14
paste input "The Investing for Beginners Podcast - Your Path to Financial Freedom"
type input "The Investing for Beginners Podcast - Your Path to Financial Freedom"
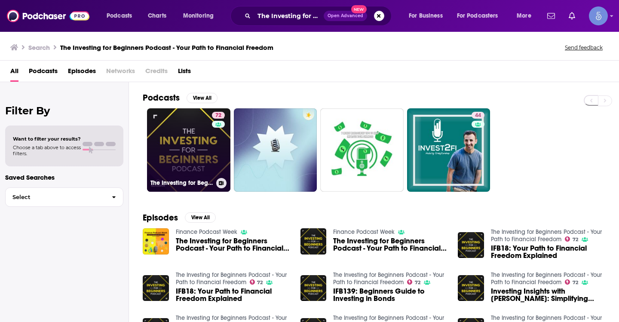
click at [197, 134] on link "72 The Investing for Beginners Podcast - Your Path to Financial Freedom" at bounding box center [188, 149] width 83 height 83
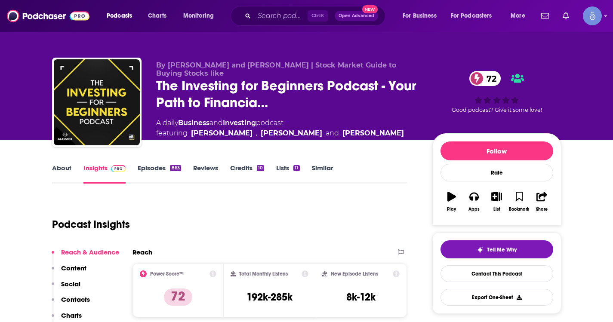
click at [70, 168] on link "About" at bounding box center [61, 174] width 19 height 20
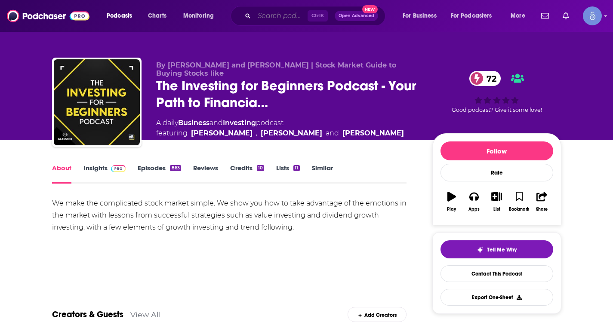
click at [288, 13] on input "Search podcasts, credits, & more..." at bounding box center [280, 16] width 53 height 14
click at [84, 171] on link "Insights" at bounding box center [104, 174] width 43 height 20
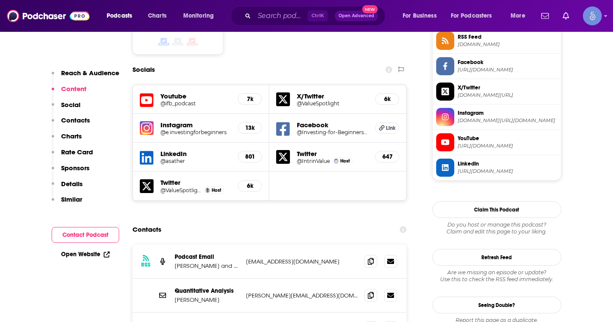
scroll to position [731, 0]
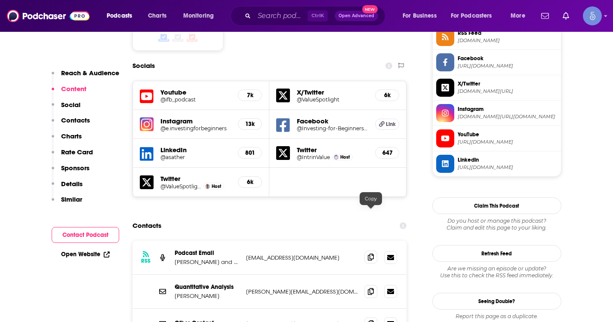
click at [367, 251] on span at bounding box center [370, 257] width 13 height 13
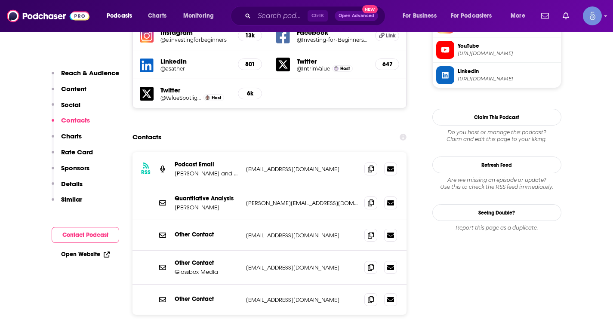
scroll to position [903, 0]
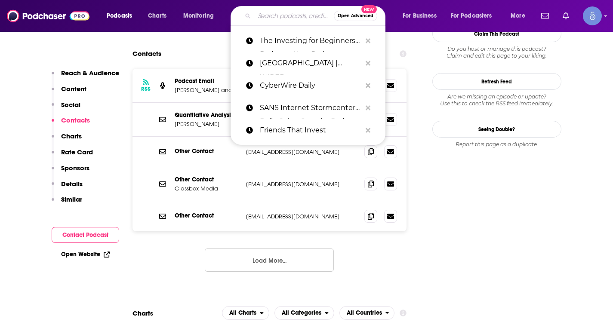
click at [283, 14] on input "Search podcasts, credits, & more..." at bounding box center [294, 16] width 80 height 14
paste input "Possible"
type input "Possible"
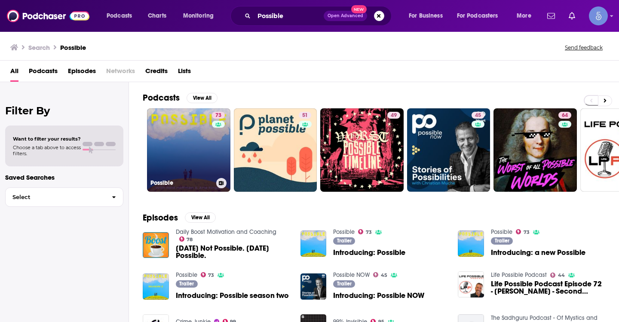
click at [210, 143] on link "73 Possible" at bounding box center [188, 149] width 83 height 83
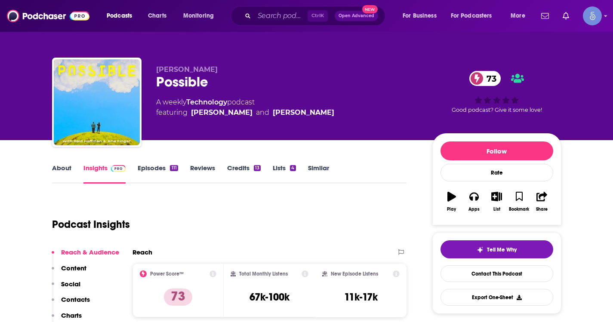
click at [64, 169] on link "About" at bounding box center [61, 174] width 19 height 20
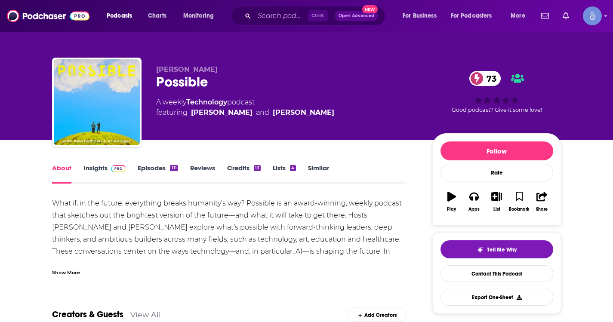
click at [78, 274] on div "Show More" at bounding box center [66, 272] width 28 height 8
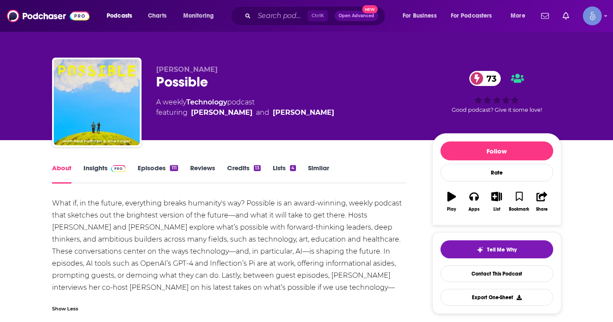
click at [108, 170] on span at bounding box center [117, 168] width 18 height 8
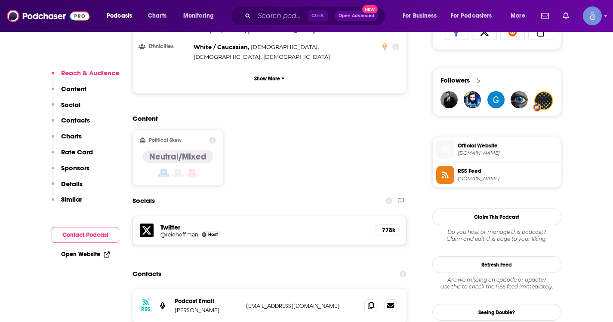
scroll to position [602, 0]
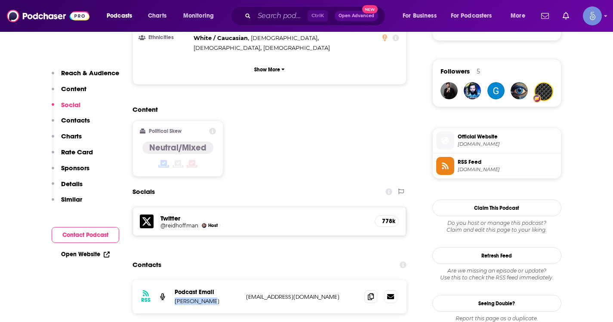
drag, startPoint x: 214, startPoint y: 250, endPoint x: 175, endPoint y: 254, distance: 38.9
click at [175, 298] on p "[PERSON_NAME]" at bounding box center [207, 301] width 65 height 7
copy p "[PERSON_NAME]"
click at [368, 293] on icon at bounding box center [371, 296] width 6 height 7
drag, startPoint x: 263, startPoint y: 246, endPoint x: 320, endPoint y: 244, distance: 56.8
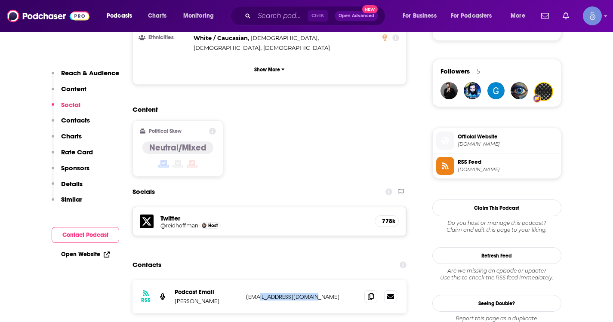
click at [320, 293] on p "[EMAIL_ADDRESS][DOMAIN_NAME]" at bounding box center [302, 296] width 112 height 7
copy p "wondermedianetwork"
click at [284, 15] on input "Search podcasts, credits, & more..." at bounding box center [280, 16] width 53 height 14
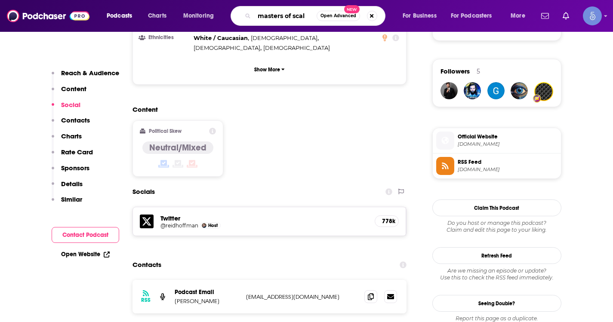
type input "masters of scale"
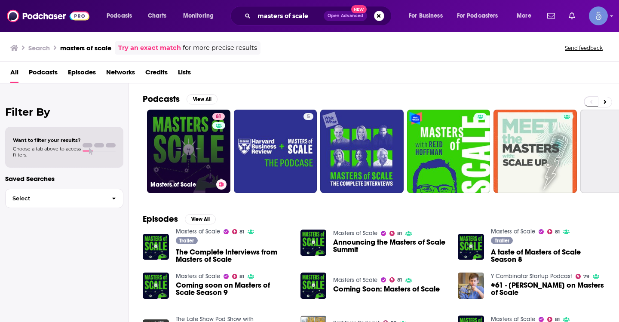
click at [190, 143] on link "81 Masters of Scale" at bounding box center [188, 151] width 83 height 83
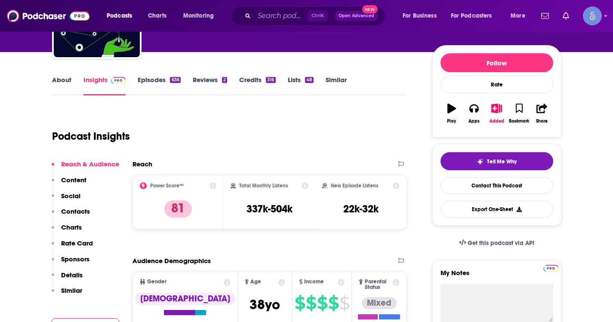
scroll to position [86, 0]
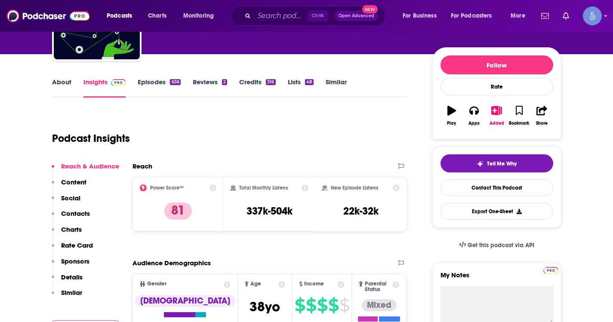
click at [68, 86] on link "About" at bounding box center [61, 88] width 19 height 20
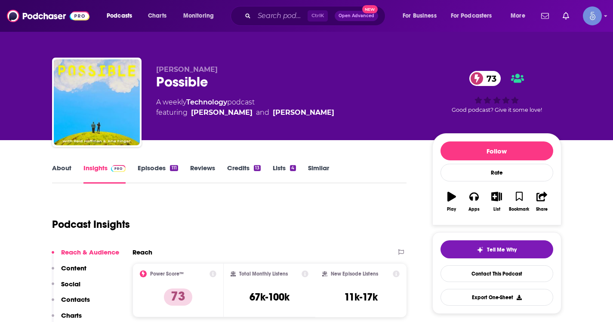
scroll to position [43, 0]
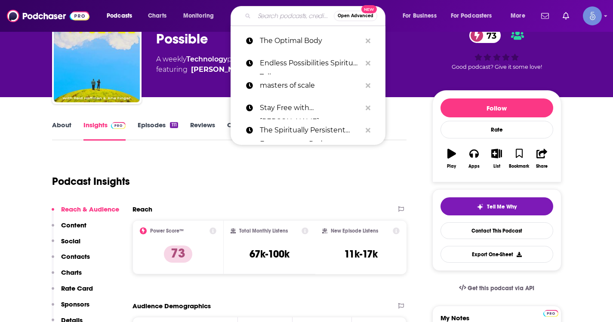
click at [263, 11] on input "Search podcasts, credits, & more..." at bounding box center [294, 16] width 80 height 14
paste input "Acquired"
type input "Acquired"
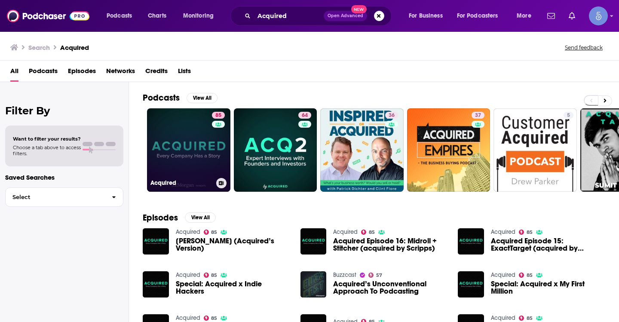
click at [203, 163] on link "85 Acquired" at bounding box center [188, 149] width 83 height 83
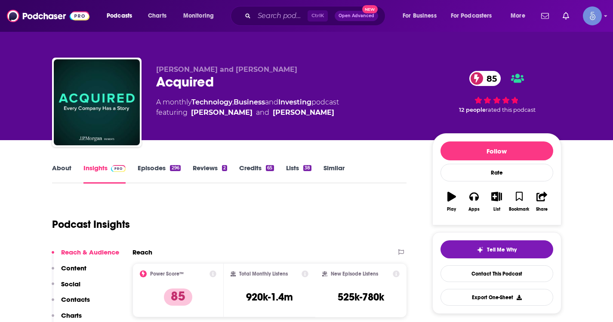
click at [64, 170] on link "About" at bounding box center [61, 174] width 19 height 20
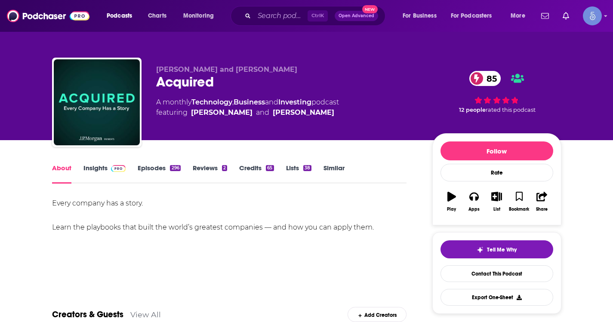
click at [96, 167] on link "Insights" at bounding box center [104, 174] width 43 height 20
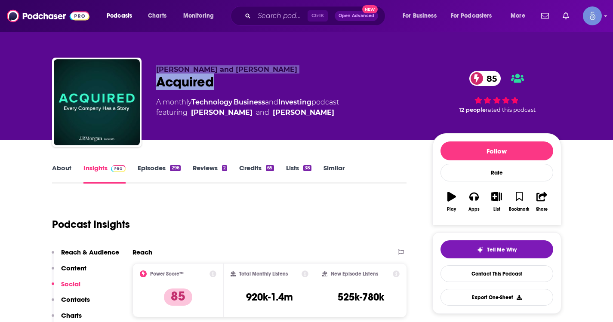
drag, startPoint x: 234, startPoint y: 80, endPoint x: 154, endPoint y: 70, distance: 80.2
click at [154, 70] on div "[PERSON_NAME] and [PERSON_NAME] Acquired 85 A monthly Technology , Business and…" at bounding box center [306, 104] width 509 height 93
copy div "[PERSON_NAME] and [PERSON_NAME] Acquired"
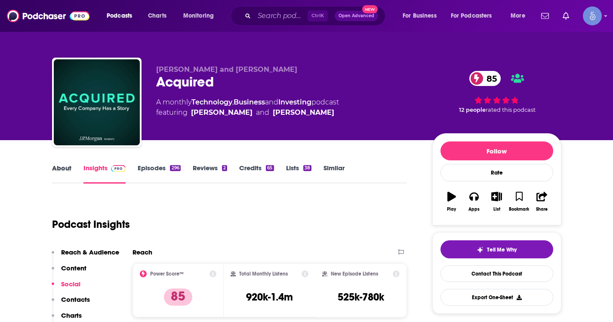
click at [74, 166] on div "About" at bounding box center [67, 174] width 31 height 20
click at [56, 169] on link "About" at bounding box center [61, 174] width 19 height 20
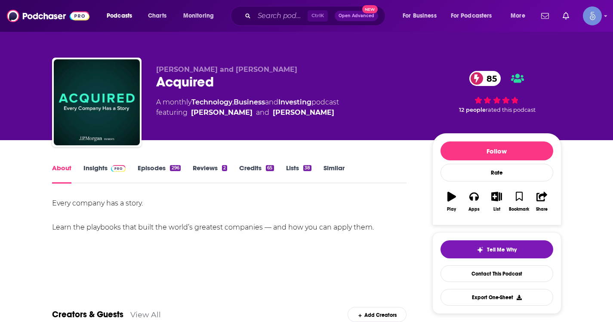
click at [113, 169] on img at bounding box center [118, 168] width 15 height 7
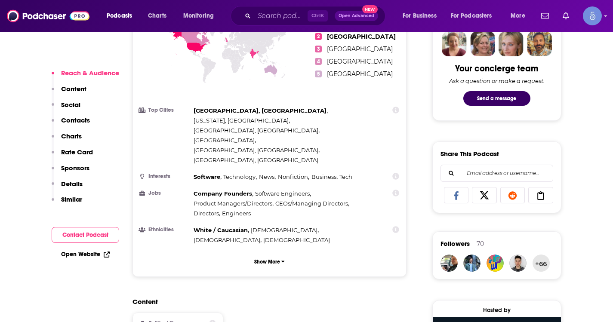
scroll to position [430, 0]
click at [274, 12] on input "Search podcasts, credits, & more..." at bounding box center [280, 16] width 53 height 14
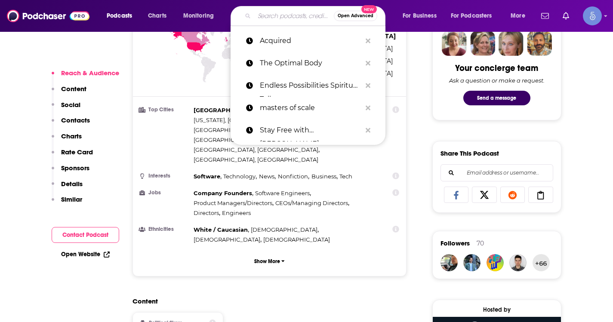
paste input "Web3 Tech Brief By HackerNoon"
type input "Web3 Tech Brief By HackerNoon"
